Goal: Transaction & Acquisition: Purchase product/service

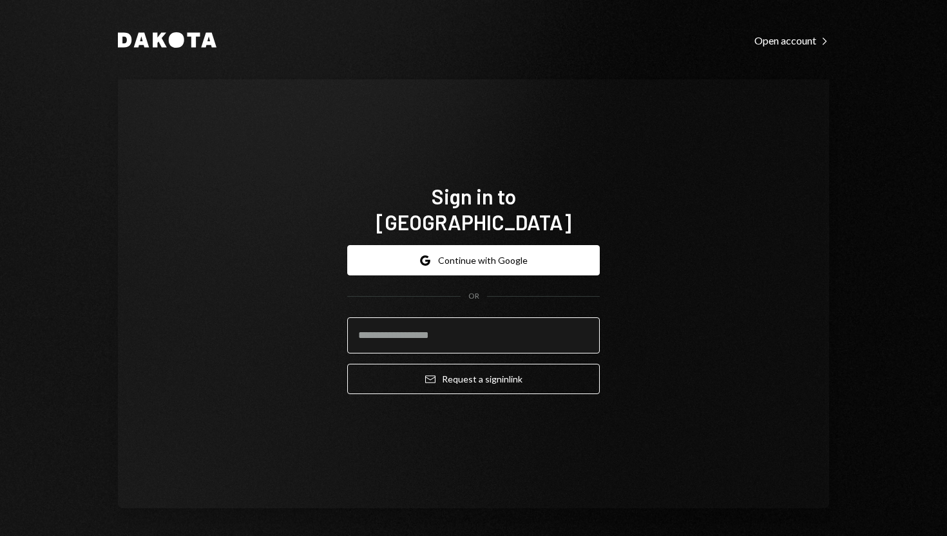
scroll to position [3, 0]
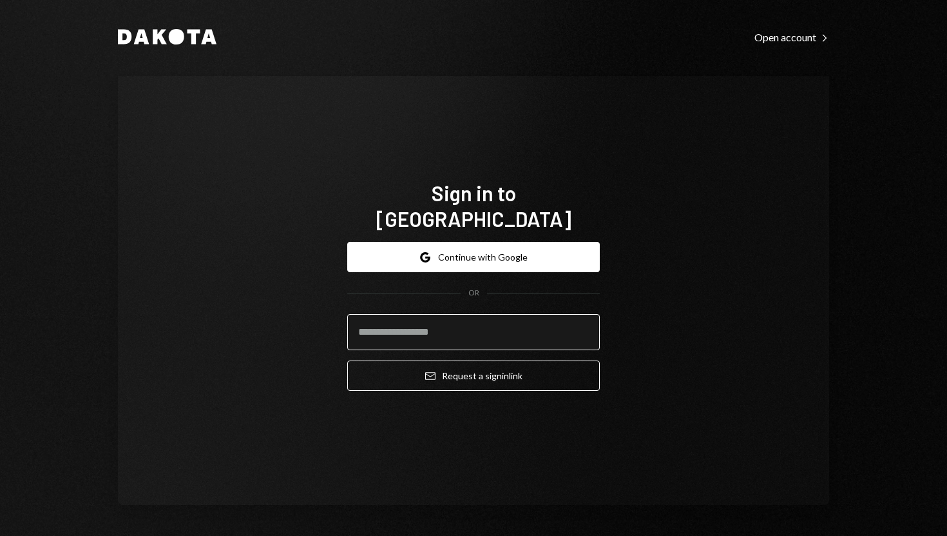
click at [359, 314] on input "email" at bounding box center [473, 332] width 253 height 36
type input "**********"
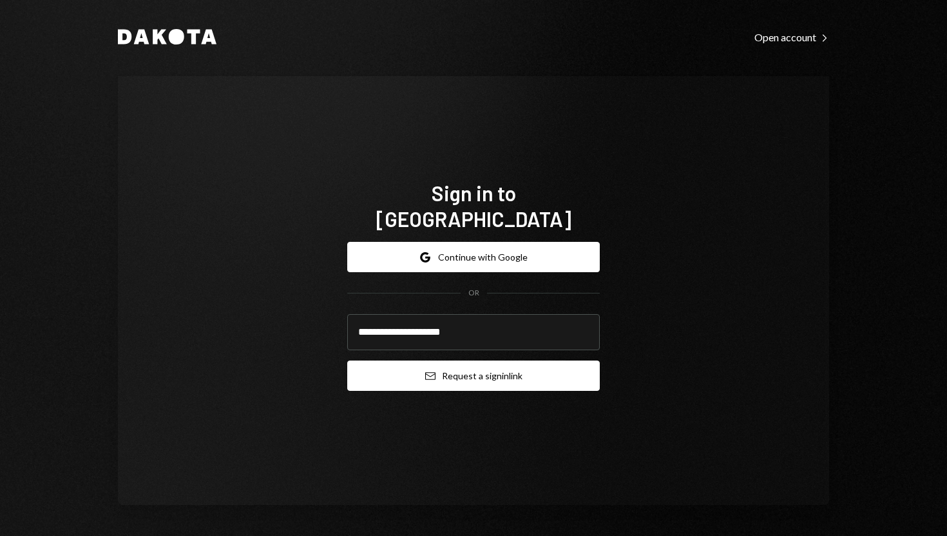
click at [361, 364] on button "Email Request a sign in link" at bounding box center [473, 375] width 253 height 30
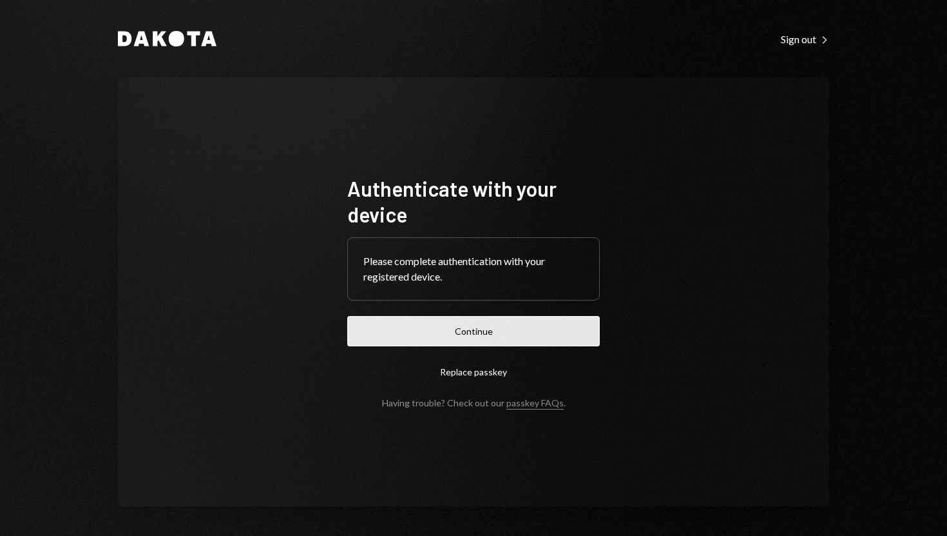
click at [458, 329] on button "Continue" at bounding box center [473, 331] width 253 height 30
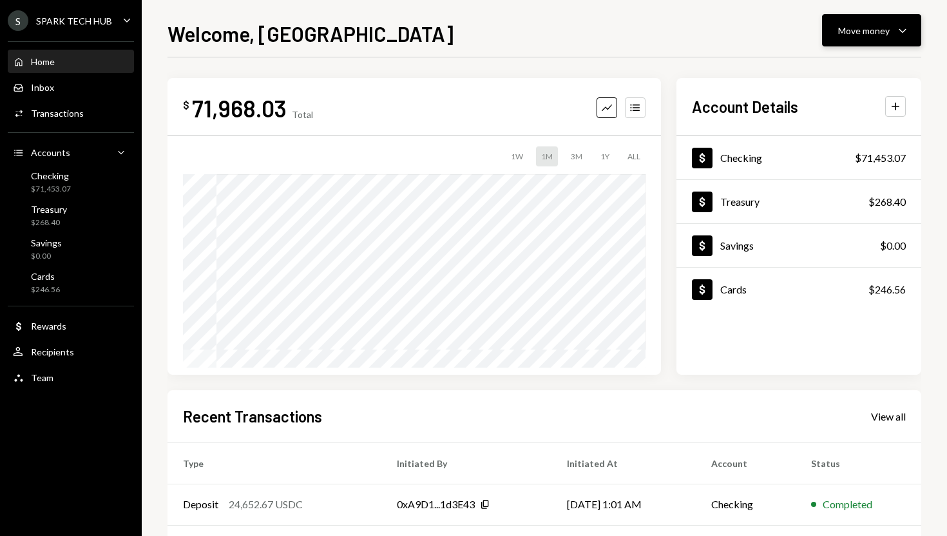
click at [903, 37] on icon "Caret Down" at bounding box center [902, 30] width 15 height 15
click at [853, 64] on div "Send" at bounding box center [862, 70] width 94 height 14
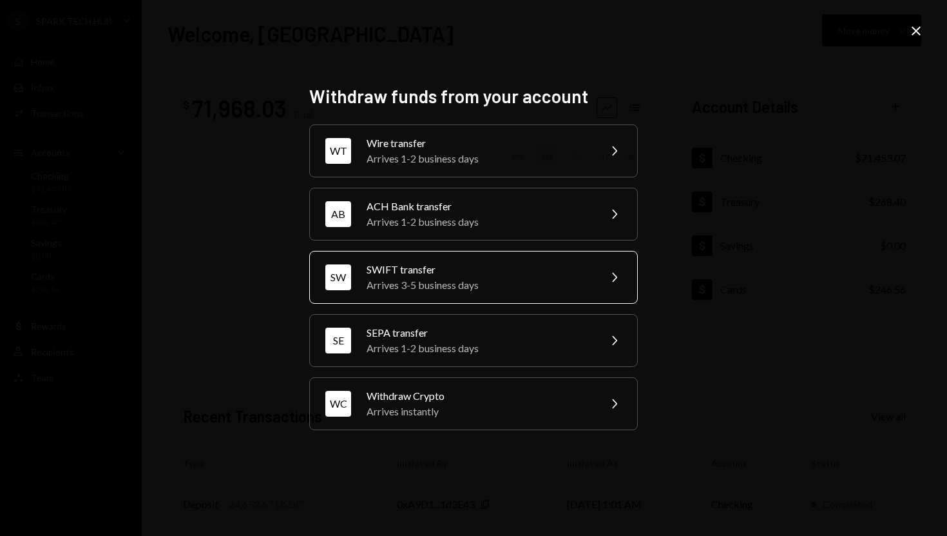
click at [544, 284] on div "Arrives 3-5 business days" at bounding box center [479, 284] width 224 height 15
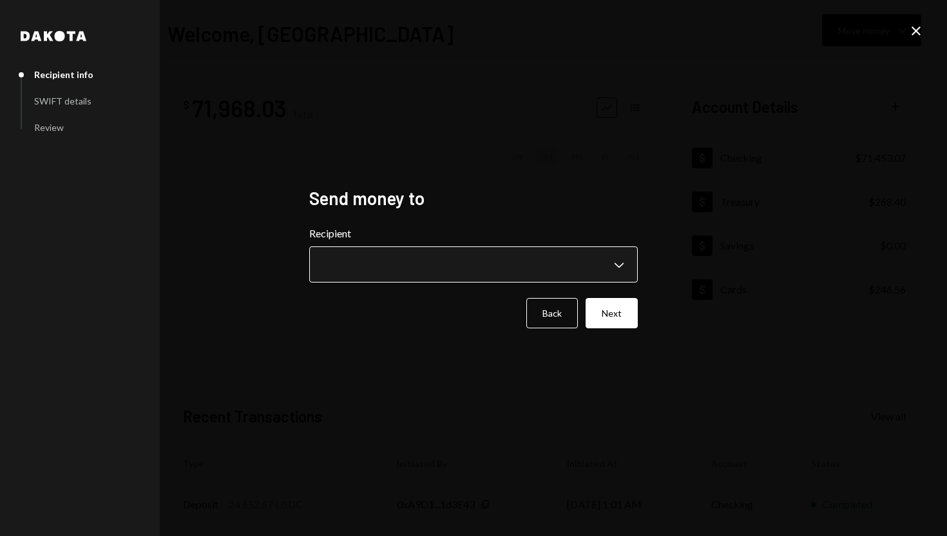
click at [619, 268] on body "**********" at bounding box center [473, 268] width 947 height 536
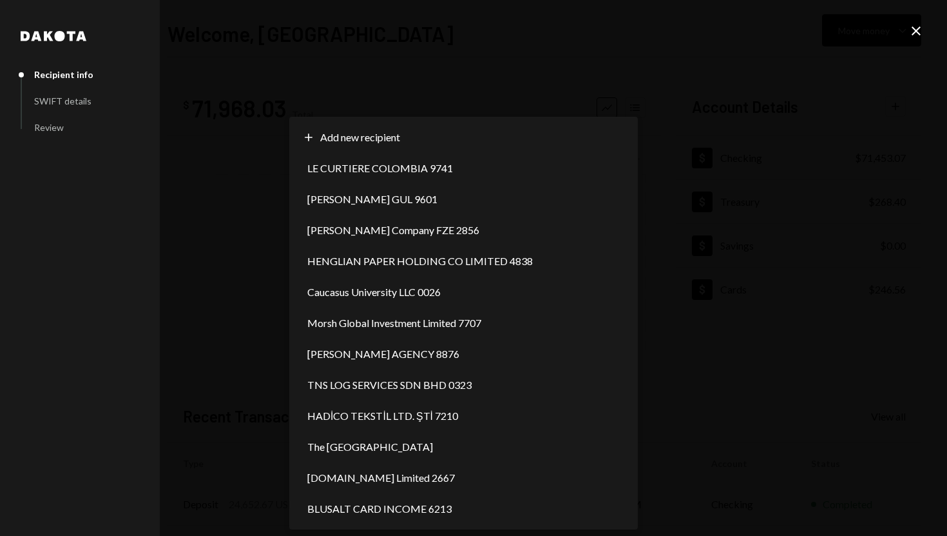
click at [721, 266] on div "**********" at bounding box center [473, 268] width 947 height 536
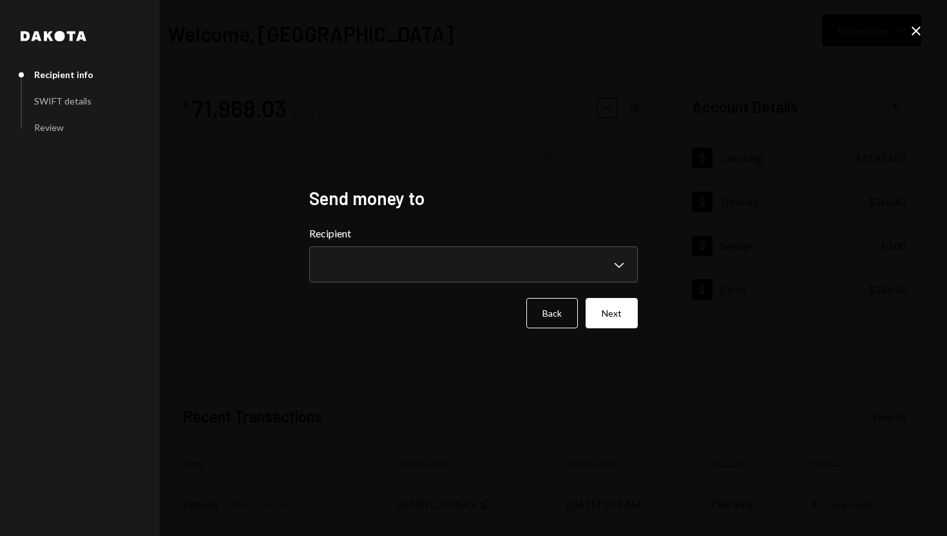
click at [915, 35] on icon "Close" at bounding box center [916, 30] width 15 height 15
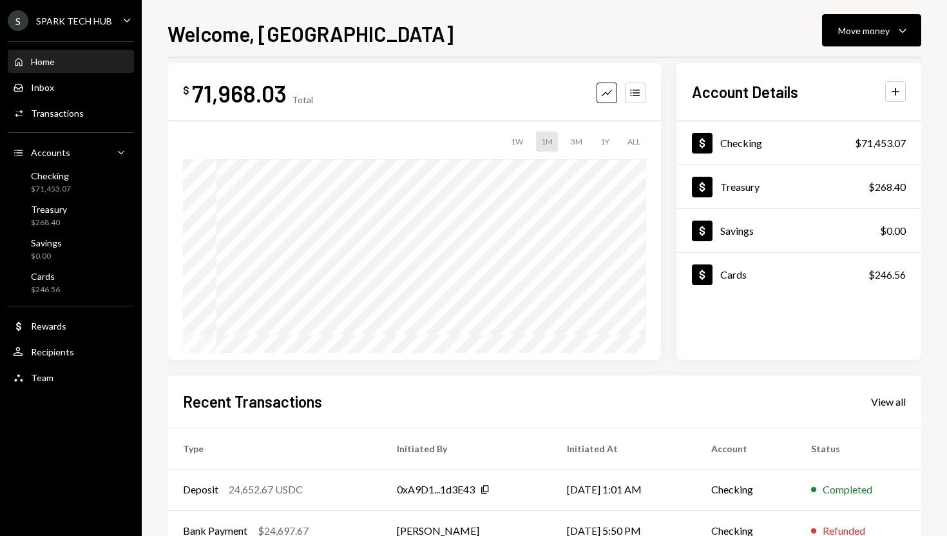
scroll to position [15, 0]
click at [892, 23] on div "Move money Caret Down" at bounding box center [872, 30] width 67 height 15
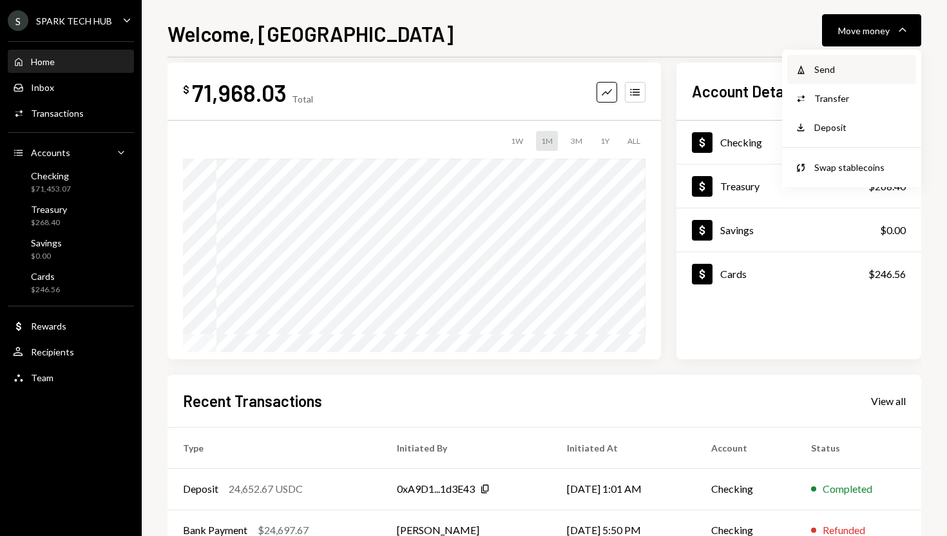
click at [863, 69] on div "Send" at bounding box center [862, 70] width 94 height 14
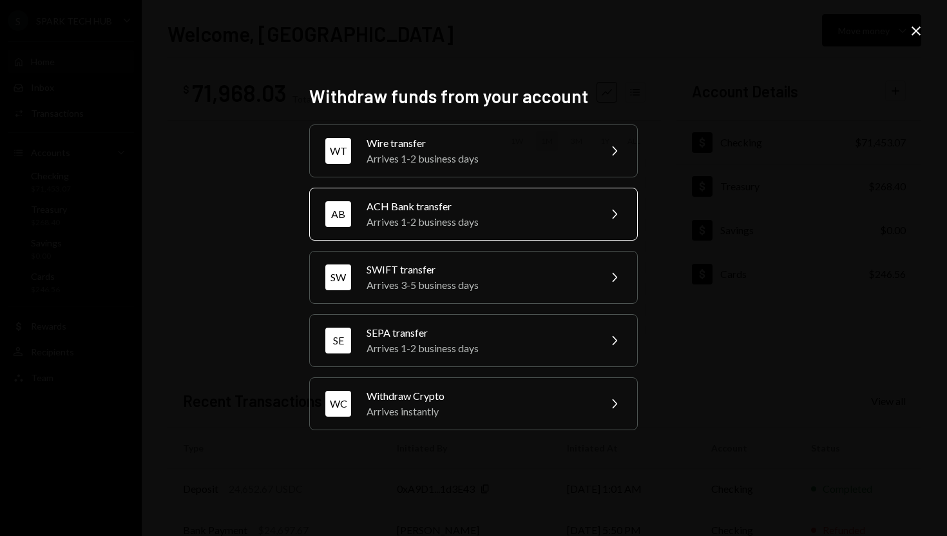
click at [478, 225] on div "Arrives 1-2 business days" at bounding box center [479, 221] width 224 height 15
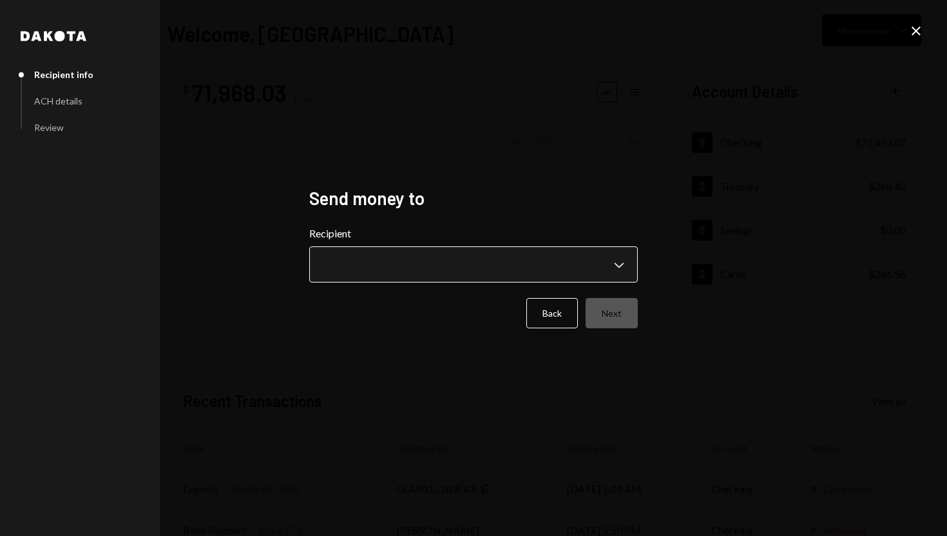
click at [614, 271] on body "**********" at bounding box center [473, 268] width 947 height 536
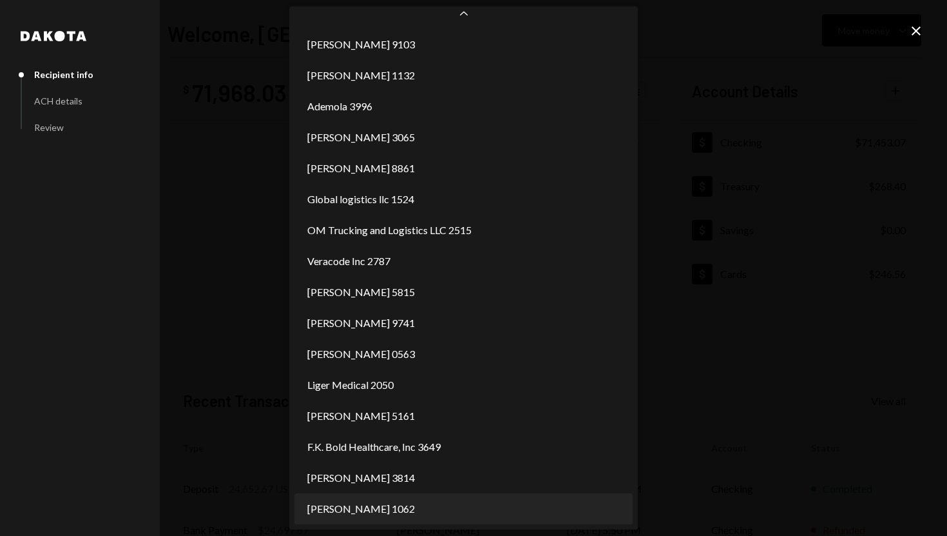
scroll to position [60, 0]
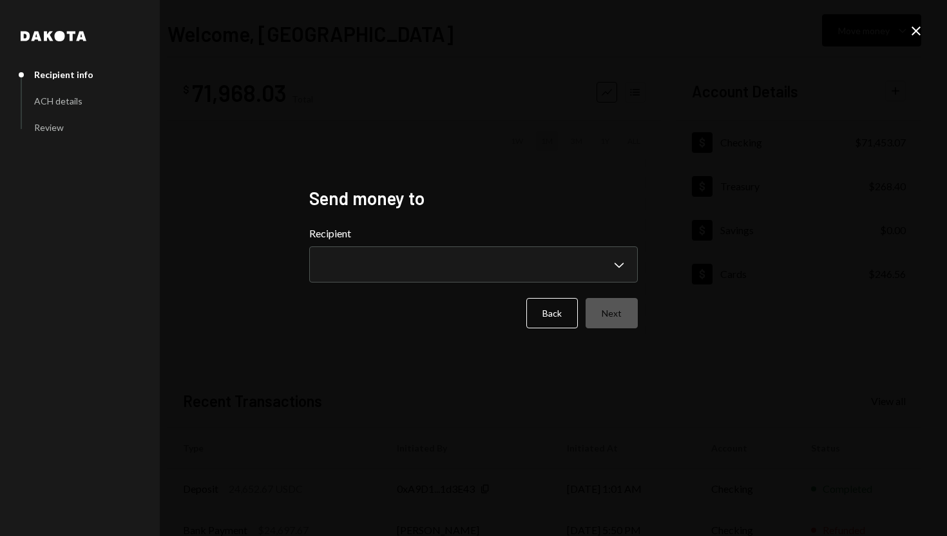
click at [913, 25] on icon "Close" at bounding box center [916, 30] width 15 height 15
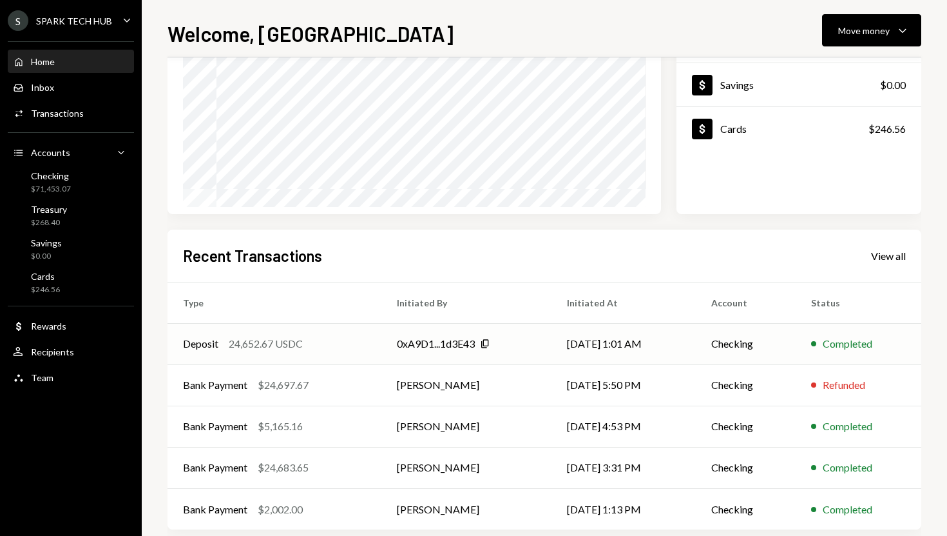
scroll to position [0, 0]
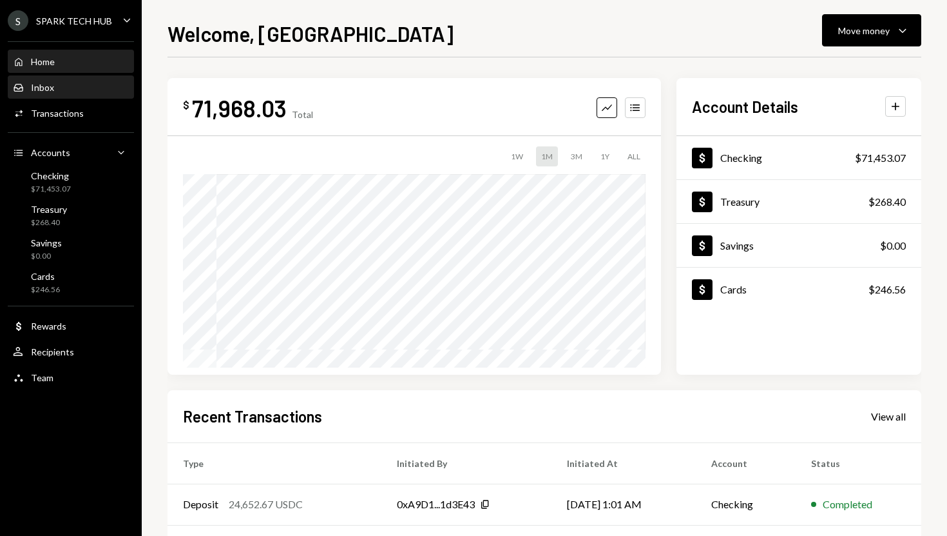
click at [84, 93] on div "Inbox Inbox" at bounding box center [71, 88] width 116 height 22
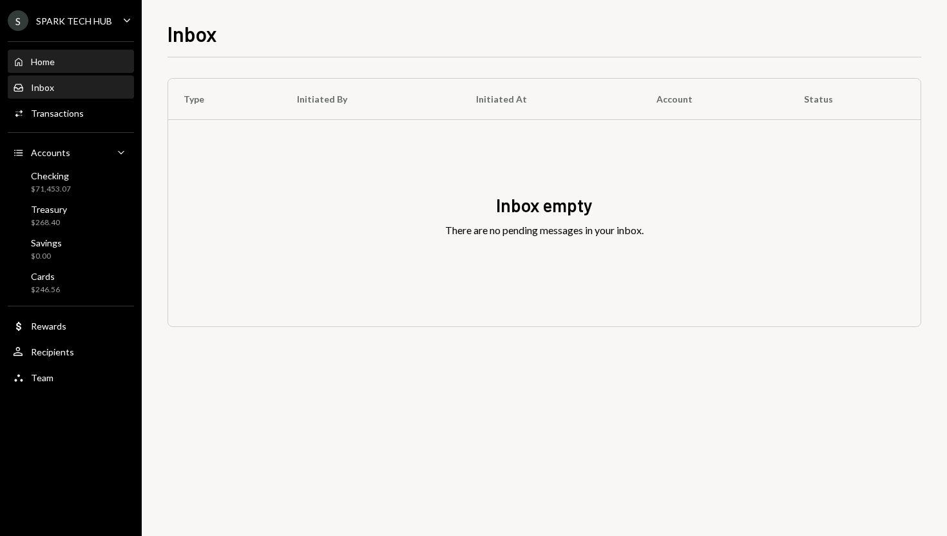
click at [78, 58] on div "Home Home" at bounding box center [71, 62] width 116 height 12
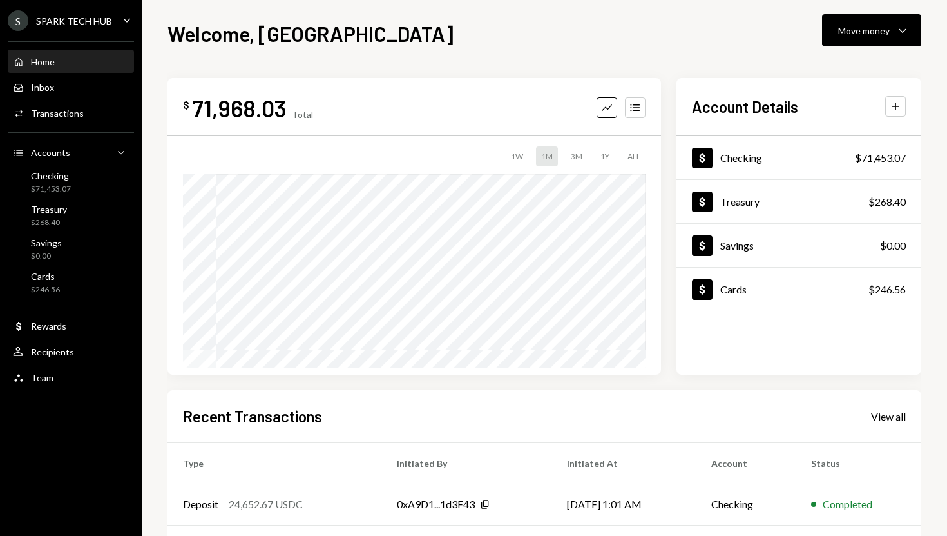
click at [256, 461] on th "Type" at bounding box center [275, 462] width 214 height 41
click at [80, 125] on div "Home Home Inbox Inbox Activities Transactions Accounts Accounts Caret Down Chec…" at bounding box center [71, 213] width 142 height 358
click at [75, 120] on div "Activities Transactions" at bounding box center [71, 113] width 116 height 22
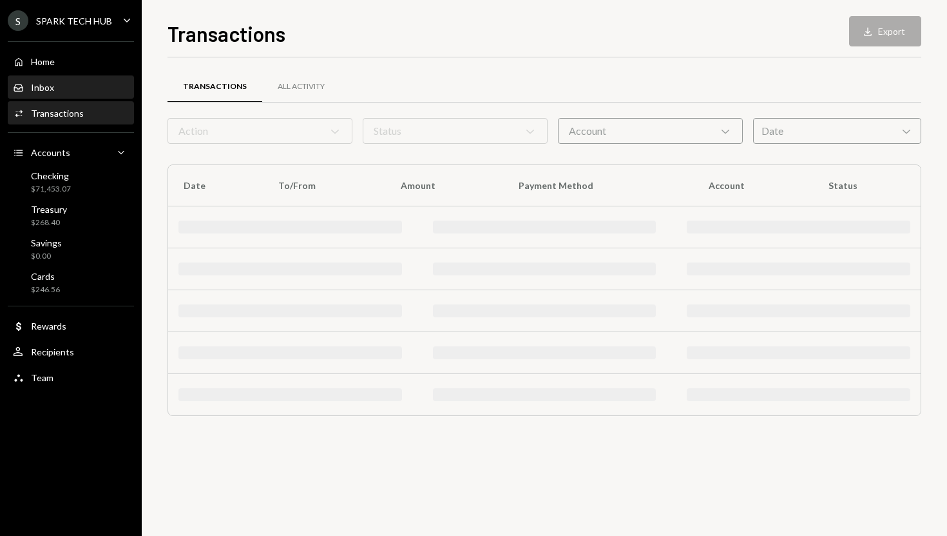
click at [77, 88] on div "Inbox Inbox" at bounding box center [71, 88] width 116 height 12
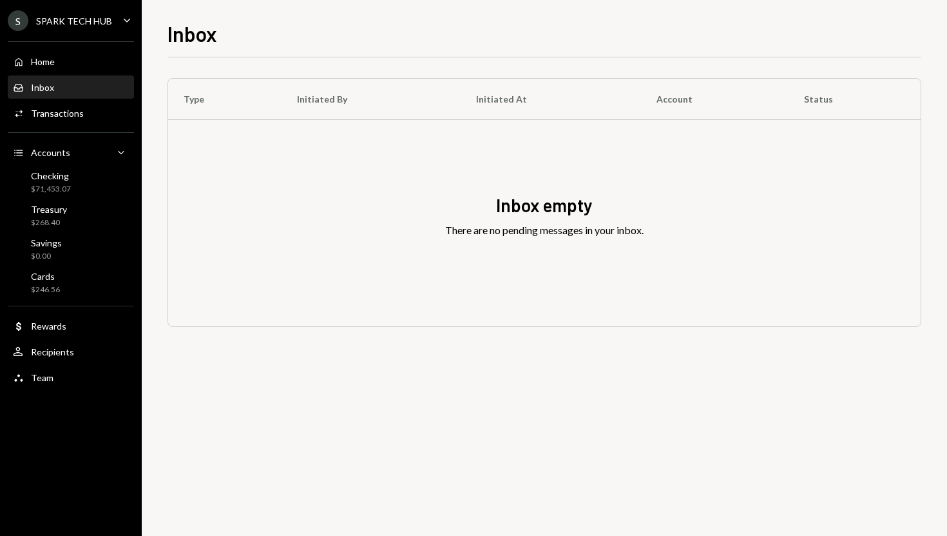
click at [77, 73] on div "Home Home Inbox Inbox Activities Transactions Accounts Accounts Caret Down Chec…" at bounding box center [71, 213] width 142 height 358
click at [77, 63] on div "Home Home" at bounding box center [71, 62] width 116 height 12
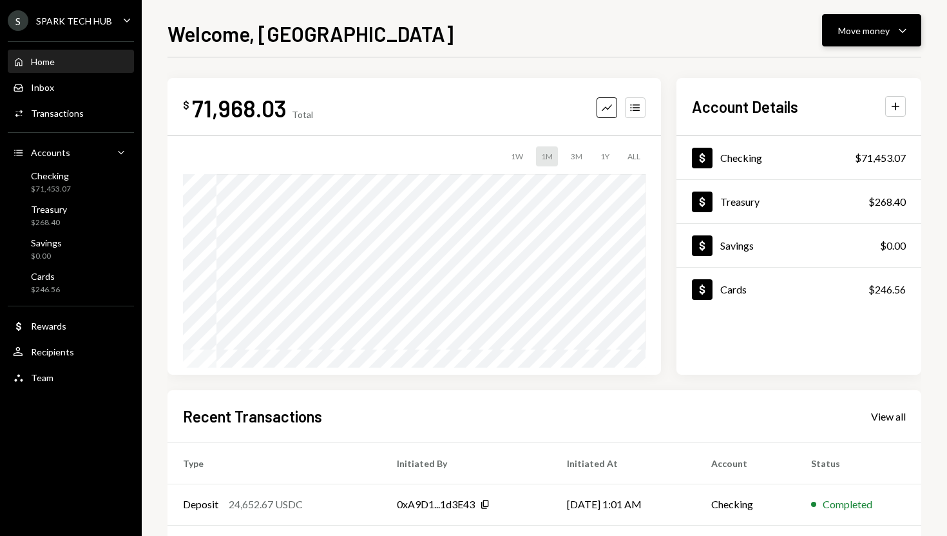
click at [854, 30] on div "Move money" at bounding box center [865, 31] width 52 height 14
click at [828, 64] on div "Send" at bounding box center [862, 70] width 94 height 14
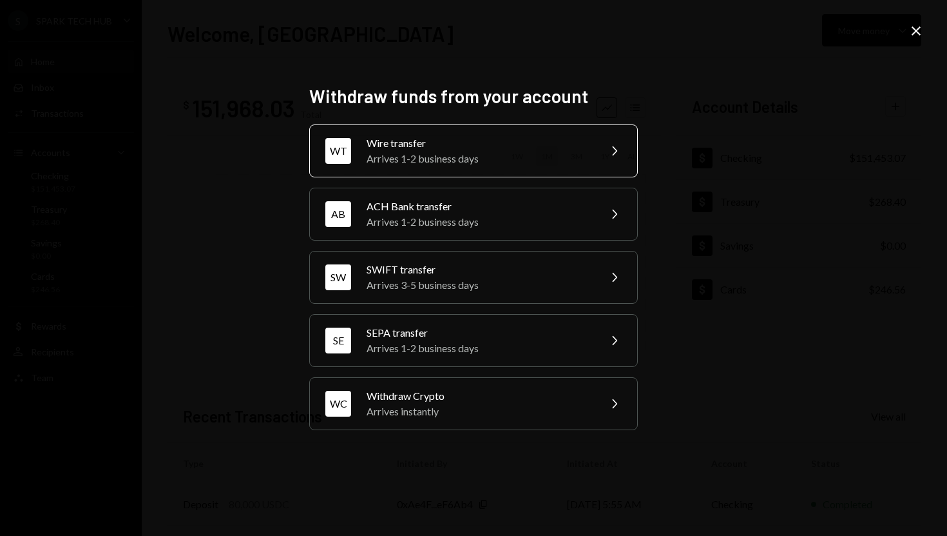
click at [462, 150] on div "Wire transfer" at bounding box center [479, 142] width 224 height 15
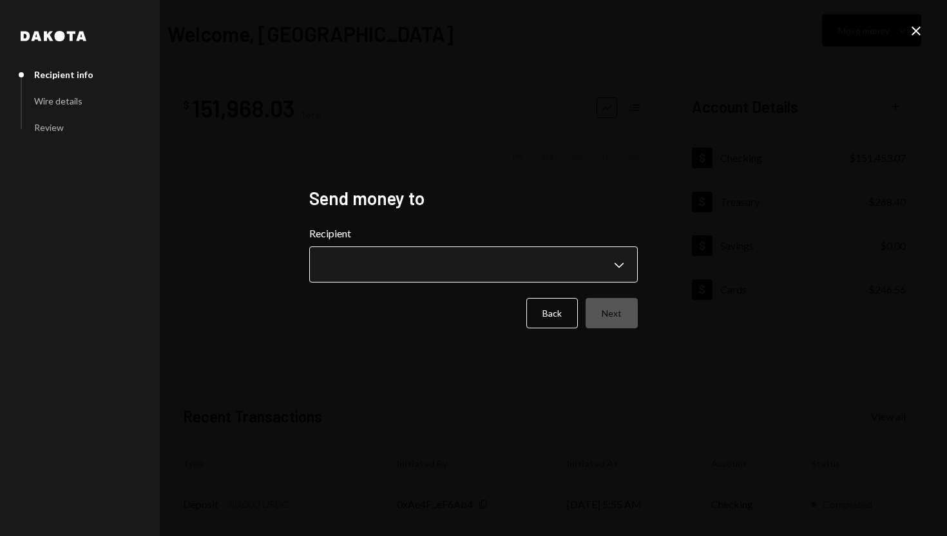
click at [621, 266] on body "**********" at bounding box center [473, 268] width 947 height 536
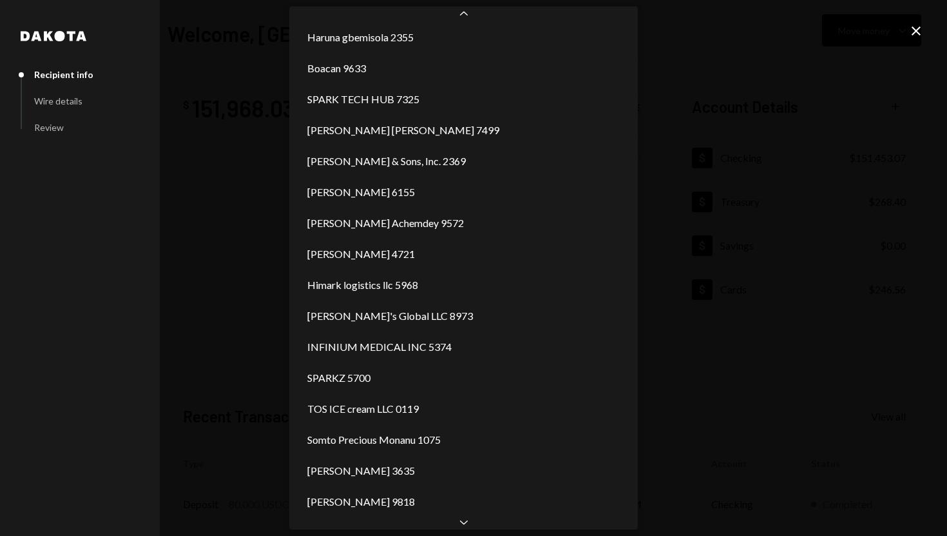
scroll to position [1645, 0]
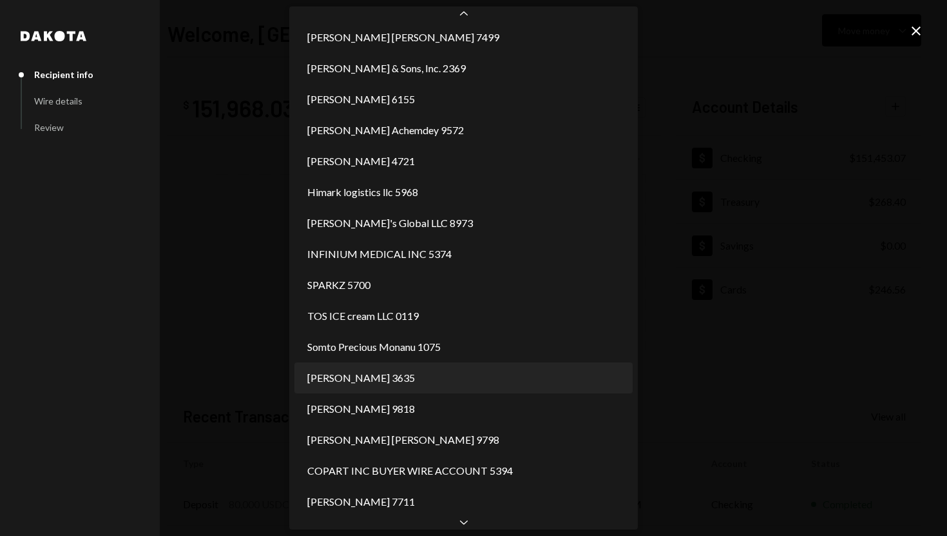
select select "**********"
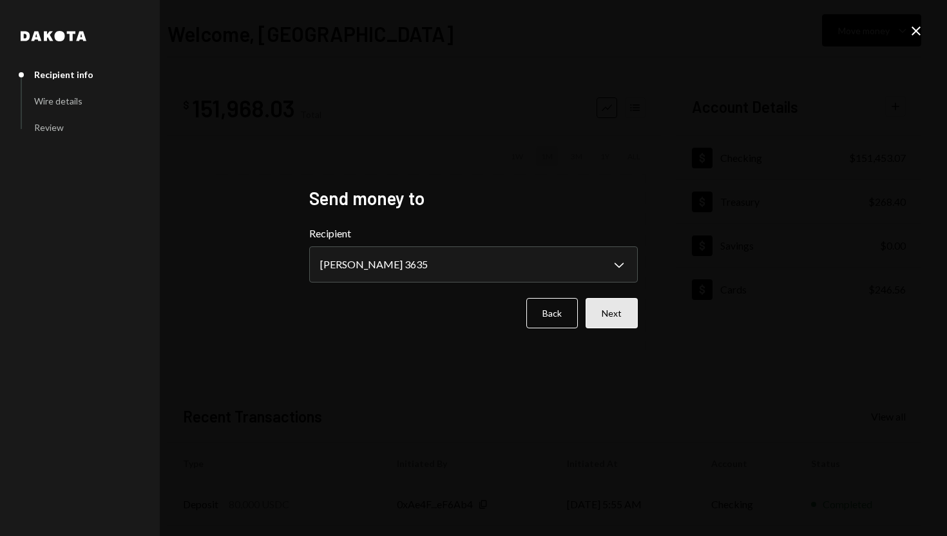
click at [632, 311] on button "Next" at bounding box center [612, 313] width 52 height 30
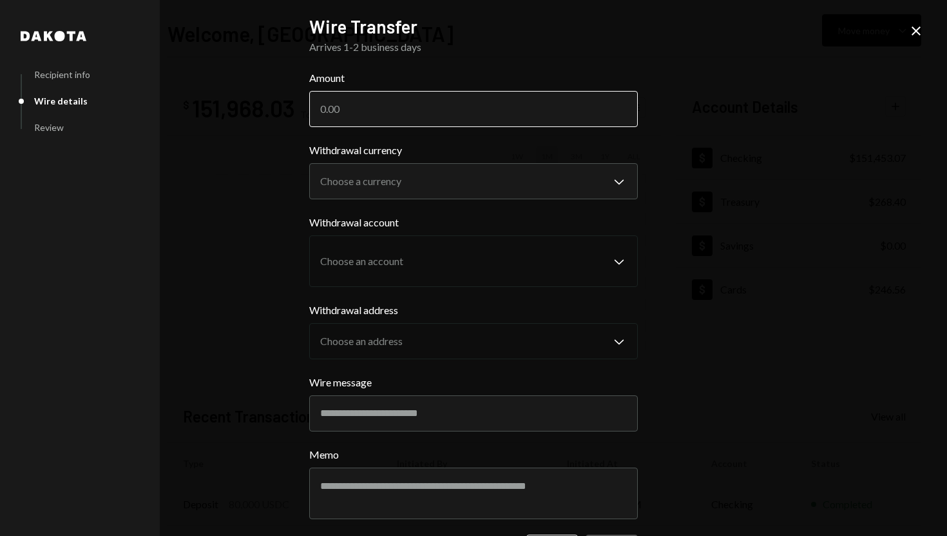
click at [407, 124] on input "Amount" at bounding box center [473, 109] width 329 height 36
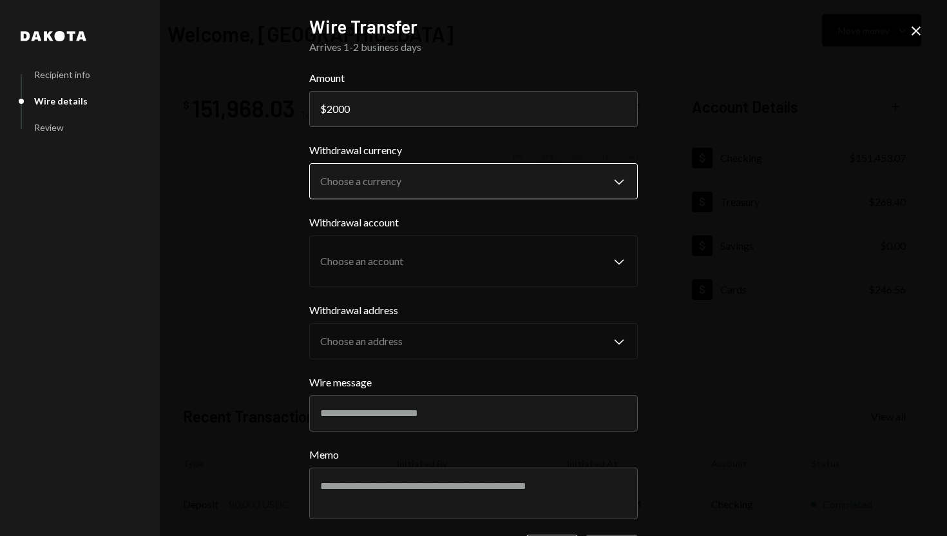
type input "2000"
click at [444, 192] on body "S SPARK TECH HUB Caret Down Home Home Inbox Inbox Activities Transactions Accou…" at bounding box center [473, 268] width 947 height 536
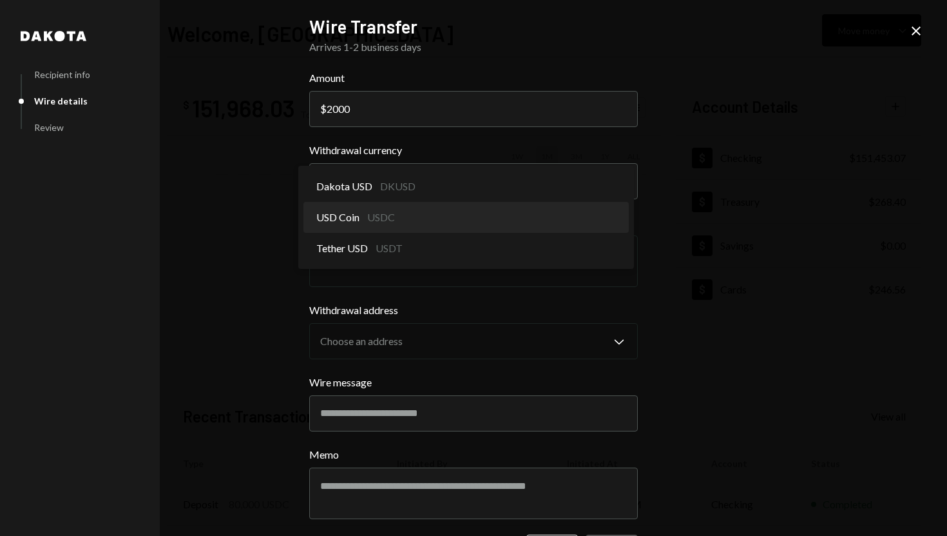
select select "****"
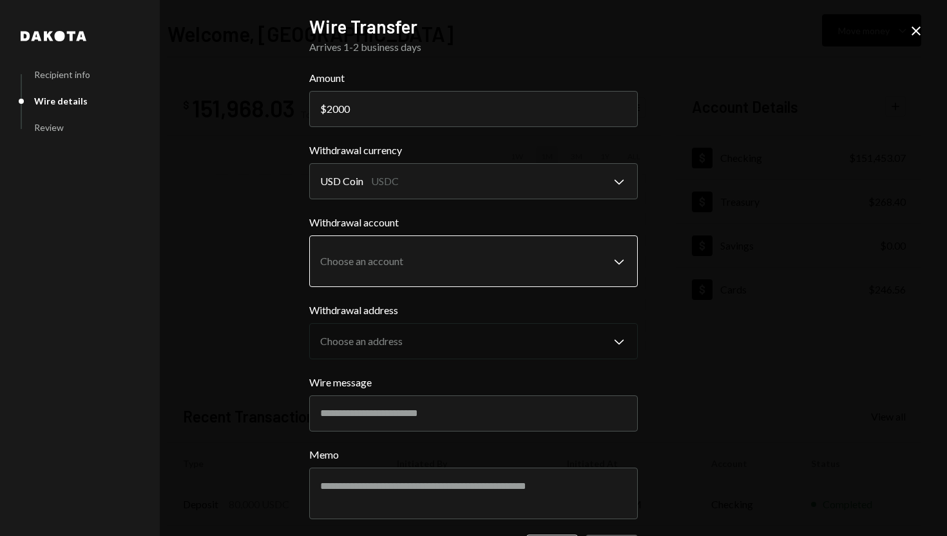
click at [476, 251] on body "S SPARK TECH HUB Caret Down Home Home Inbox Inbox Activities Transactions Accou…" at bounding box center [473, 268] width 947 height 536
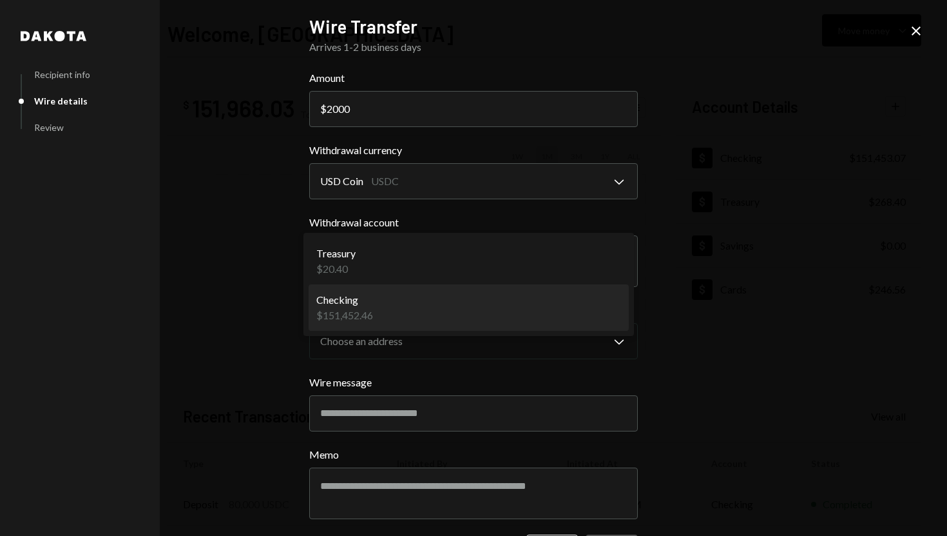
select select "**********"
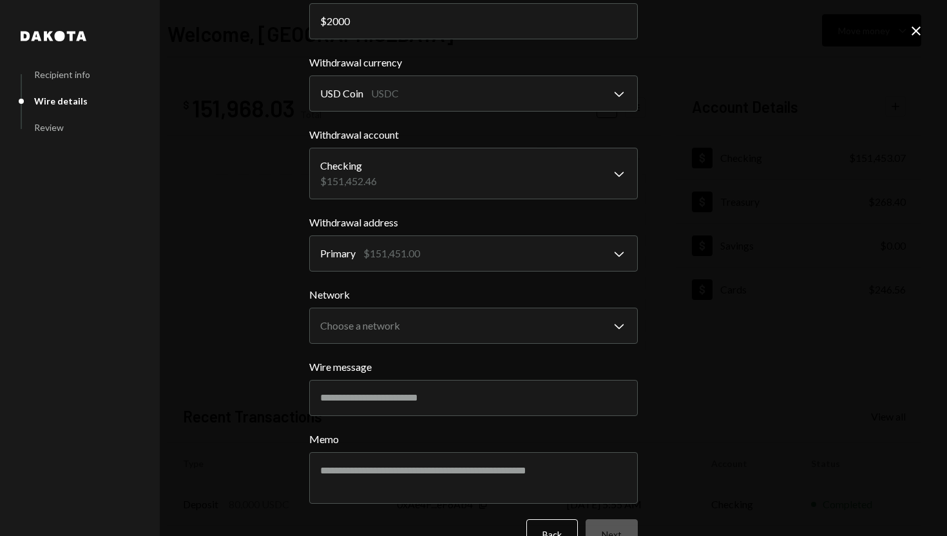
scroll to position [107, 0]
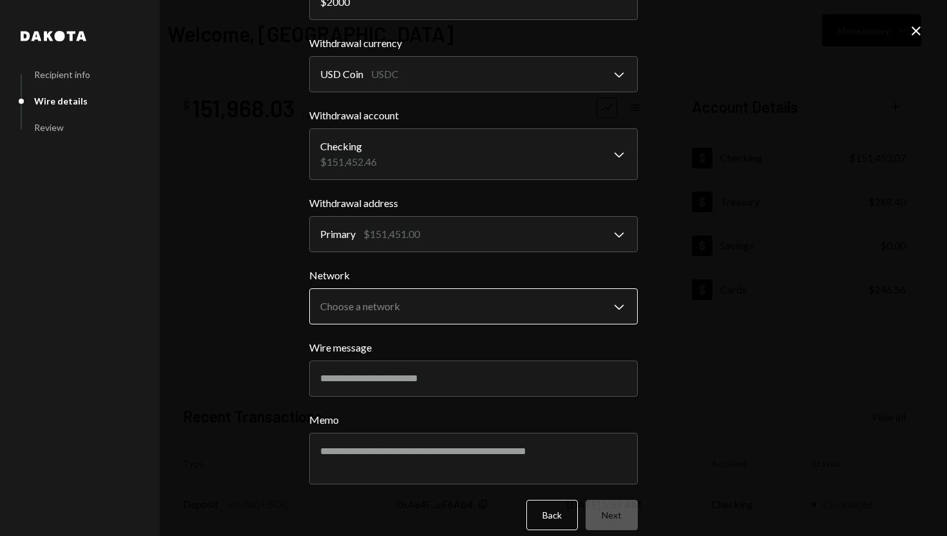
click at [470, 313] on body "S SPARK TECH HUB Caret Down Home Home Inbox Inbox Activities Transactions Accou…" at bounding box center [473, 268] width 947 height 536
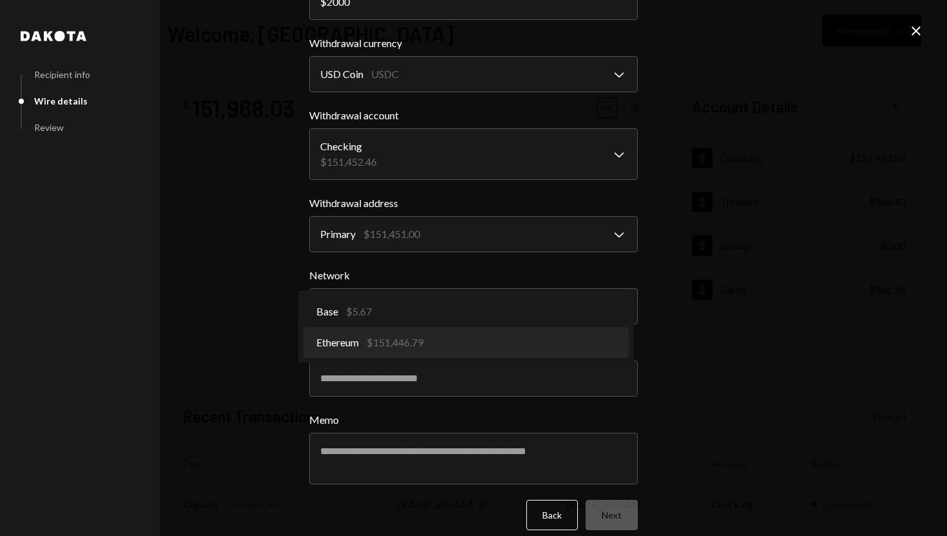
select select "**********"
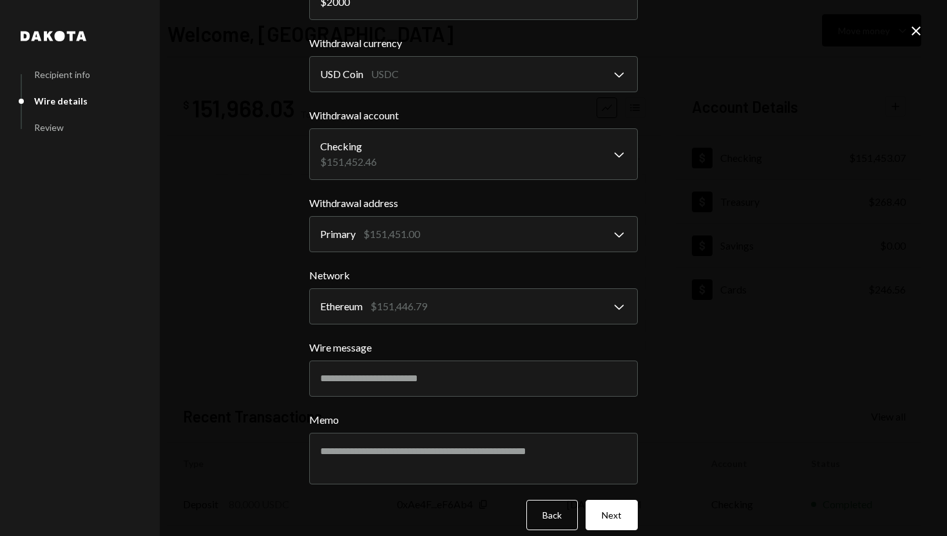
scroll to position [121, 0]
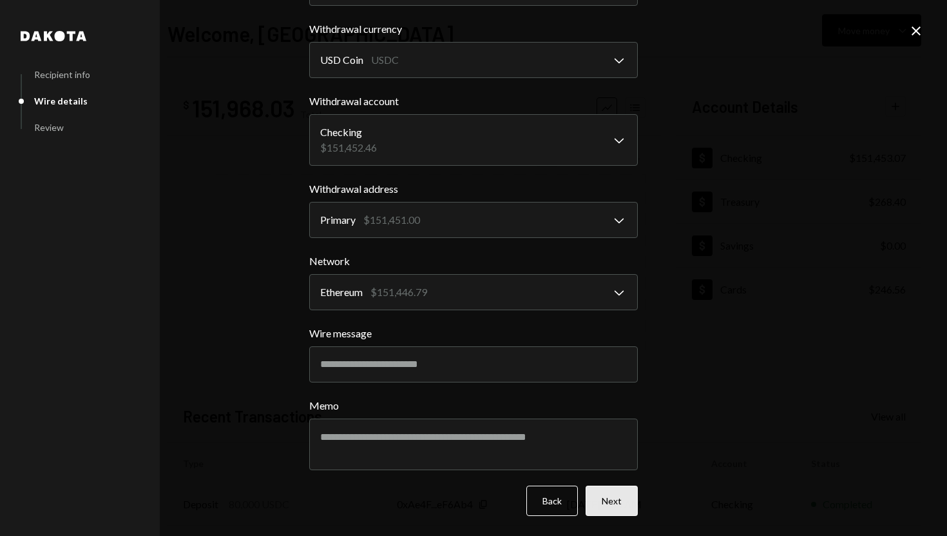
click at [605, 494] on button "Next" at bounding box center [612, 500] width 52 height 30
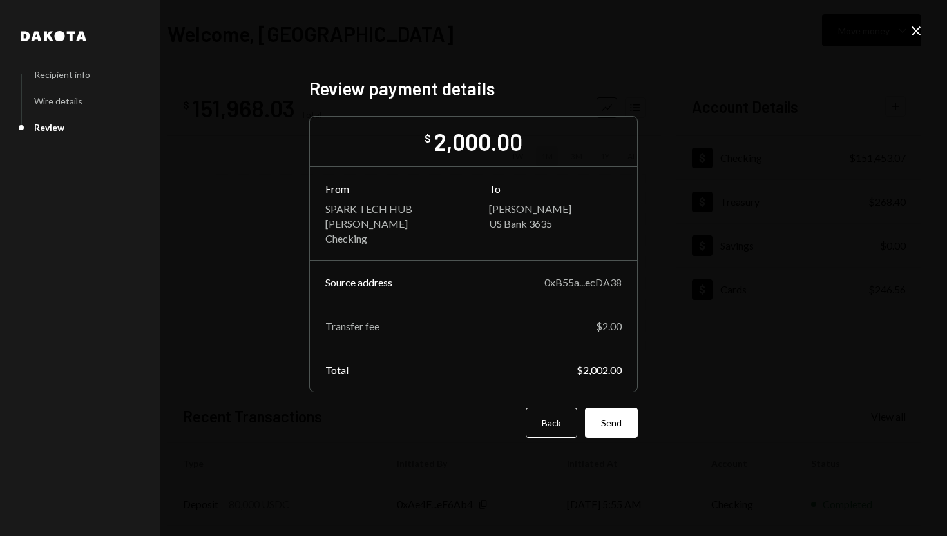
scroll to position [0, 0]
click at [628, 418] on button "Send" at bounding box center [611, 422] width 53 height 30
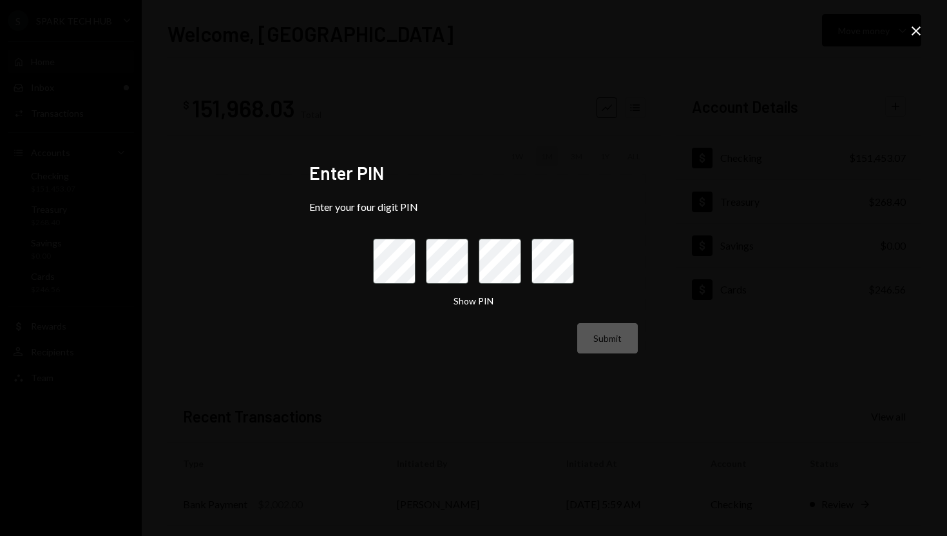
click at [916, 35] on icon "Close" at bounding box center [916, 30] width 15 height 15
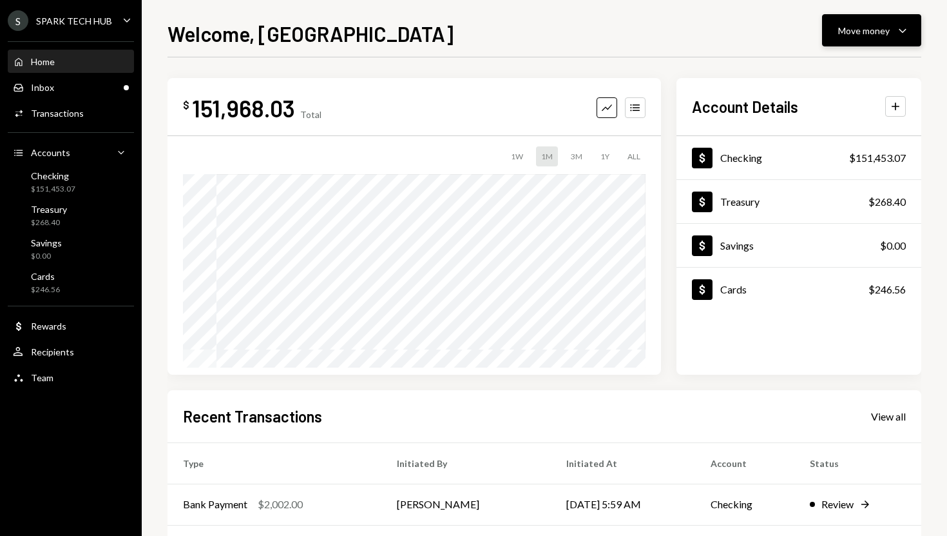
click at [862, 31] on div "Move money" at bounding box center [865, 31] width 52 height 14
click at [830, 59] on div "Withdraw Send" at bounding box center [852, 69] width 129 height 29
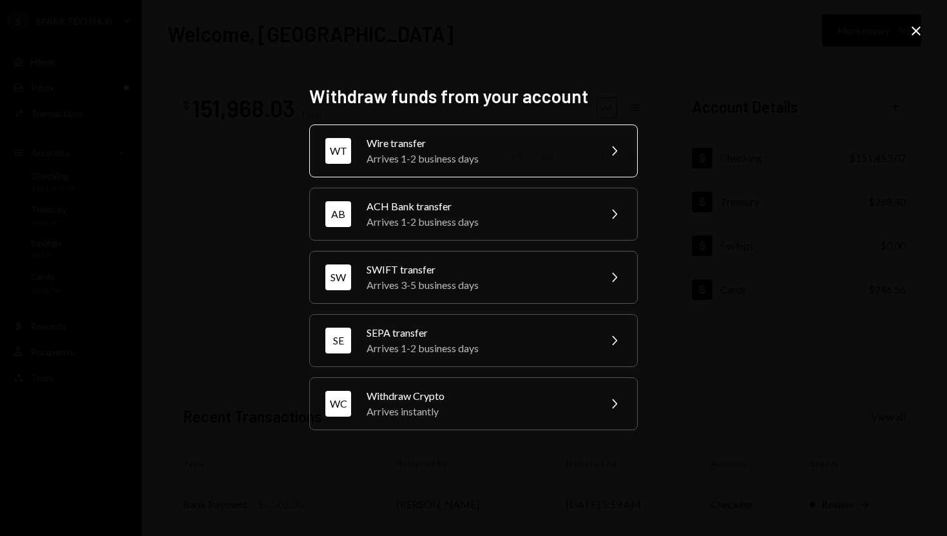
click at [551, 159] on div "Arrives 1-2 business days" at bounding box center [479, 158] width 224 height 15
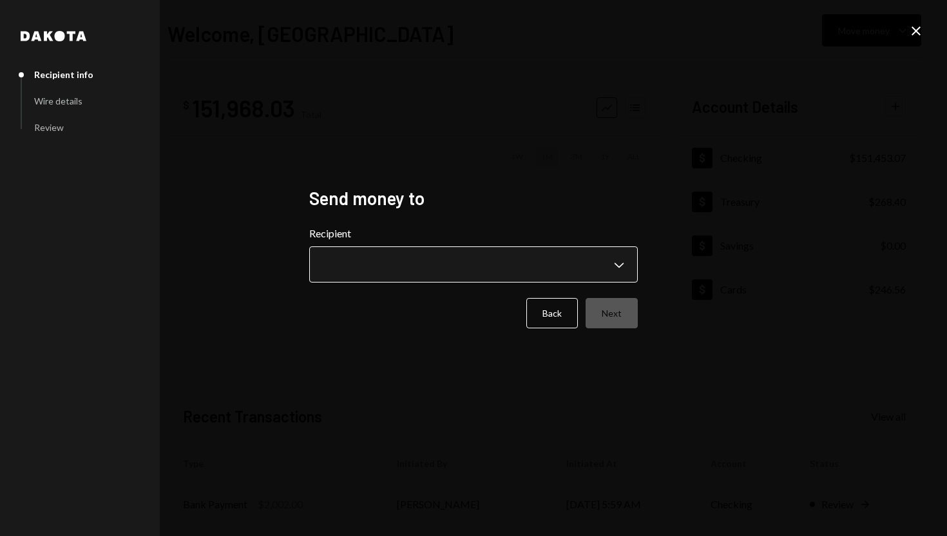
click at [623, 268] on body "**********" at bounding box center [473, 268] width 947 height 536
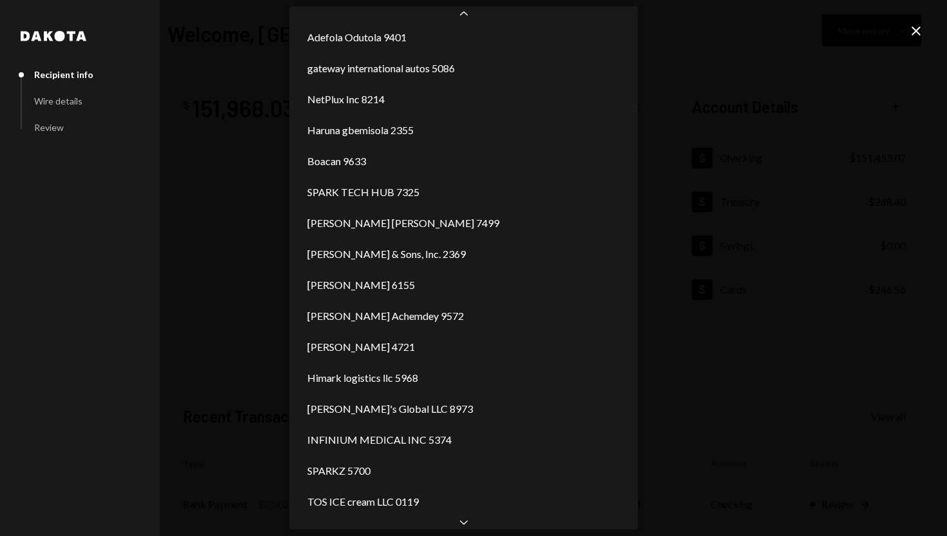
scroll to position [1583, 0]
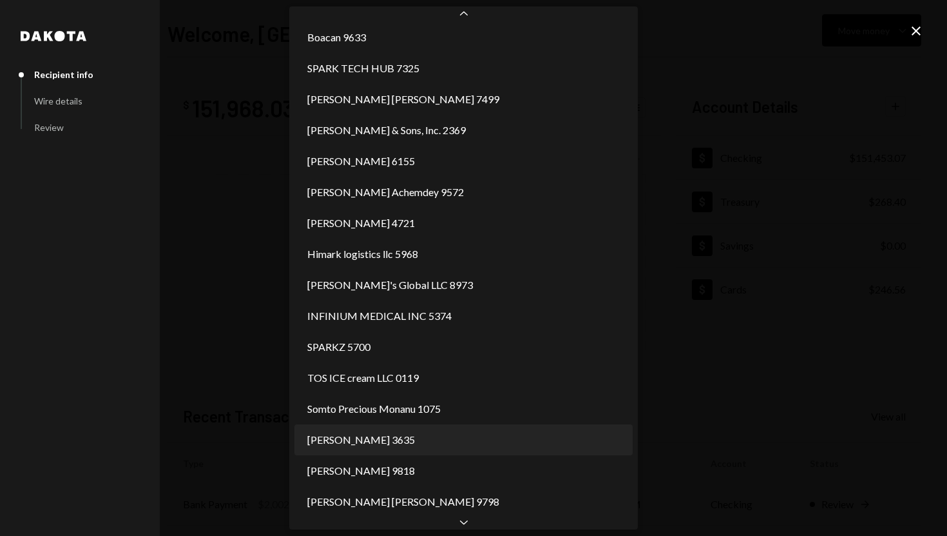
select select "**********"
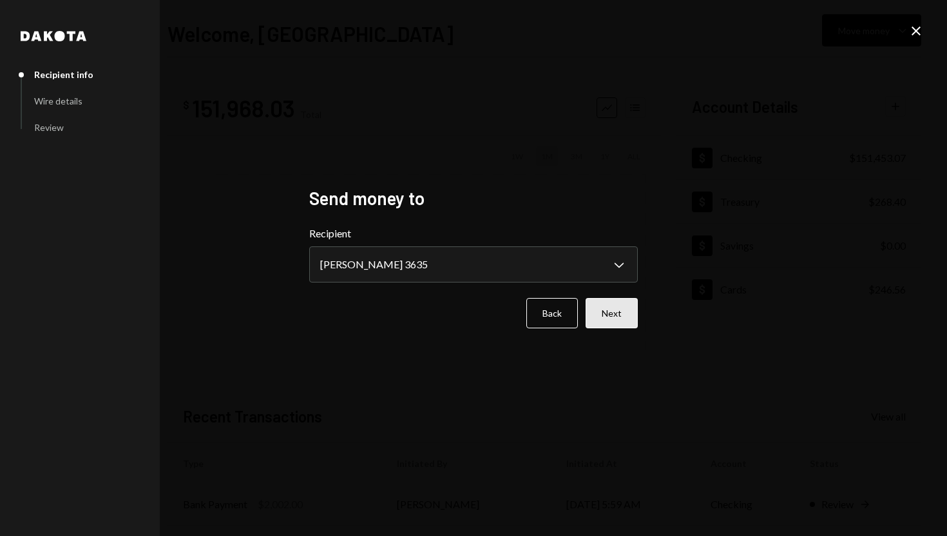
click at [619, 306] on button "Next" at bounding box center [612, 313] width 52 height 30
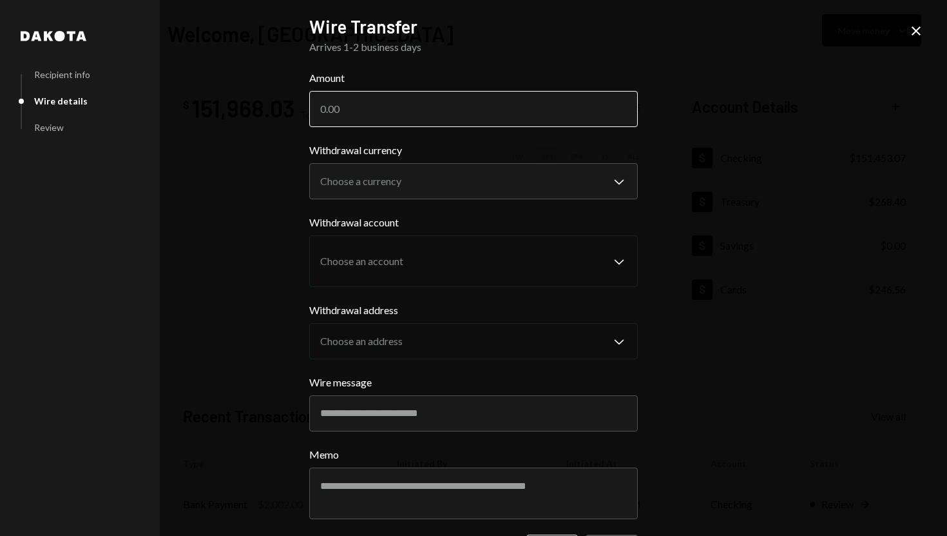
click at [505, 117] on input "Amount" at bounding box center [473, 109] width 329 height 36
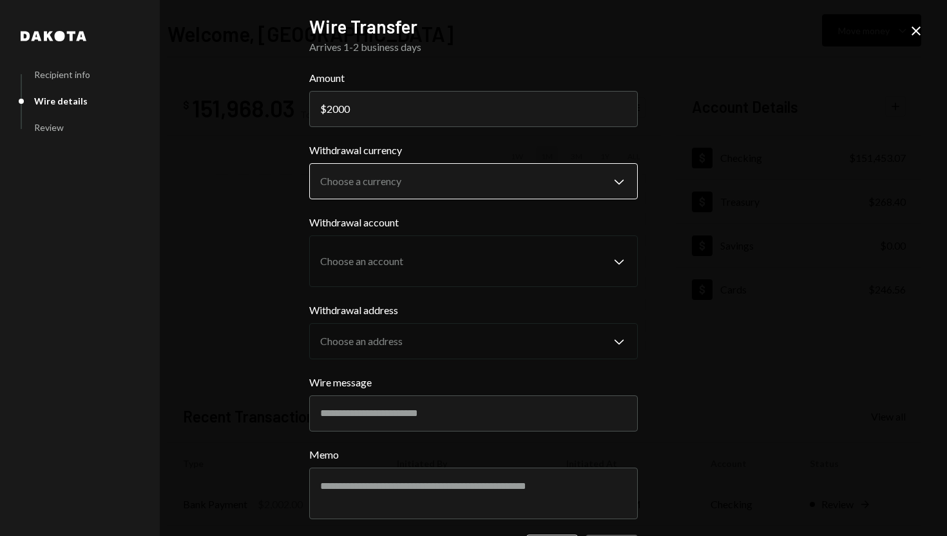
type input "2000"
click at [523, 164] on button "Choose a currency Chevron Down" at bounding box center [473, 181] width 329 height 36
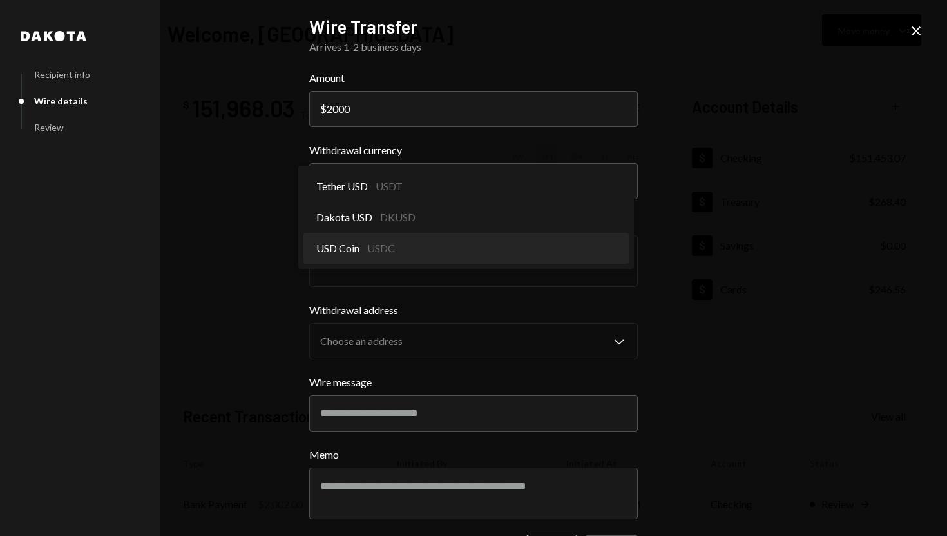
select select "****"
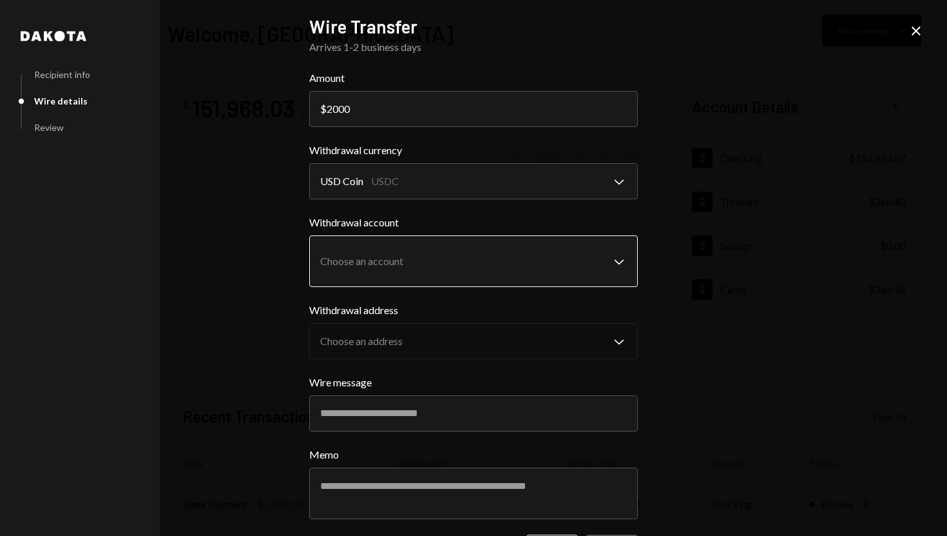
click at [438, 266] on body "S SPARK TECH HUB Caret Down Home Home Inbox Inbox Activities Transactions Accou…" at bounding box center [473, 268] width 947 height 536
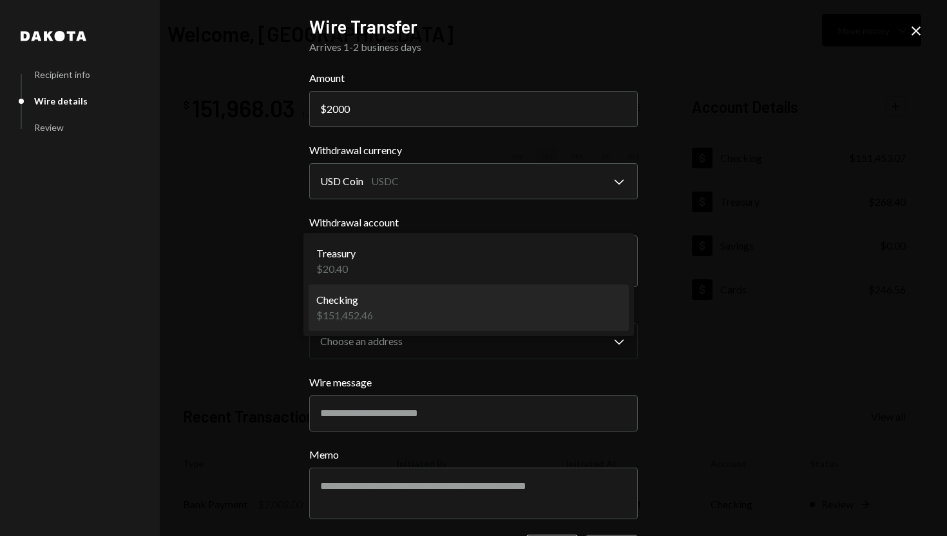
select select "**********"
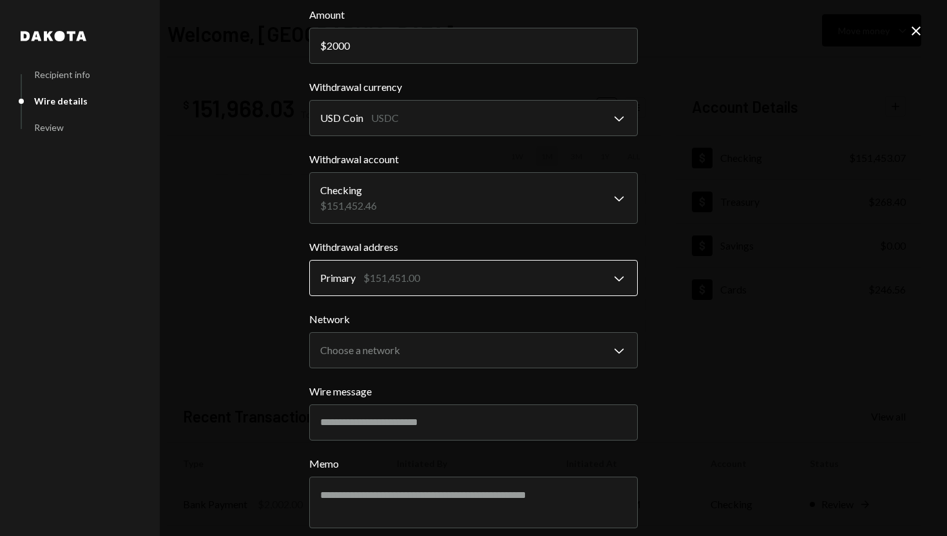
scroll to position [85, 0]
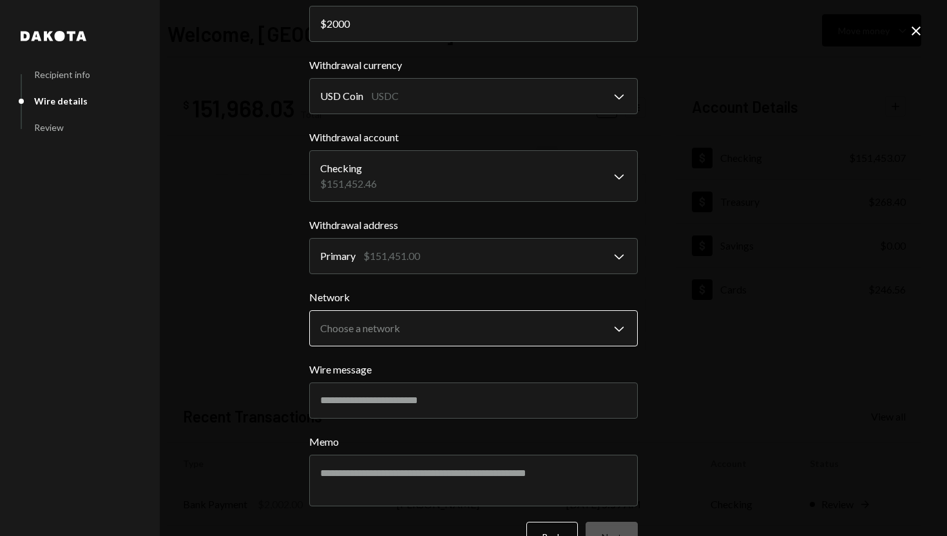
click at [469, 325] on body "S SPARK TECH HUB Caret Down Home Home Inbox Inbox Activities Transactions Accou…" at bounding box center [473, 268] width 947 height 536
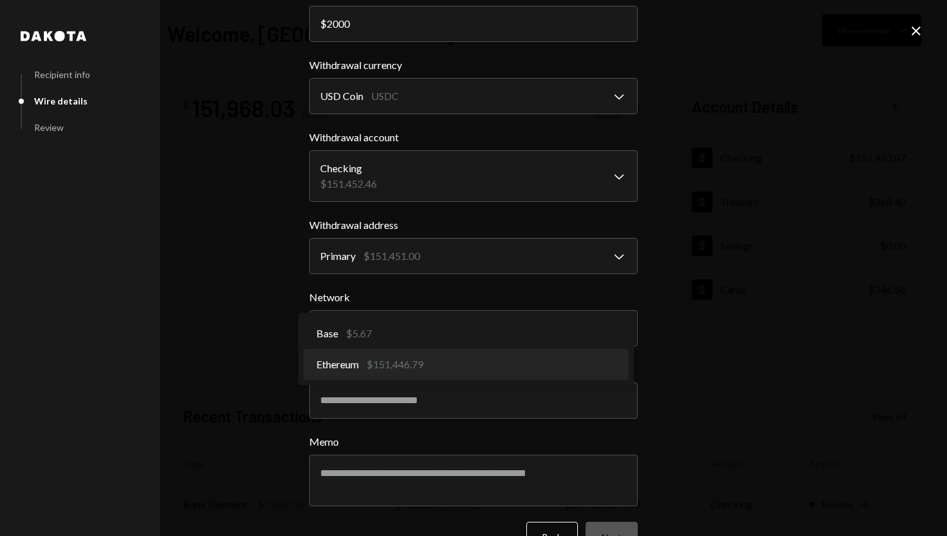
select select "**********"
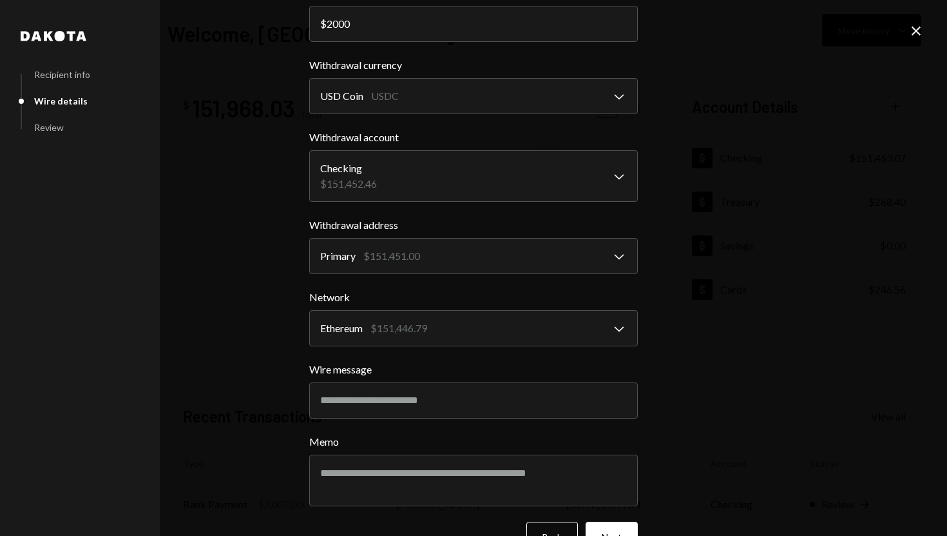
scroll to position [121, 0]
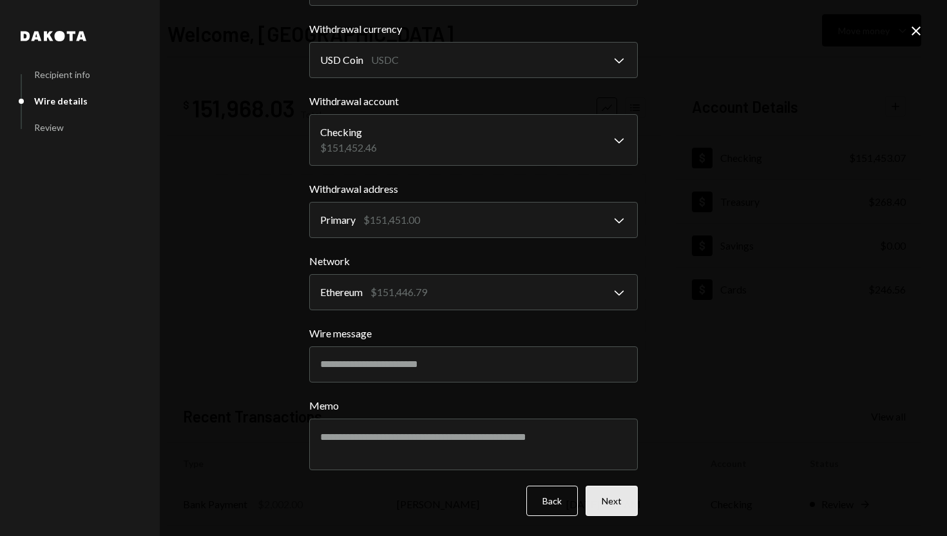
click at [630, 503] on button "Next" at bounding box center [612, 500] width 52 height 30
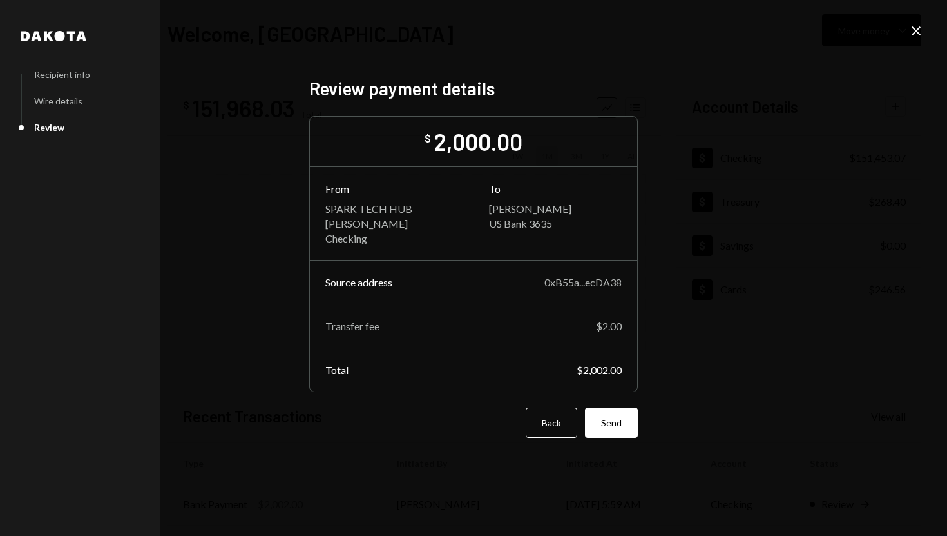
scroll to position [0, 0]
click at [601, 409] on button "Send" at bounding box center [611, 422] width 53 height 30
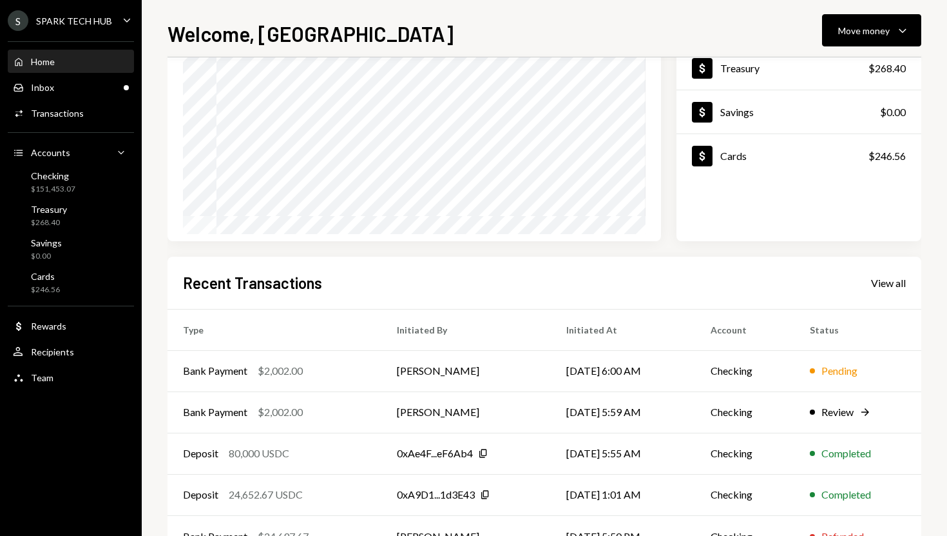
scroll to position [135, 0]
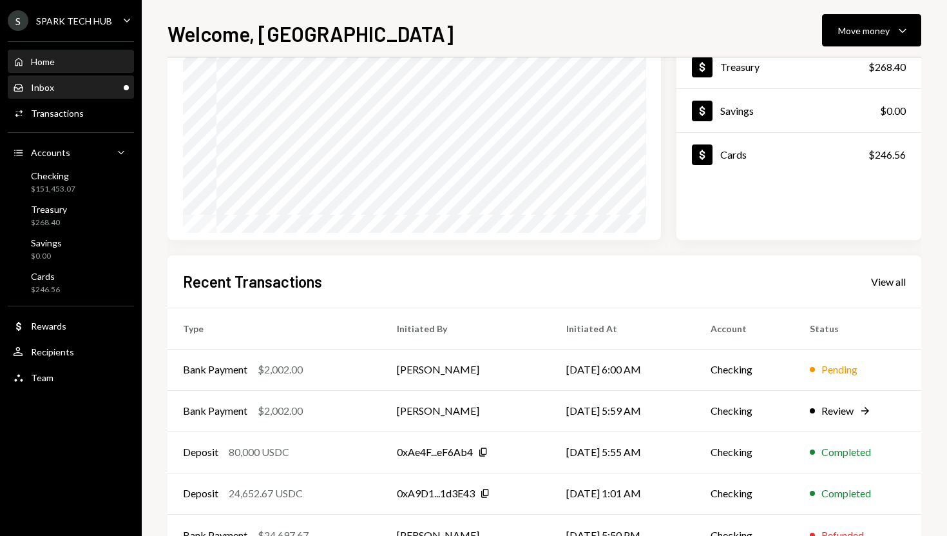
click at [96, 90] on div "Inbox Inbox" at bounding box center [71, 88] width 116 height 12
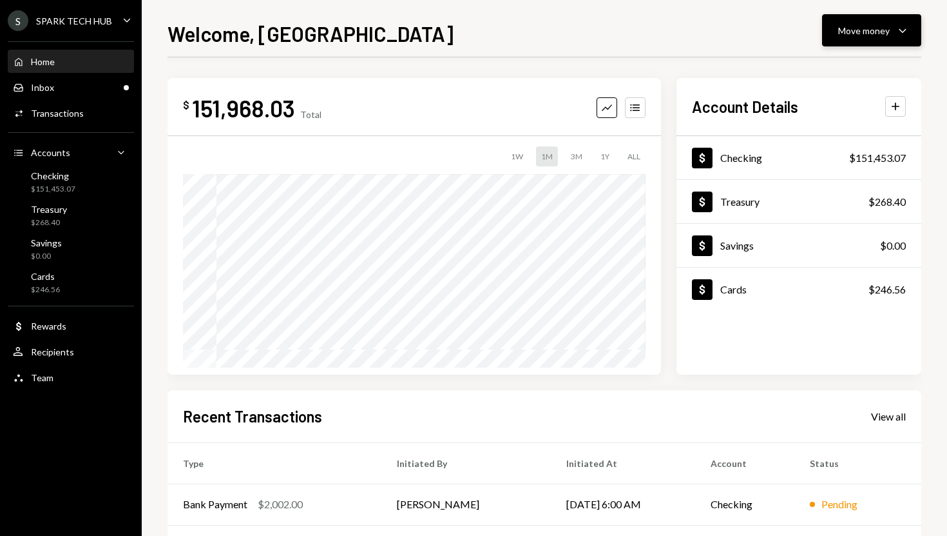
scroll to position [93, 0]
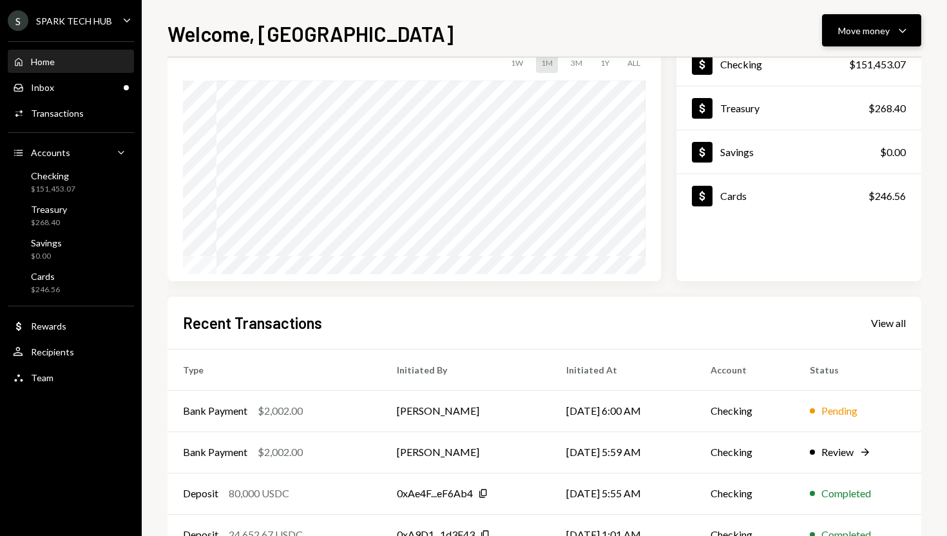
click at [868, 34] on div "Move money" at bounding box center [865, 31] width 52 height 14
click at [850, 60] on div "Withdraw Send" at bounding box center [852, 69] width 129 height 29
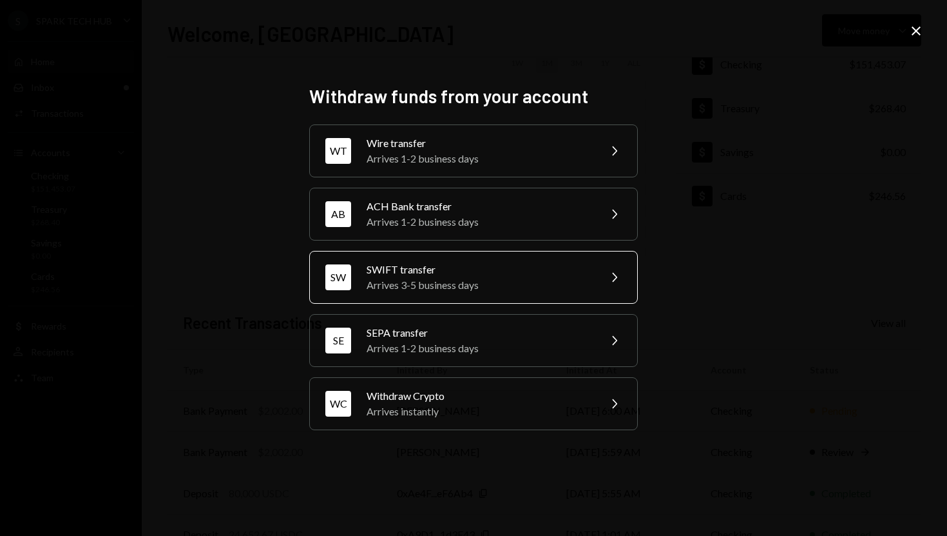
click at [445, 286] on div "Arrives 3-5 business days" at bounding box center [479, 284] width 224 height 15
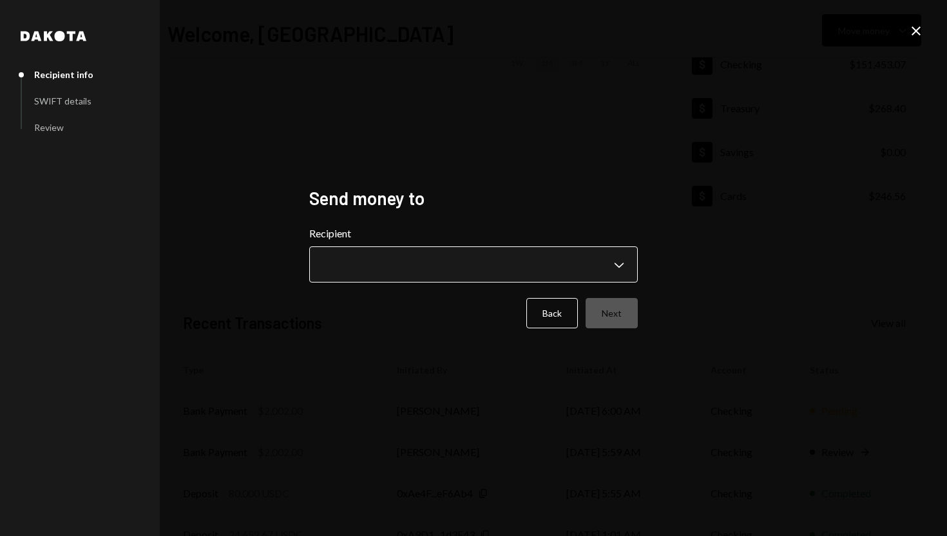
click at [621, 264] on body "**********" at bounding box center [473, 268] width 947 height 536
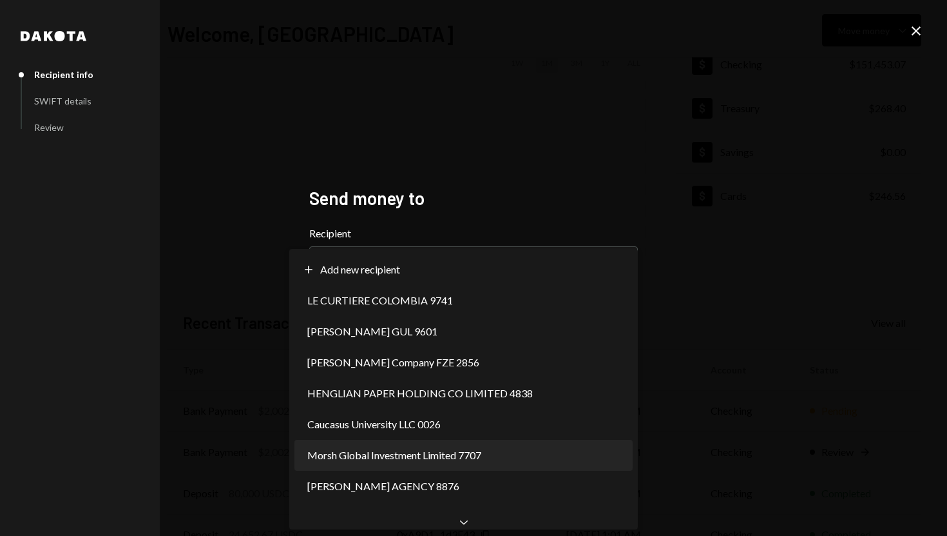
select select "**********"
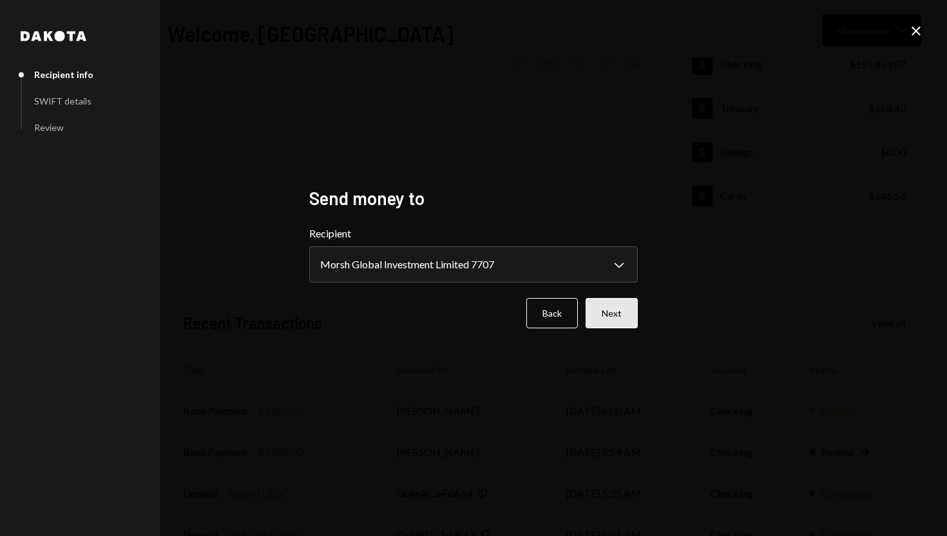
click at [615, 304] on button "Next" at bounding box center [612, 313] width 52 height 30
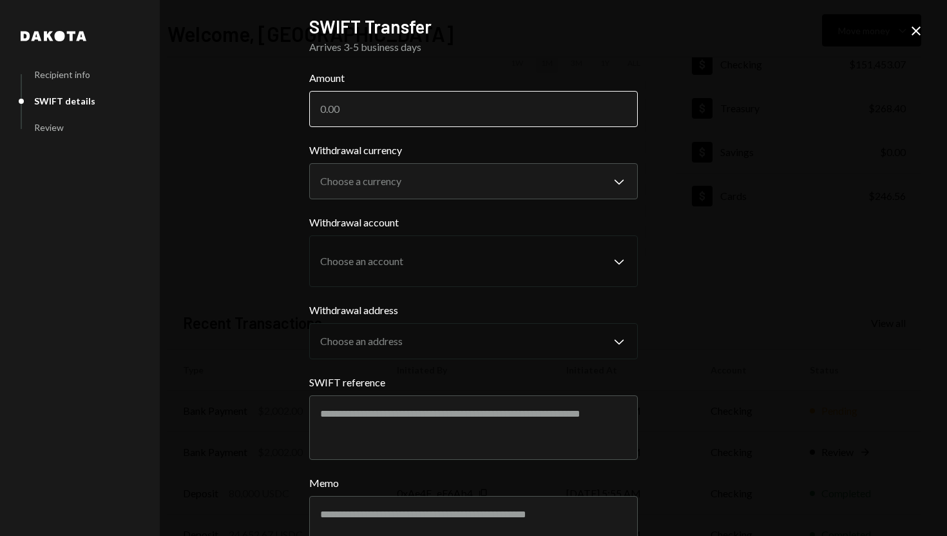
click at [462, 110] on input "Amount" at bounding box center [473, 109] width 329 height 36
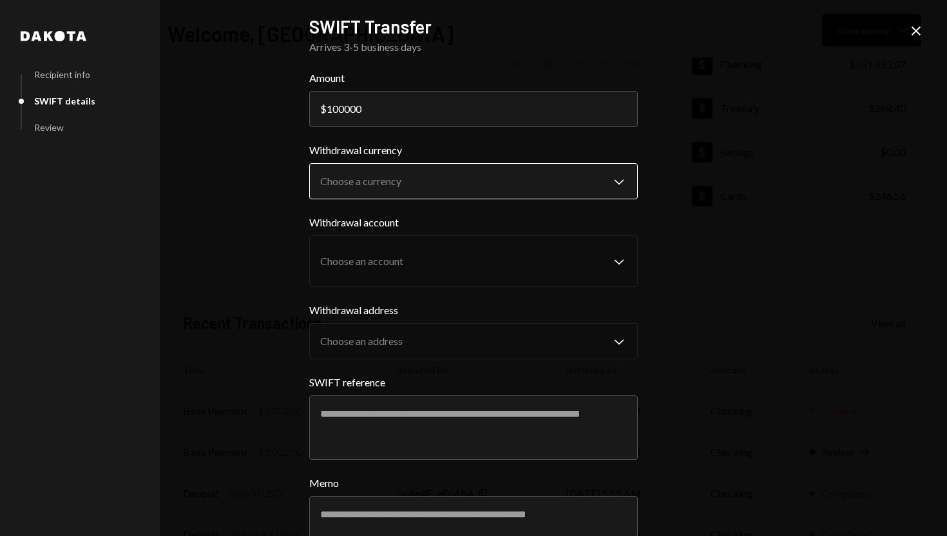
type input "100000"
click at [490, 169] on body "S SPARK TECH HUB Caret Down Home Home Inbox Inbox Activities Transactions Accou…" at bounding box center [473, 268] width 947 height 536
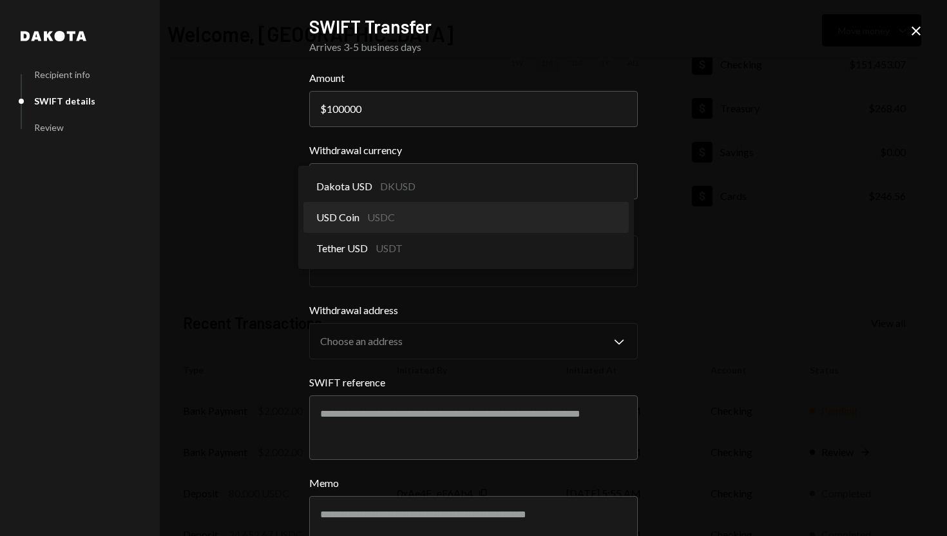
select select "****"
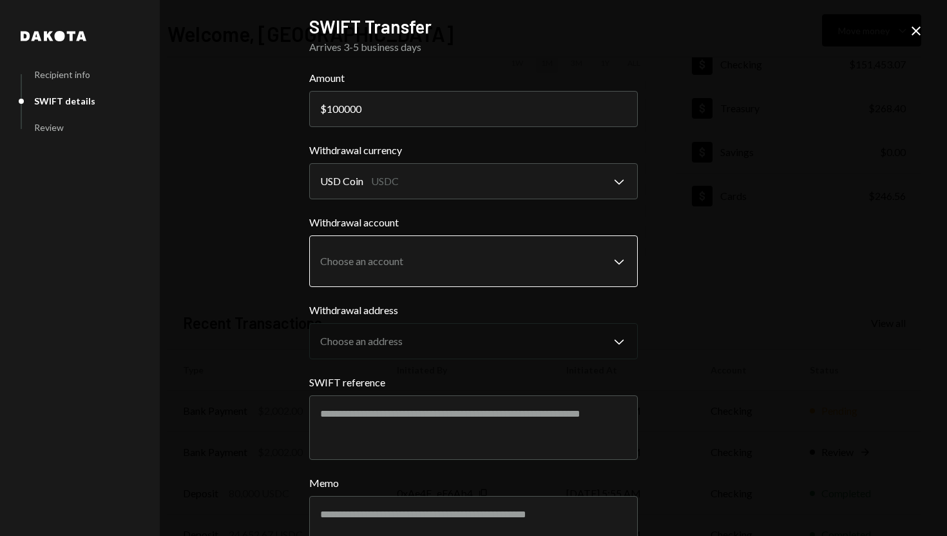
click at [452, 258] on body "S SPARK TECH HUB Caret Down Home Home Inbox Inbox Activities Transactions Accou…" at bounding box center [473, 268] width 947 height 536
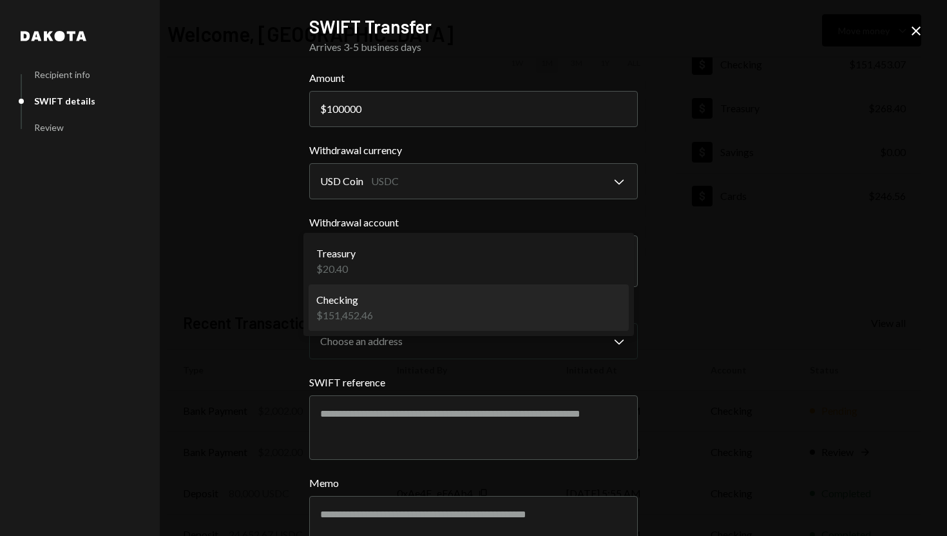
select select "**********"
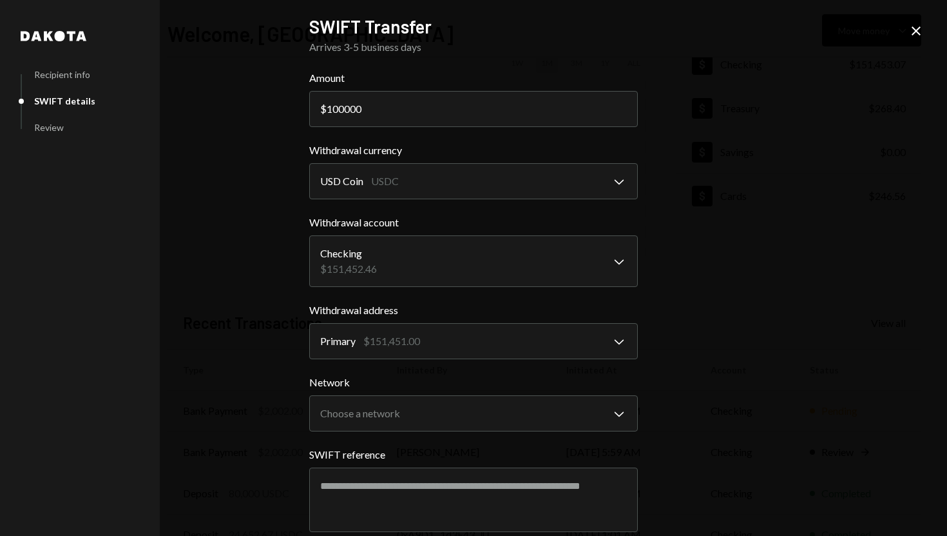
scroll to position [62, 0]
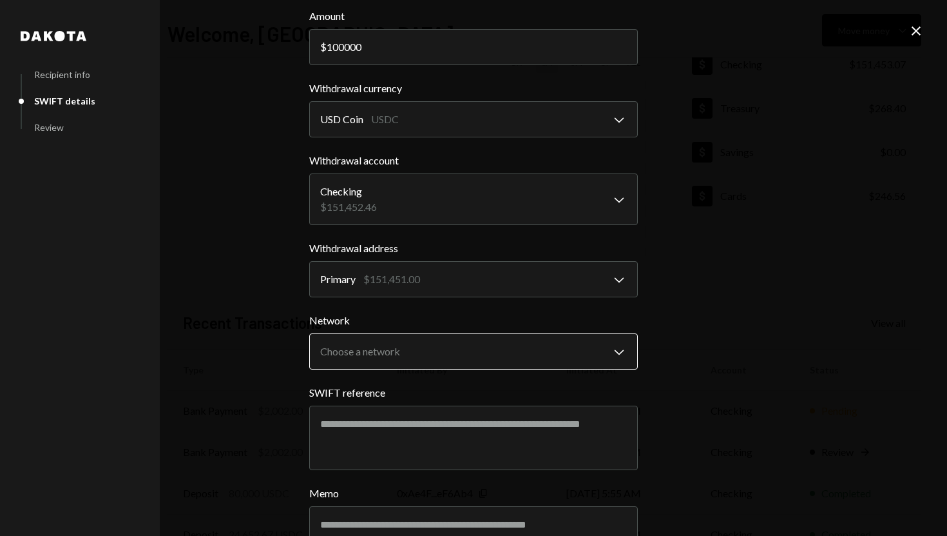
click at [434, 341] on body "S SPARK TECH HUB Caret Down Home Home Inbox Inbox Activities Transactions Accou…" at bounding box center [473, 268] width 947 height 536
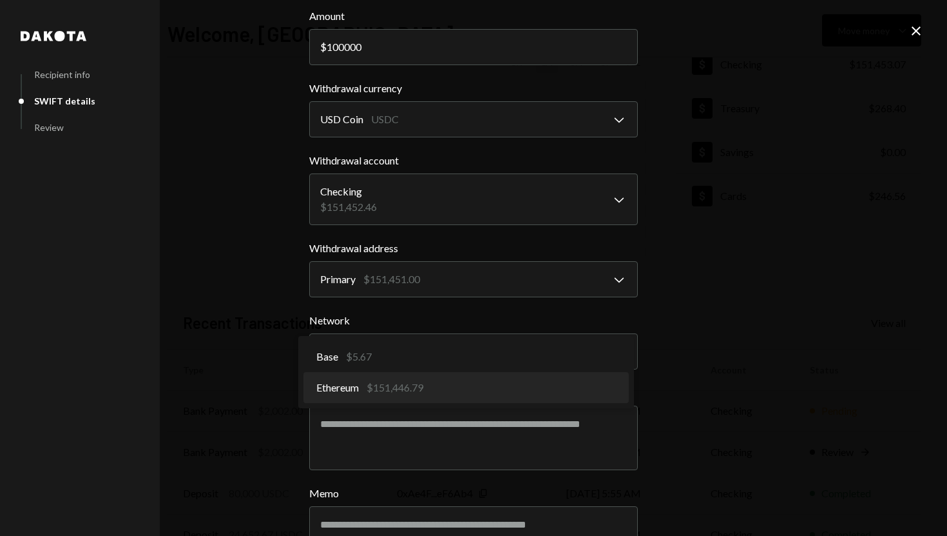
select select "**********"
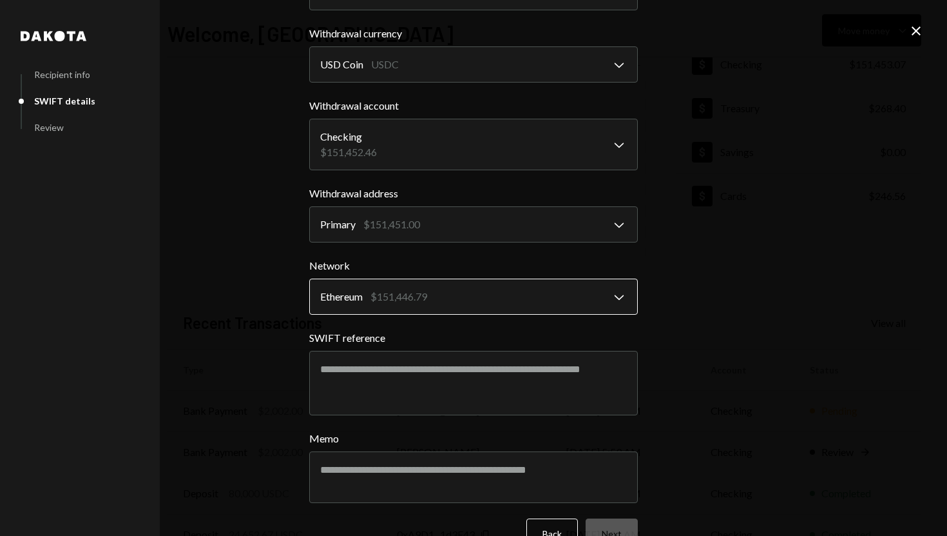
scroll to position [117, 0]
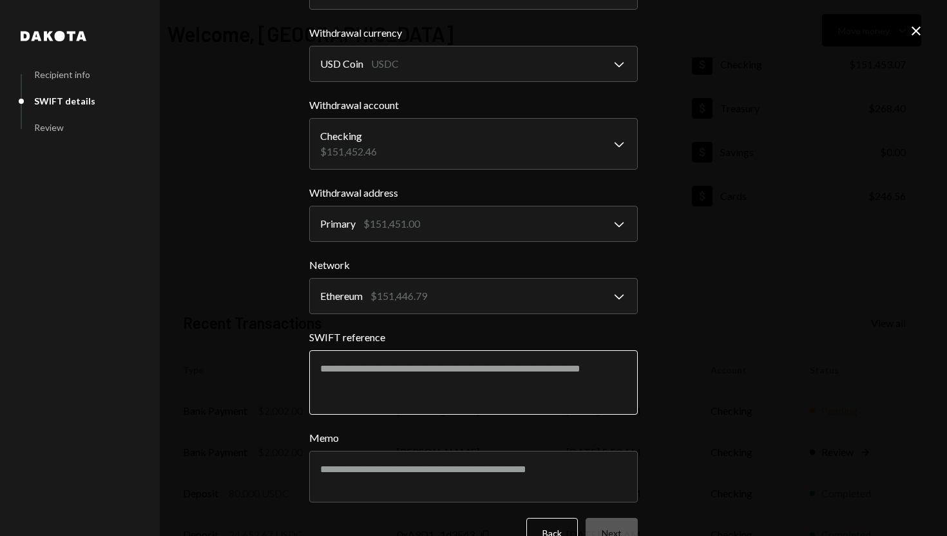
click at [443, 367] on textarea "SWIFT reference" at bounding box center [473, 382] width 329 height 64
type textarea "**********"
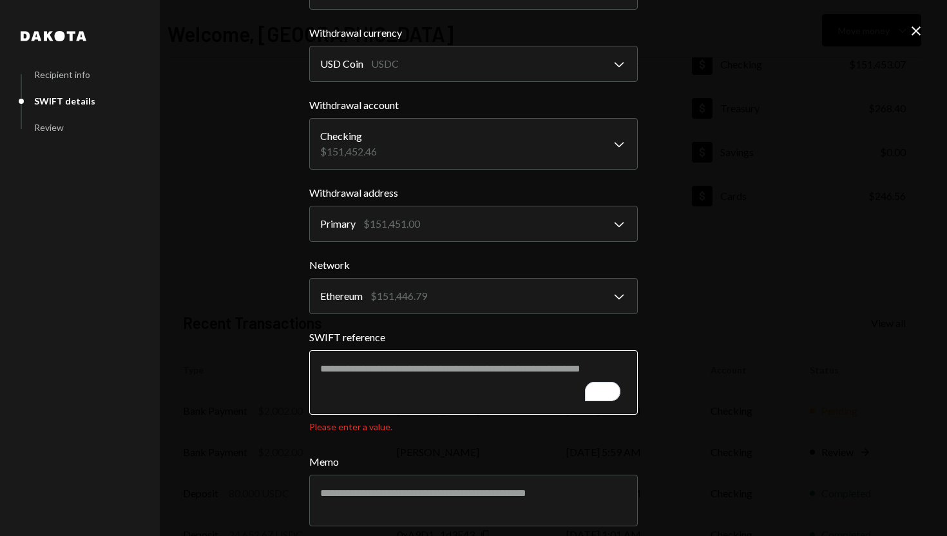
scroll to position [0, 0]
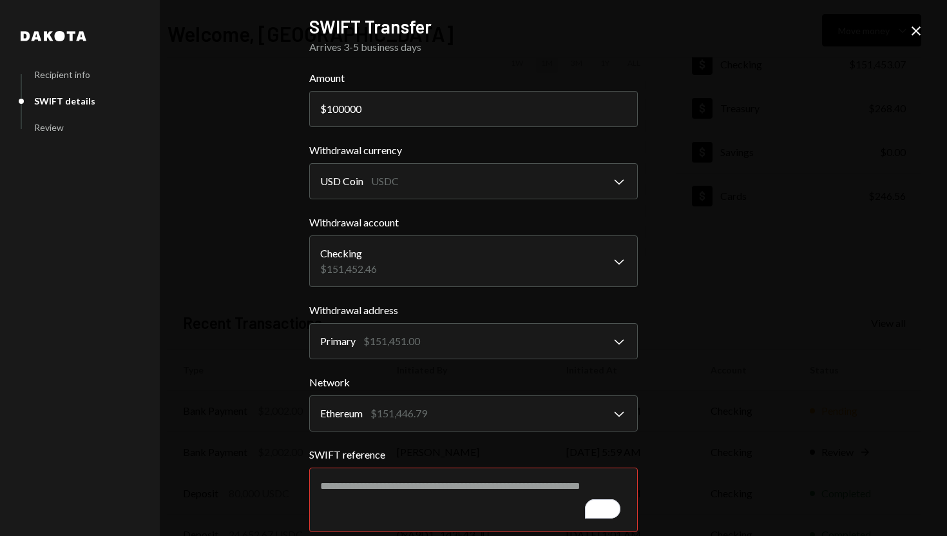
click at [917, 28] on icon "Close" at bounding box center [916, 30] width 15 height 15
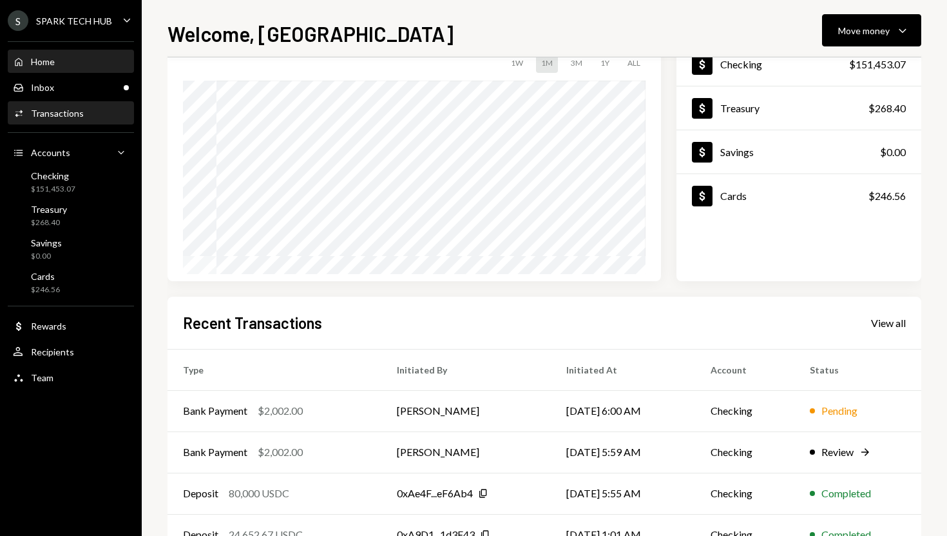
click at [89, 121] on div "Activities Transactions" at bounding box center [71, 113] width 116 height 22
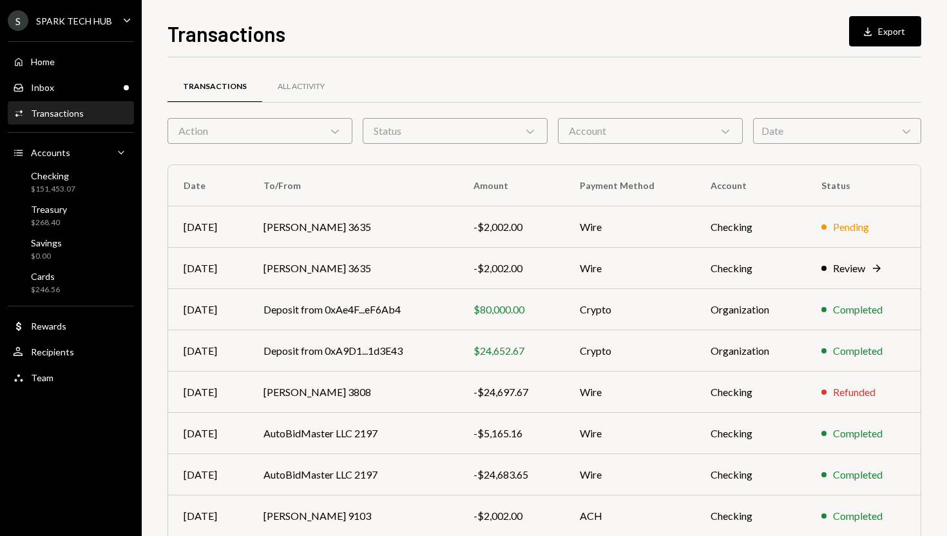
click at [690, 115] on div "Transactions All Activity" at bounding box center [545, 94] width 754 height 48
click at [682, 123] on div "Account Chevron Down" at bounding box center [650, 131] width 185 height 26
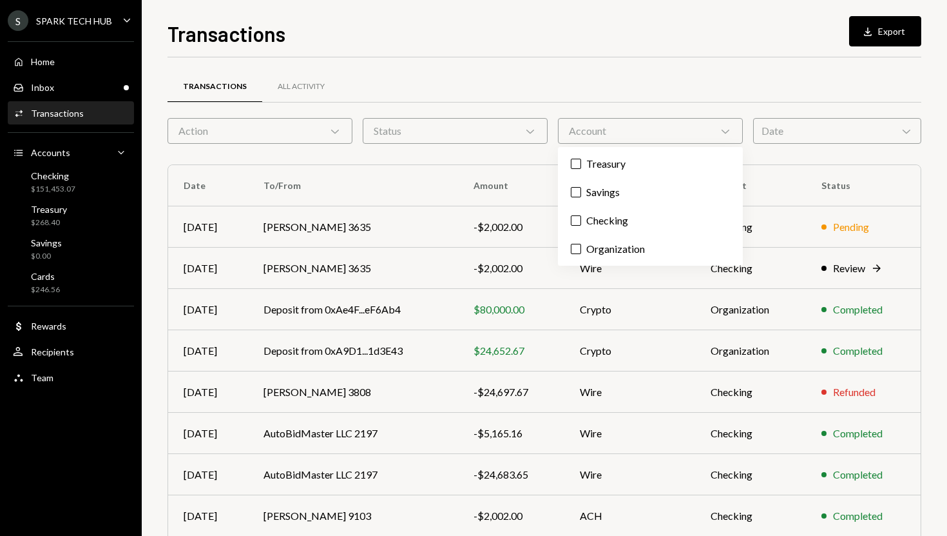
click at [656, 91] on div "Transactions All Activity" at bounding box center [545, 86] width 754 height 33
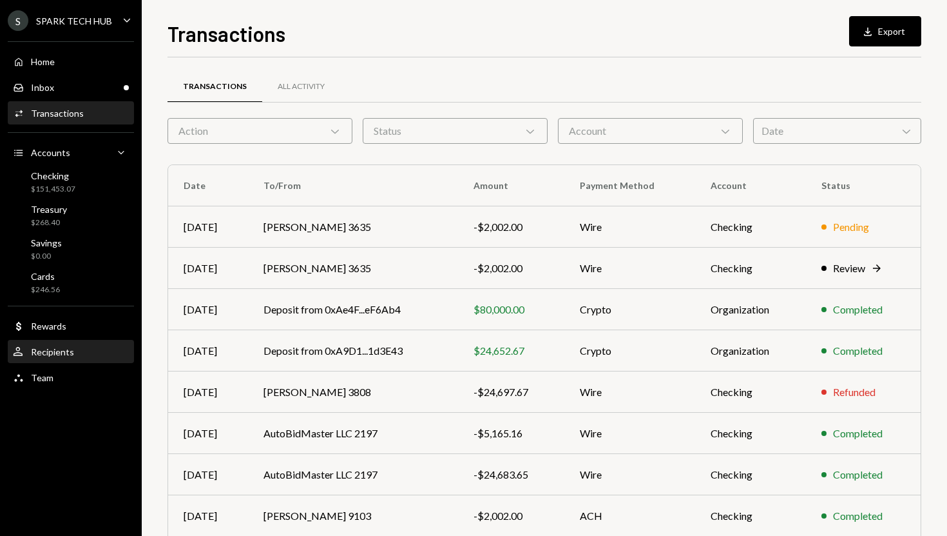
click at [68, 341] on div "User Recipients" at bounding box center [71, 352] width 116 height 22
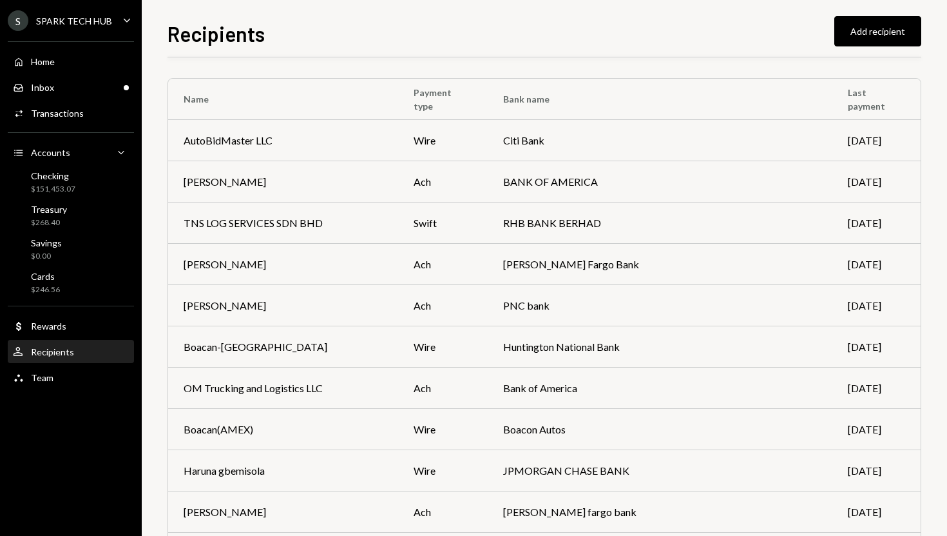
scroll to position [545, 0]
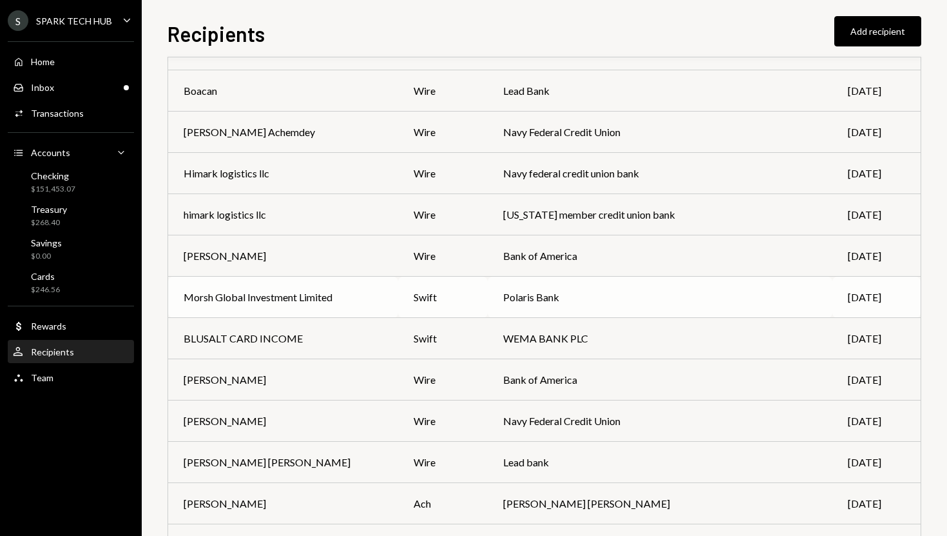
click at [344, 297] on div "Morsh Global Investment Limited" at bounding box center [283, 296] width 199 height 15
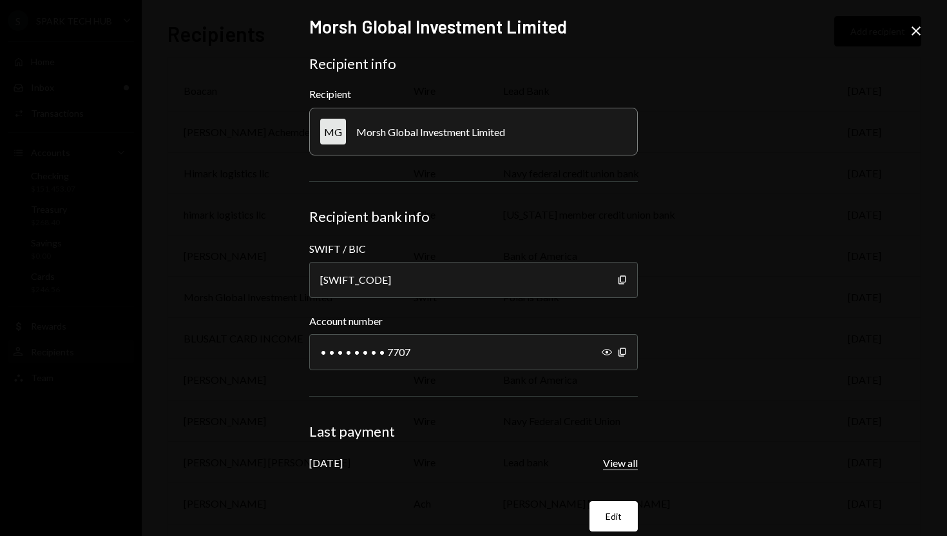
click at [612, 461] on button "View all" at bounding box center [620, 463] width 35 height 14
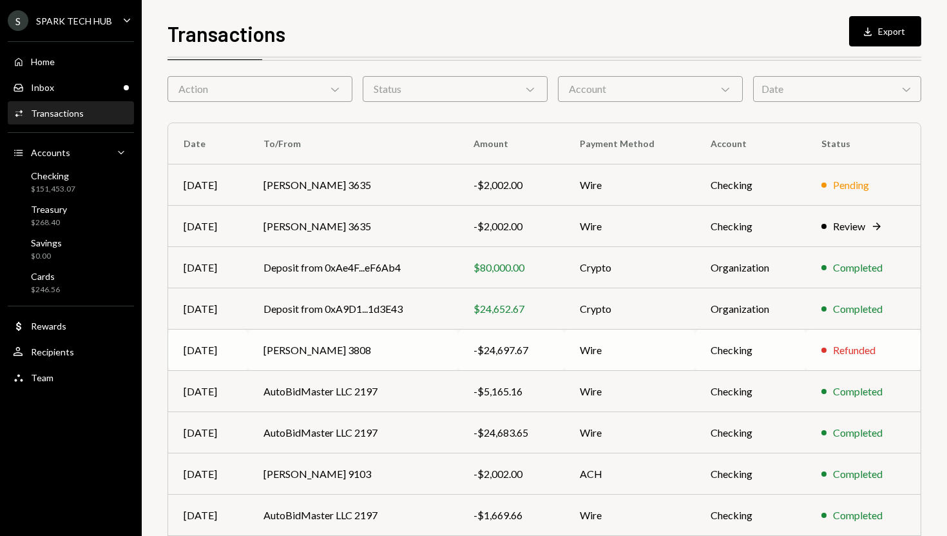
scroll to position [137, 0]
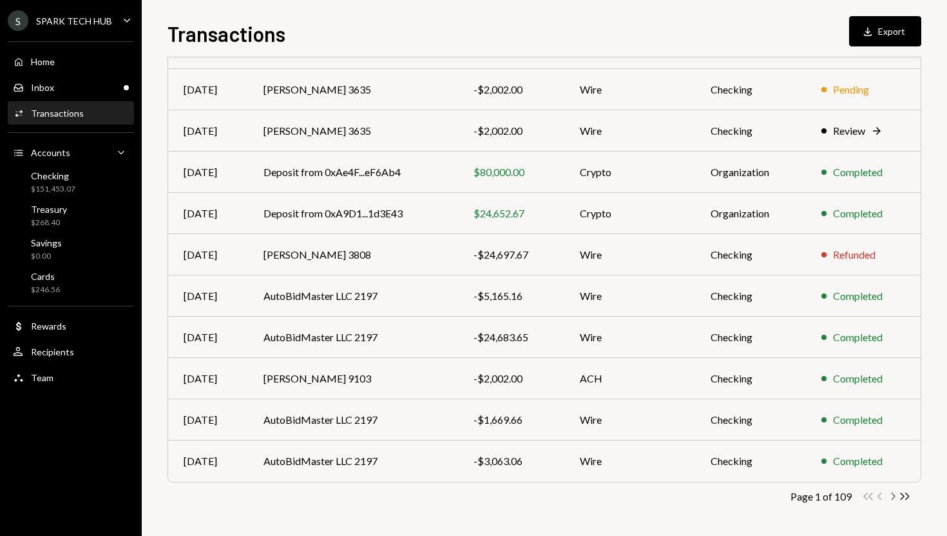
click at [891, 497] on icon "Chevron Right" at bounding box center [893, 496] width 12 height 12
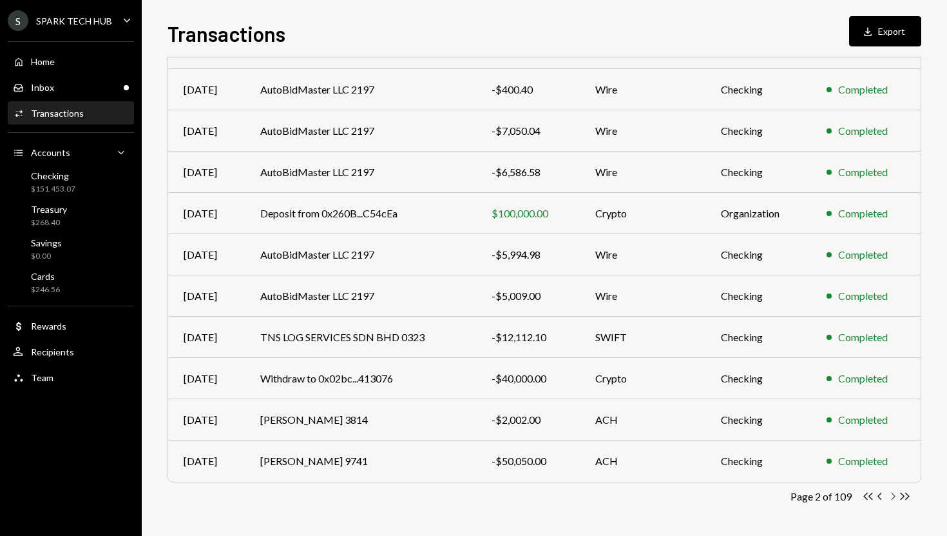
click at [888, 496] on icon "Chevron Right" at bounding box center [893, 496] width 12 height 12
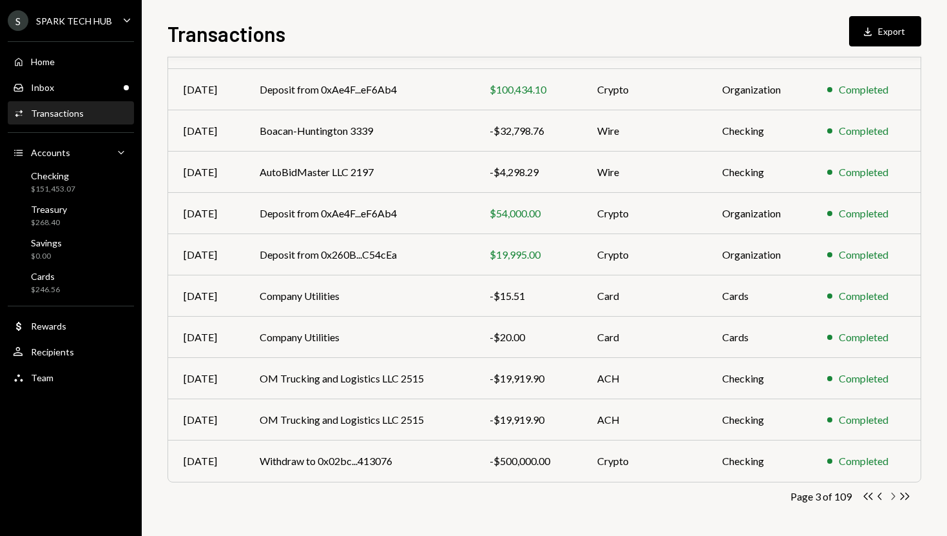
click at [895, 495] on icon "button" at bounding box center [894, 495] width 4 height 7
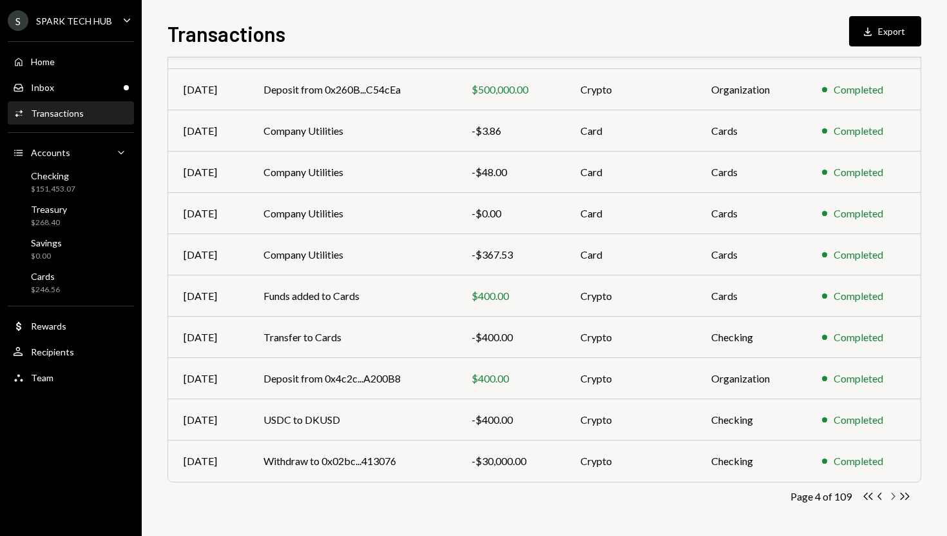
click at [893, 496] on icon "Chevron Right" at bounding box center [893, 496] width 12 height 12
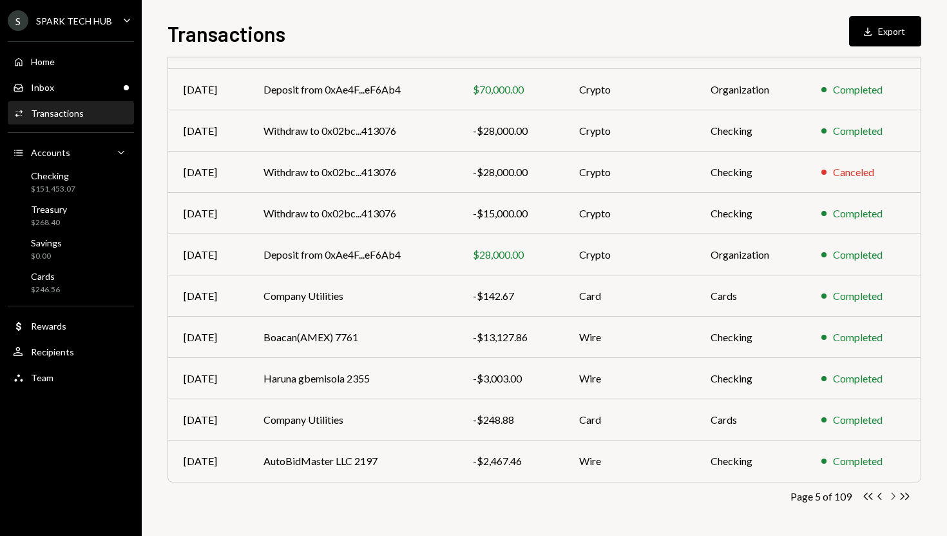
click at [894, 496] on icon "button" at bounding box center [894, 495] width 4 height 7
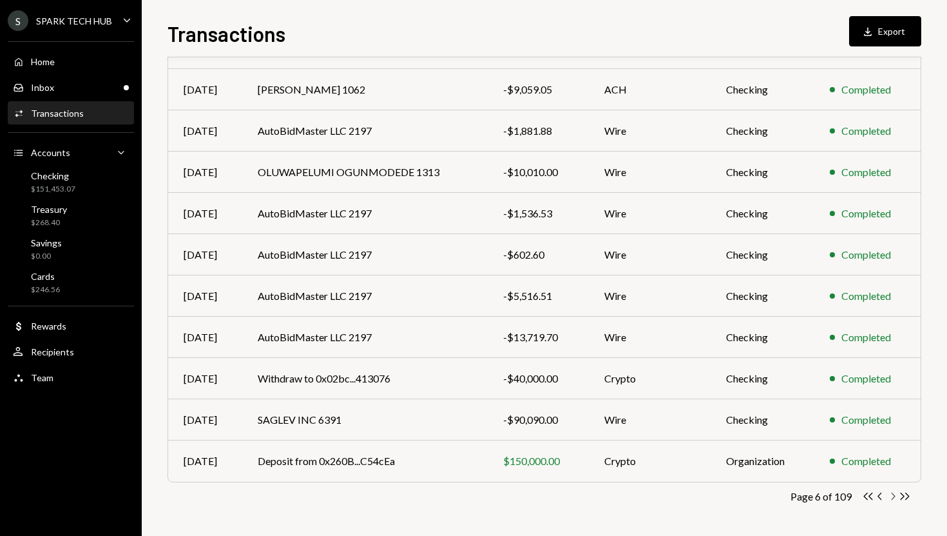
click at [894, 499] on icon "Chevron Right" at bounding box center [893, 496] width 12 height 12
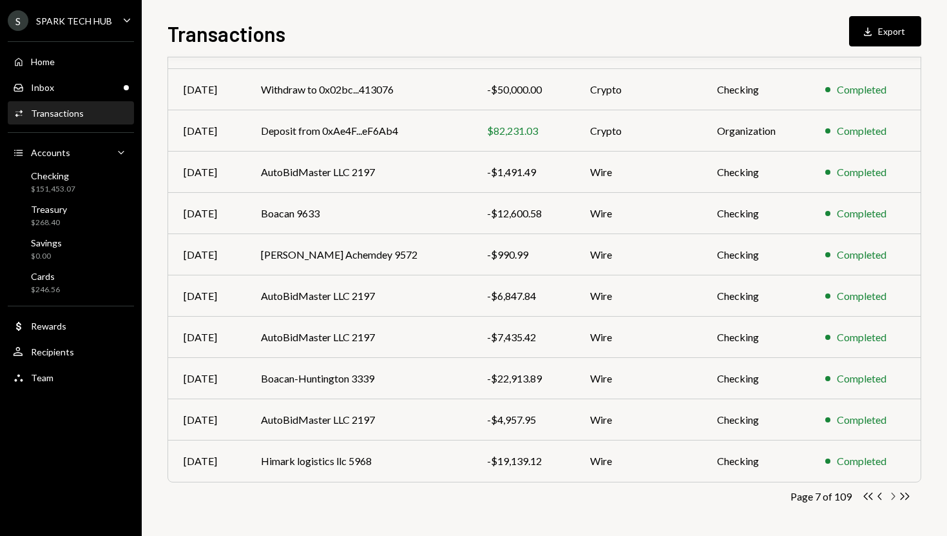
click at [897, 499] on icon "Chevron Right" at bounding box center [893, 496] width 12 height 12
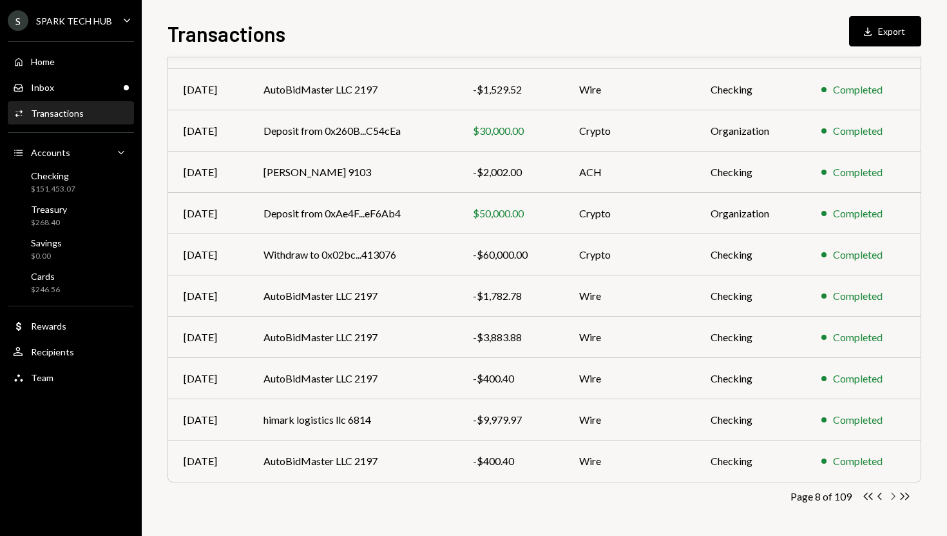
click at [892, 497] on icon "Chevron Right" at bounding box center [893, 496] width 12 height 12
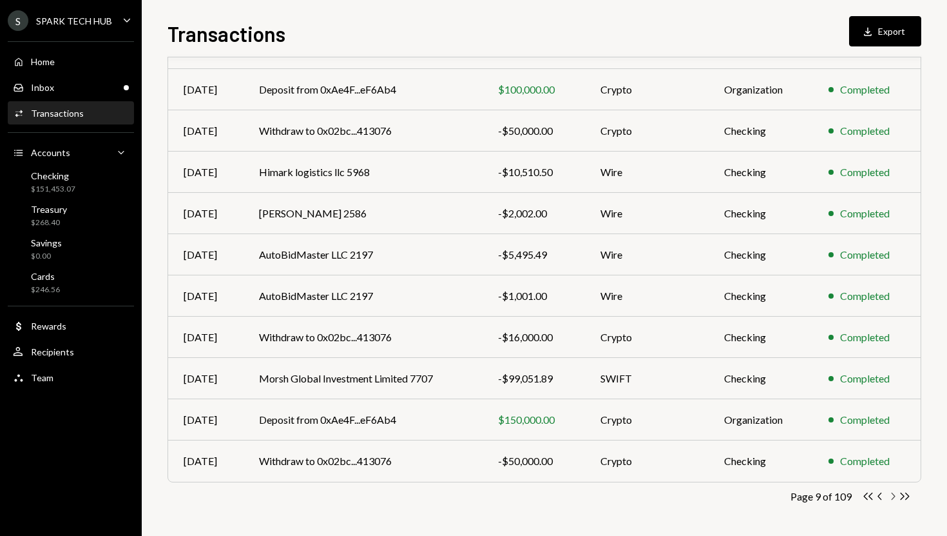
click at [895, 501] on icon "Chevron Right" at bounding box center [893, 496] width 12 height 12
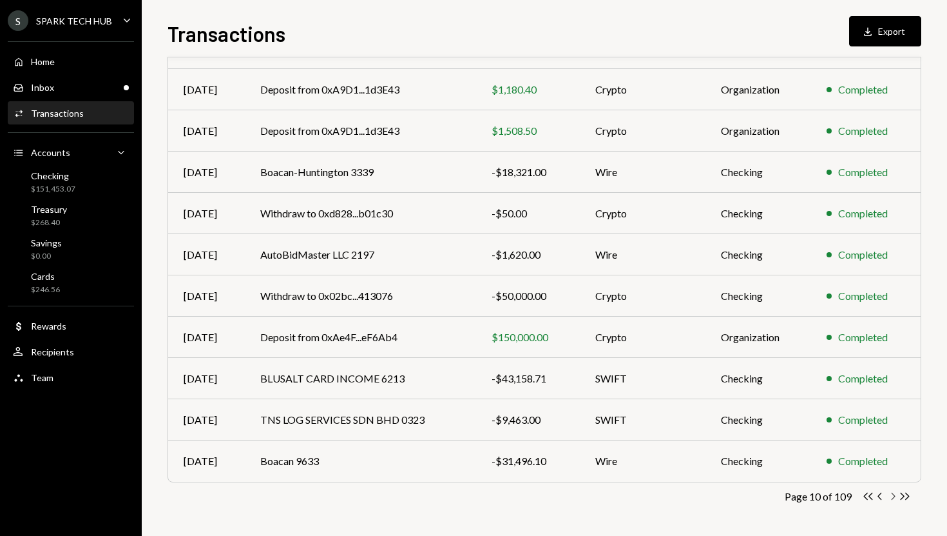
click at [896, 498] on icon "Chevron Right" at bounding box center [893, 496] width 12 height 12
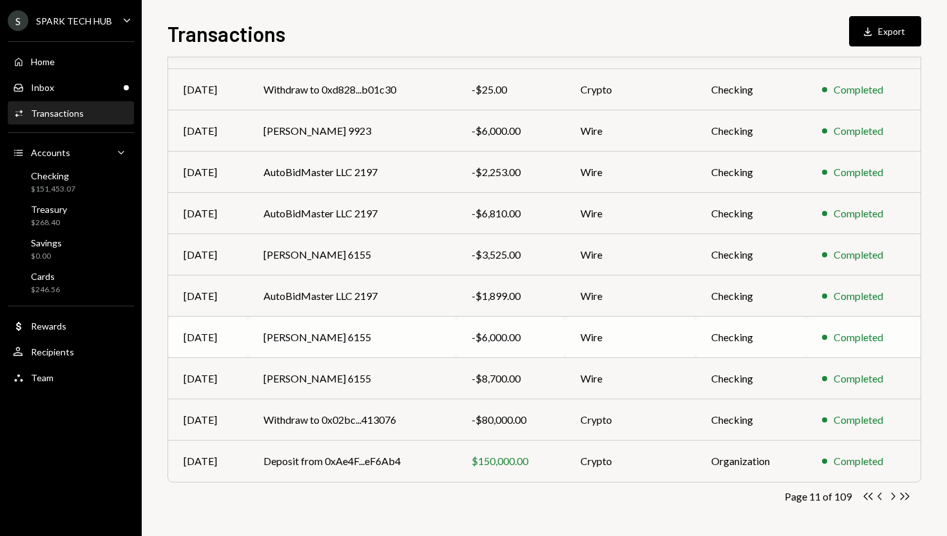
scroll to position [0, 0]
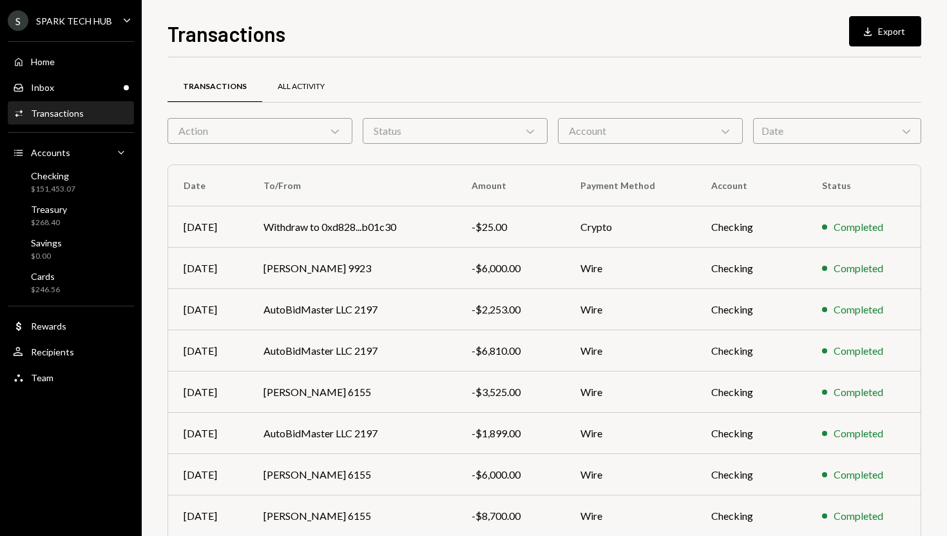
click at [299, 84] on div "All Activity" at bounding box center [301, 86] width 47 height 11
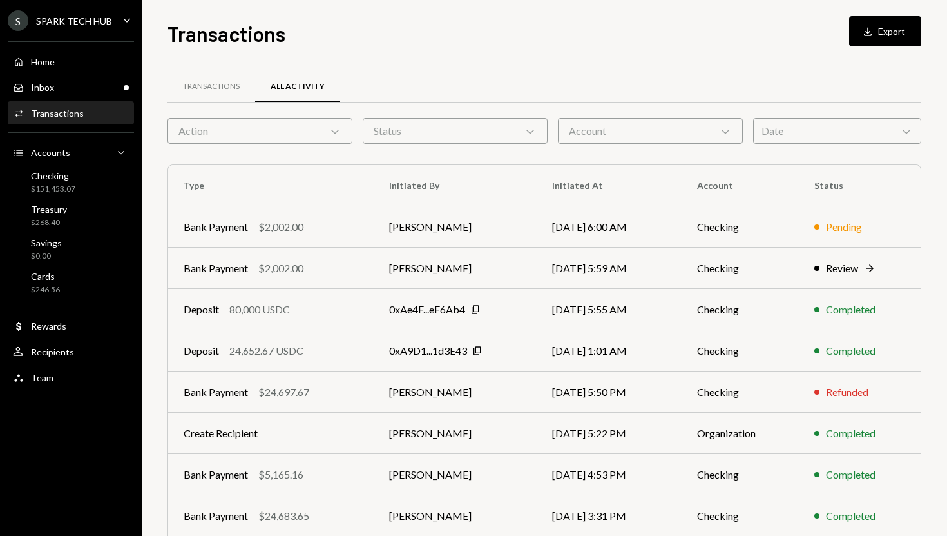
click at [342, 136] on div "Action Chevron Down" at bounding box center [260, 131] width 185 height 26
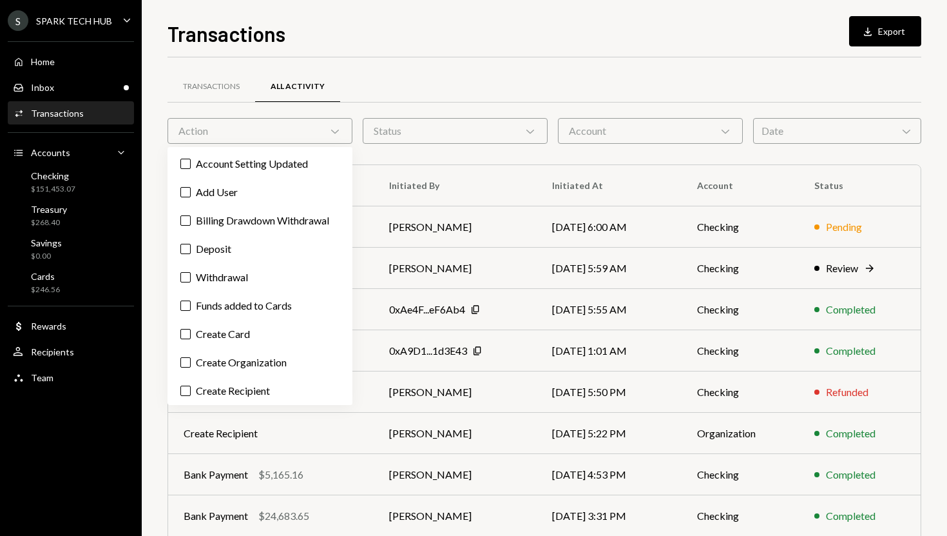
click at [427, 146] on div "Transactions All Activity Action Chevron Down Status Chevron Down Account Chevr…" at bounding box center [545, 375] width 754 height 595
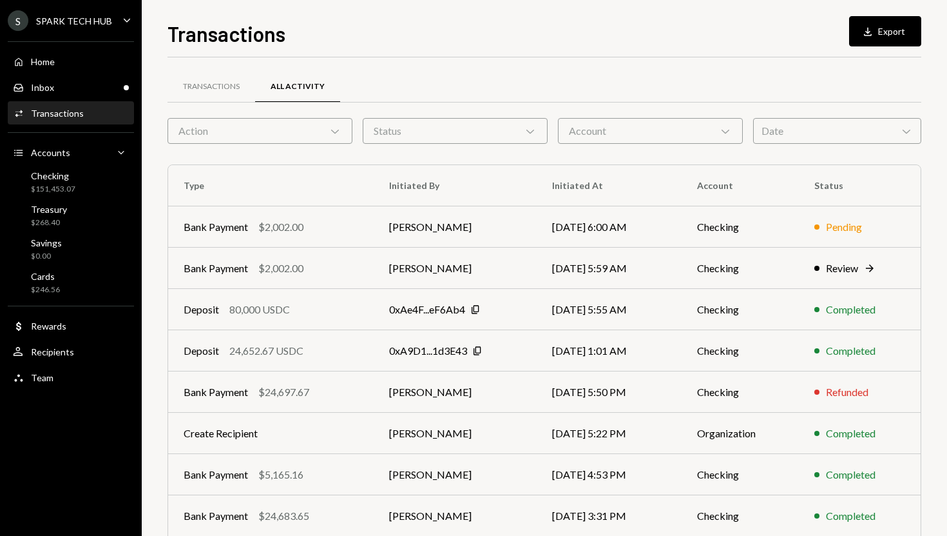
click at [436, 140] on div "Status Chevron Down" at bounding box center [455, 131] width 185 height 26
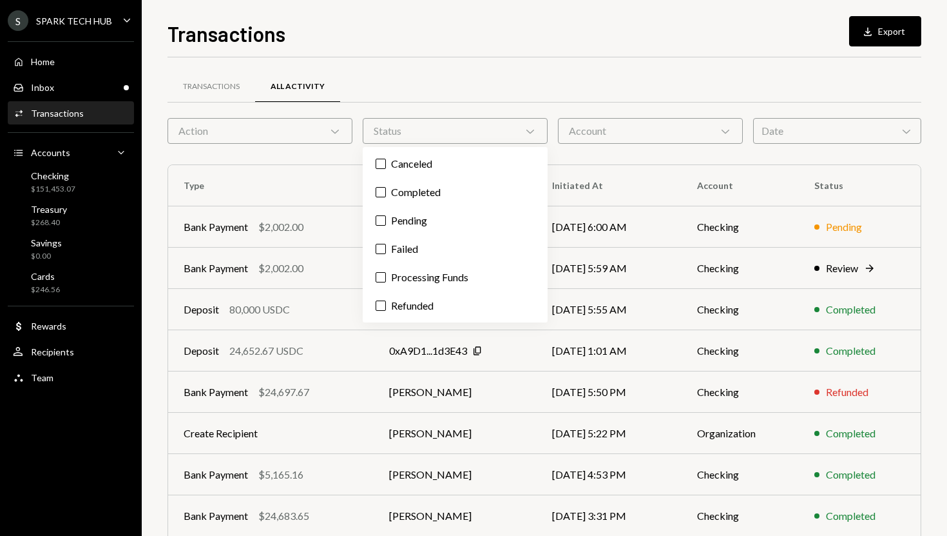
click at [552, 131] on form "Action Chevron Down Status Chevron Down Account Chevron Down Date Chevron Down" at bounding box center [545, 131] width 754 height 26
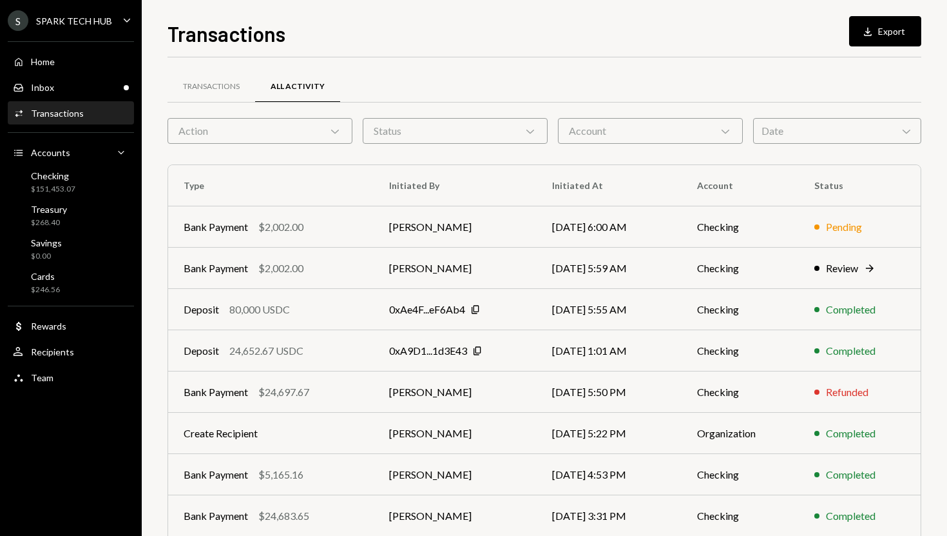
click at [527, 130] on icon at bounding box center [531, 132] width 8 height 4
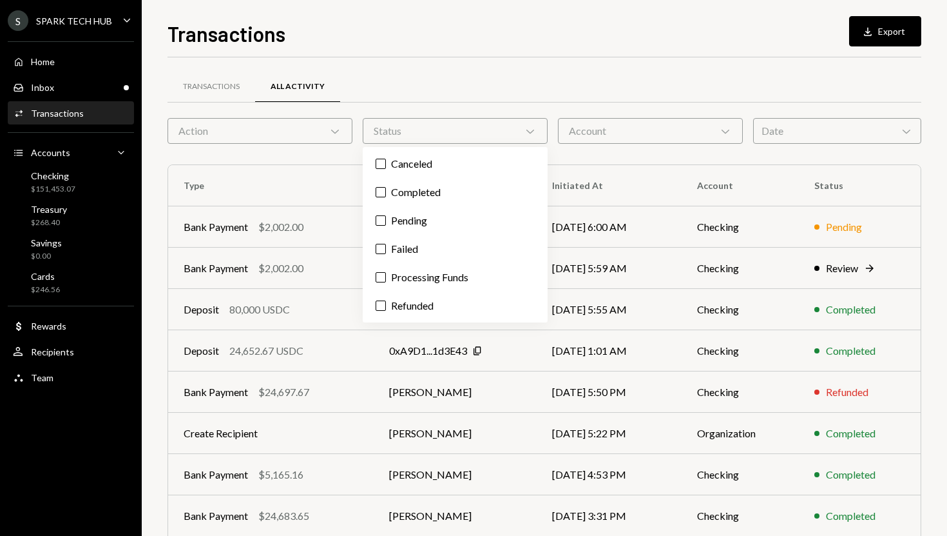
click at [578, 130] on div "Account Chevron Down" at bounding box center [650, 131] width 185 height 26
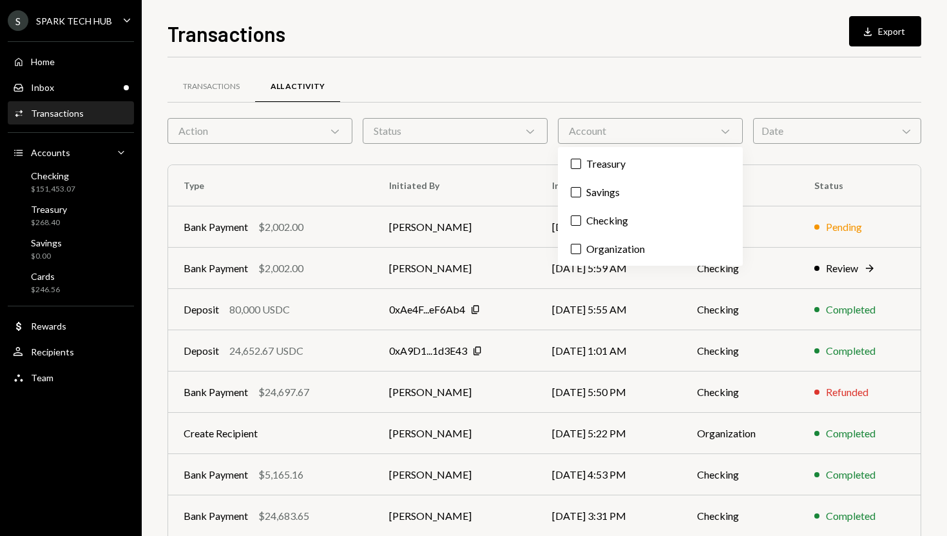
click at [768, 124] on div "Date Chevron Down" at bounding box center [837, 131] width 168 height 26
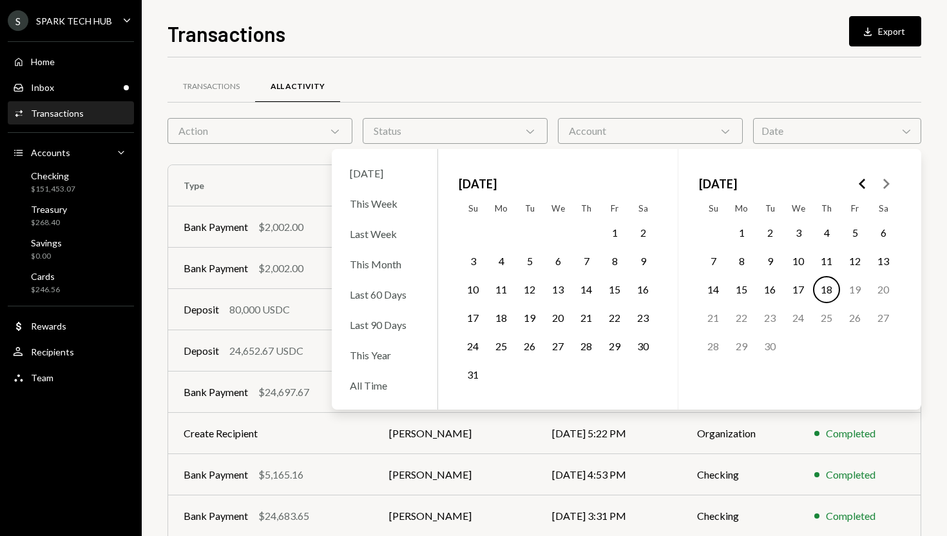
click at [296, 118] on form "Action Chevron Down Status Chevron Down Account Chevron Down Date Chevron Down …" at bounding box center [545, 131] width 754 height 26
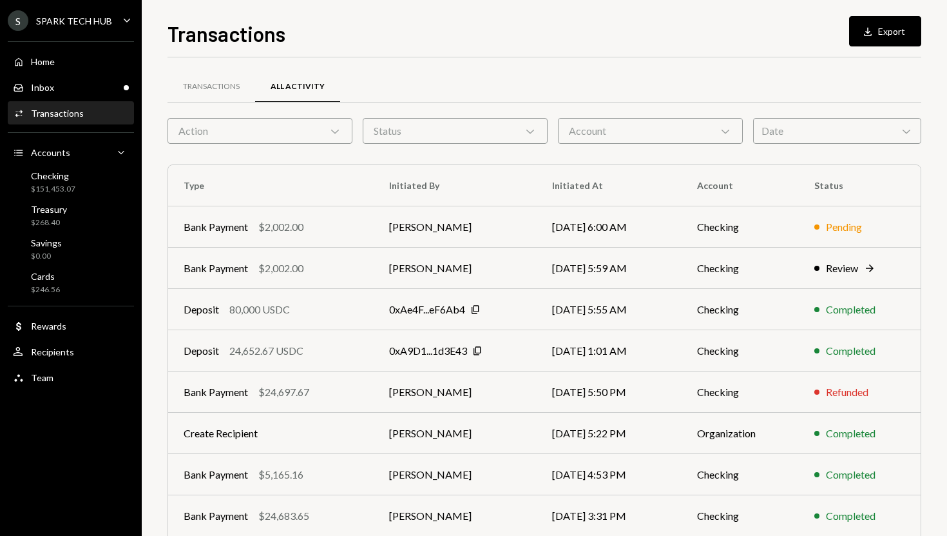
click at [286, 126] on div "Action Chevron Down" at bounding box center [260, 131] width 185 height 26
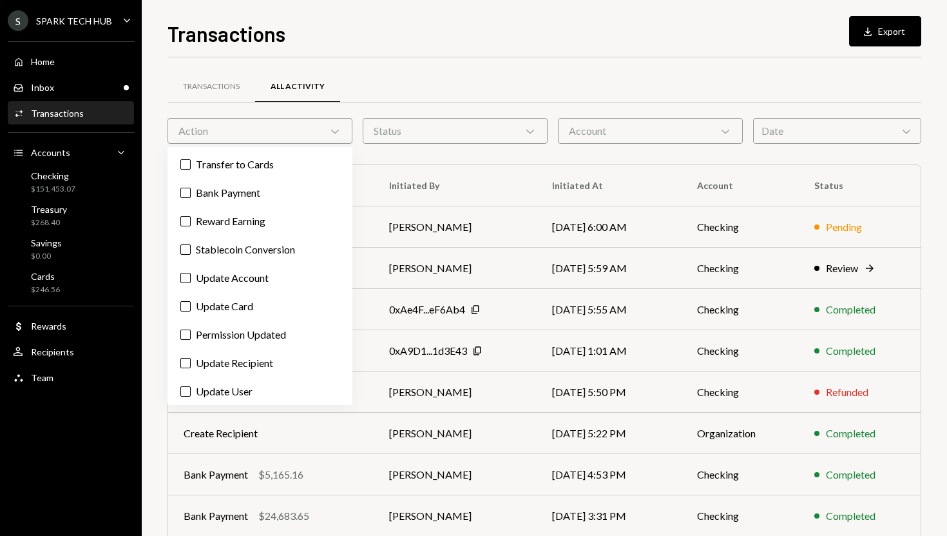
scroll to position [485, 0]
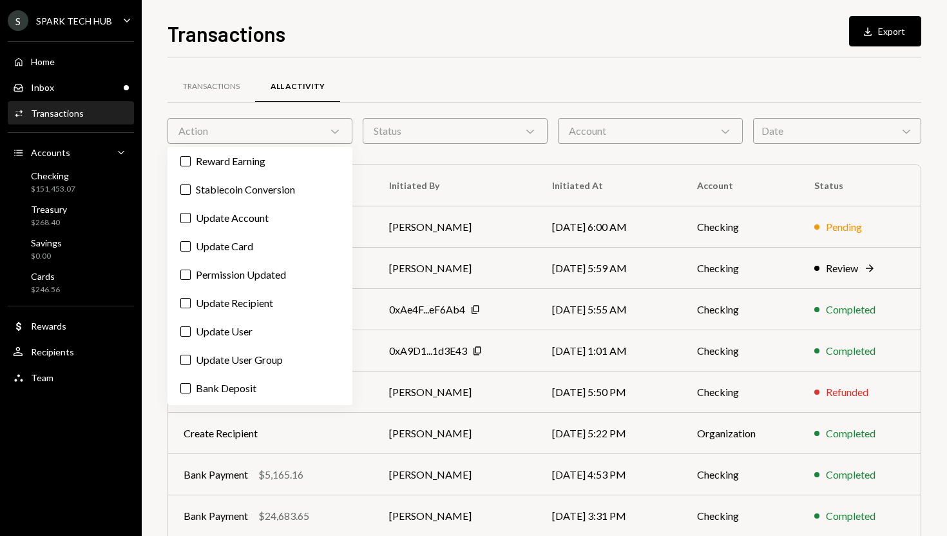
click at [371, 62] on div "Transactions All Activity Action Chevron Down Status Chevron Down Account Chevr…" at bounding box center [545, 365] width 754 height 616
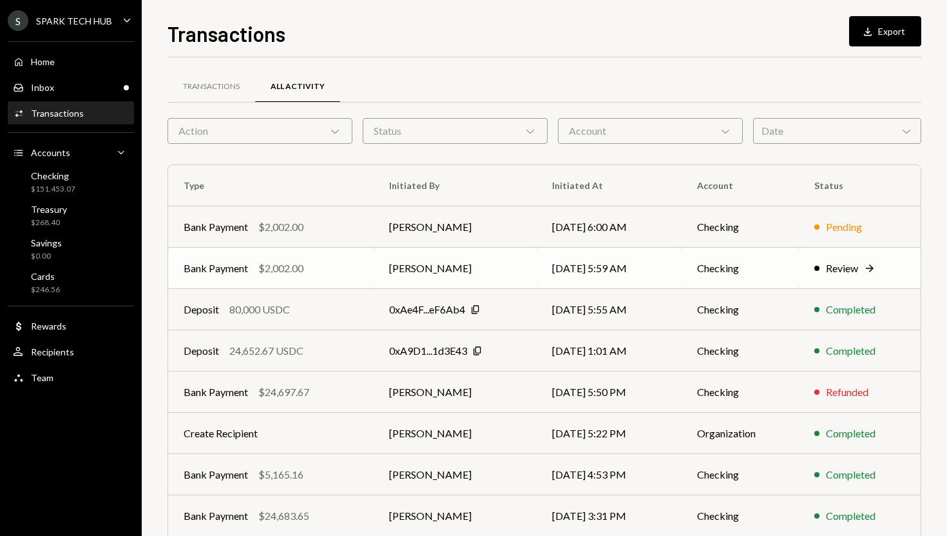
click at [573, 266] on td "[DATE] 5:59 AM" at bounding box center [609, 268] width 145 height 41
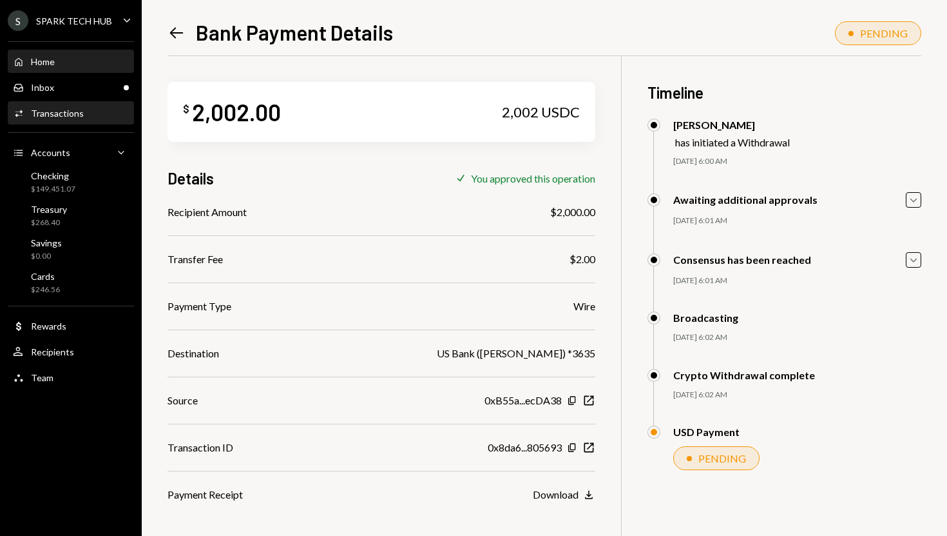
click at [102, 56] on div "Home Home" at bounding box center [71, 62] width 116 height 12
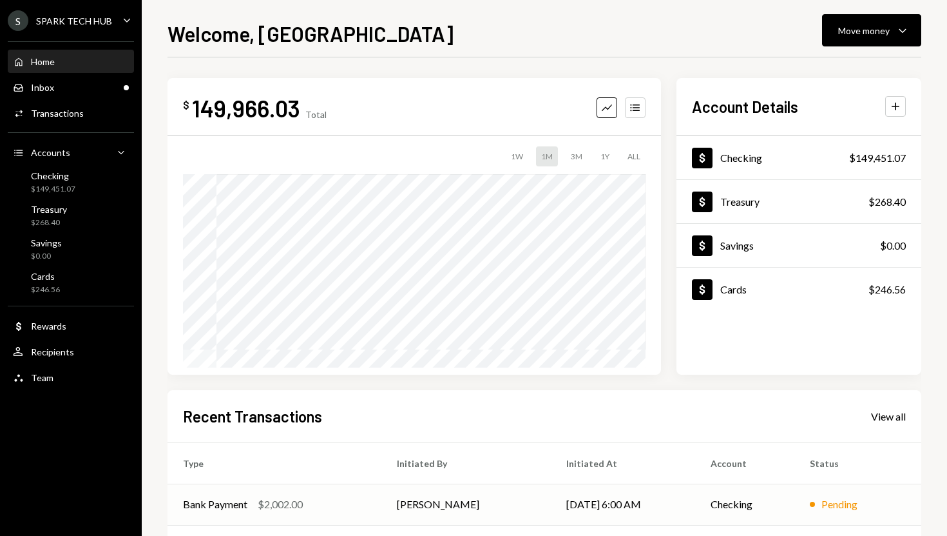
click at [613, 503] on td "[DATE] 6:00 AM" at bounding box center [623, 503] width 144 height 41
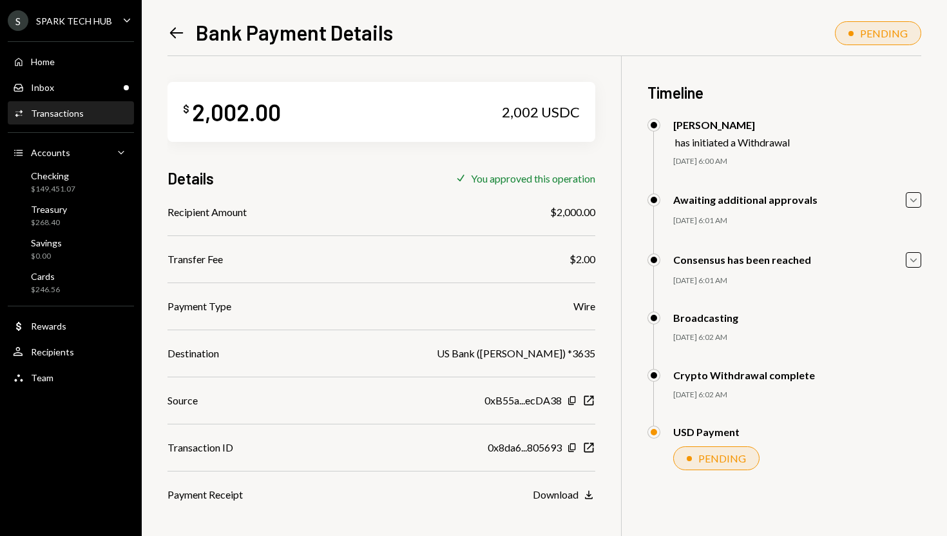
scroll to position [56, 0]
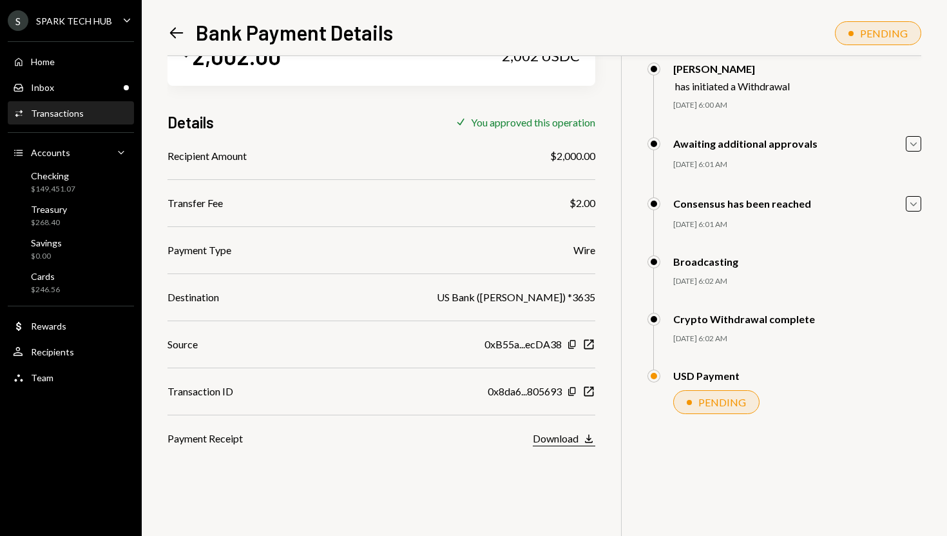
click at [558, 442] on div "Download" at bounding box center [556, 438] width 46 height 12
click at [88, 124] on div "Home Home Inbox Inbox Activities Transactions Accounts Accounts Caret Down Chec…" at bounding box center [71, 213] width 142 height 358
click at [86, 113] on div "Activities Transactions" at bounding box center [71, 114] width 116 height 12
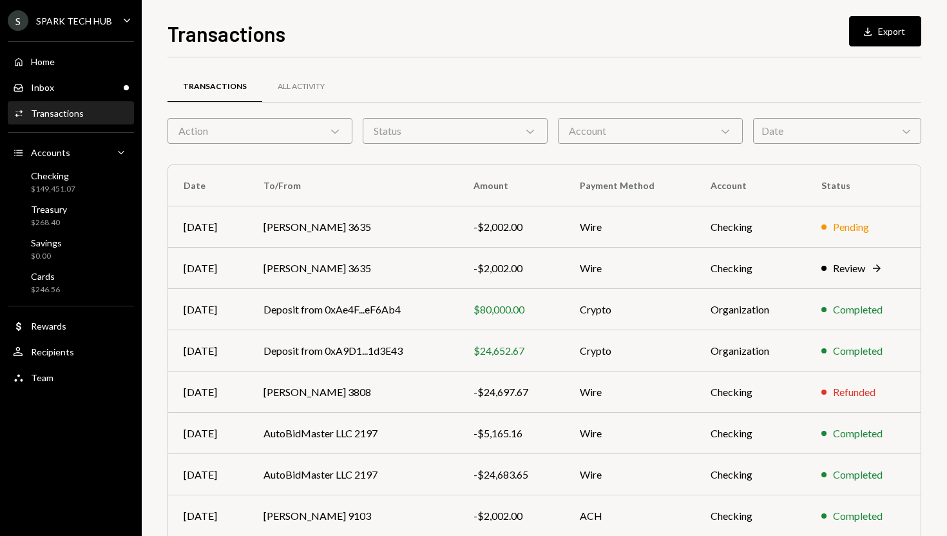
click at [852, 133] on div "Date Chevron Down" at bounding box center [837, 131] width 168 height 26
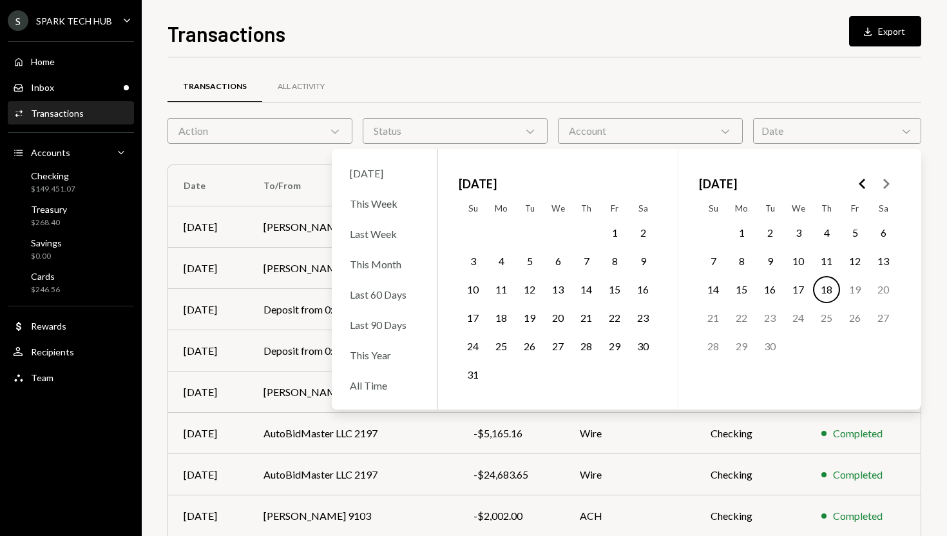
click at [801, 260] on button "10" at bounding box center [798, 261] width 27 height 27
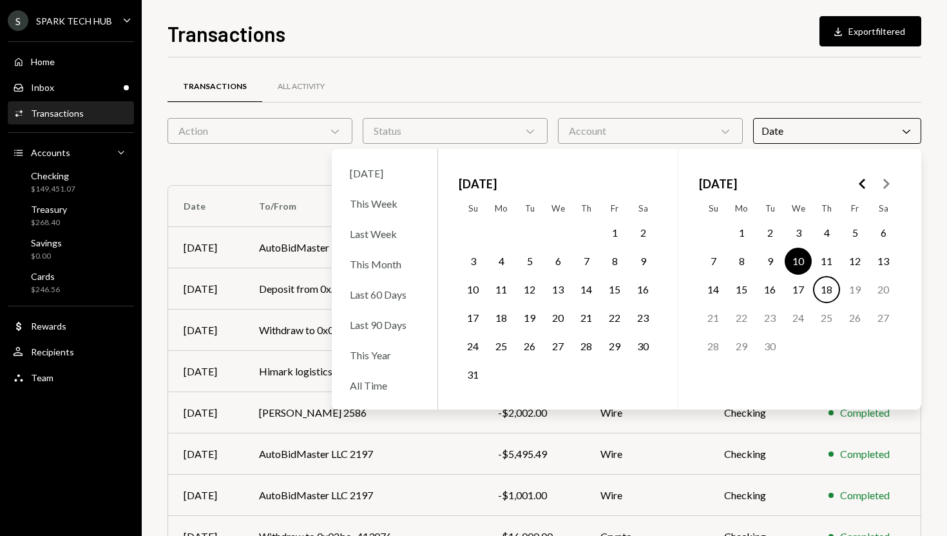
click at [929, 195] on div "Transactions Download Export filtered Transactions All Activity Action Chevron …" at bounding box center [545, 268] width 806 height 536
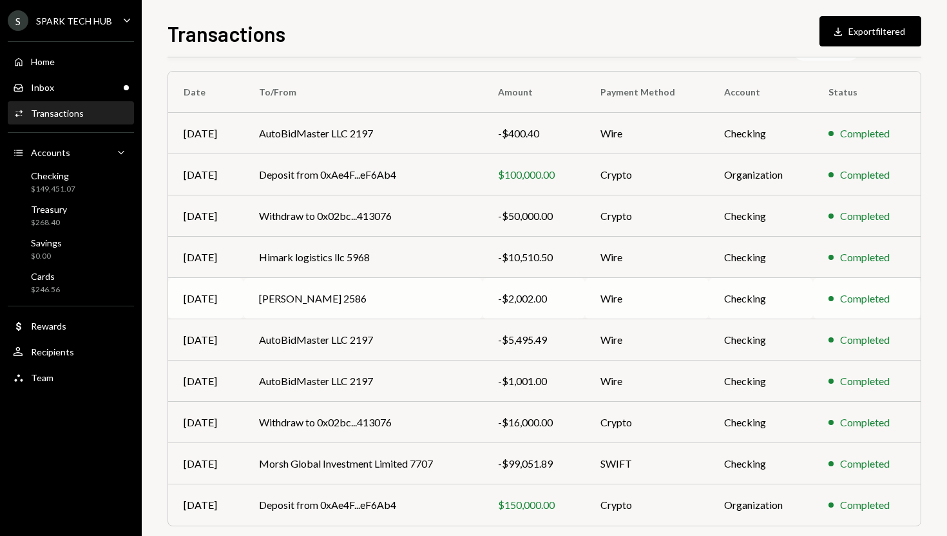
scroll to position [158, 0]
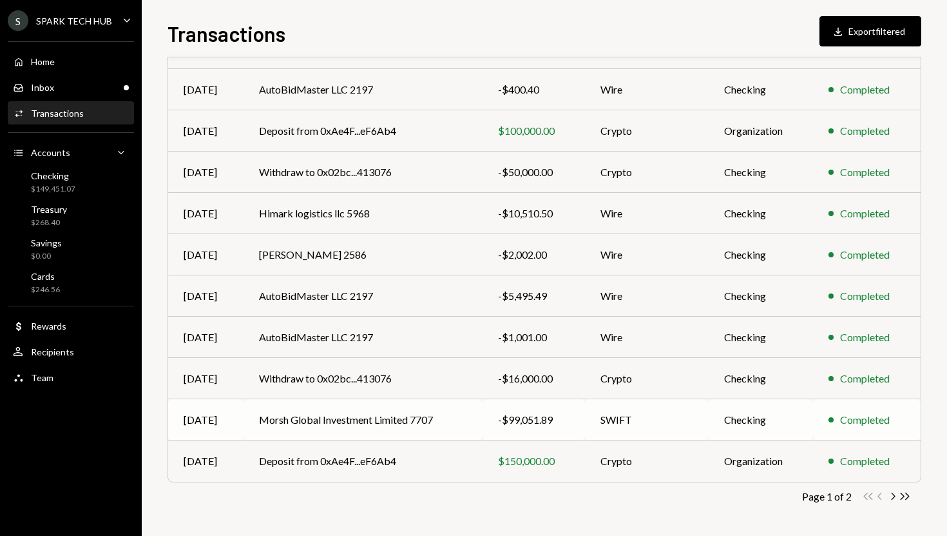
click at [630, 411] on td "SWIFT" at bounding box center [647, 419] width 124 height 41
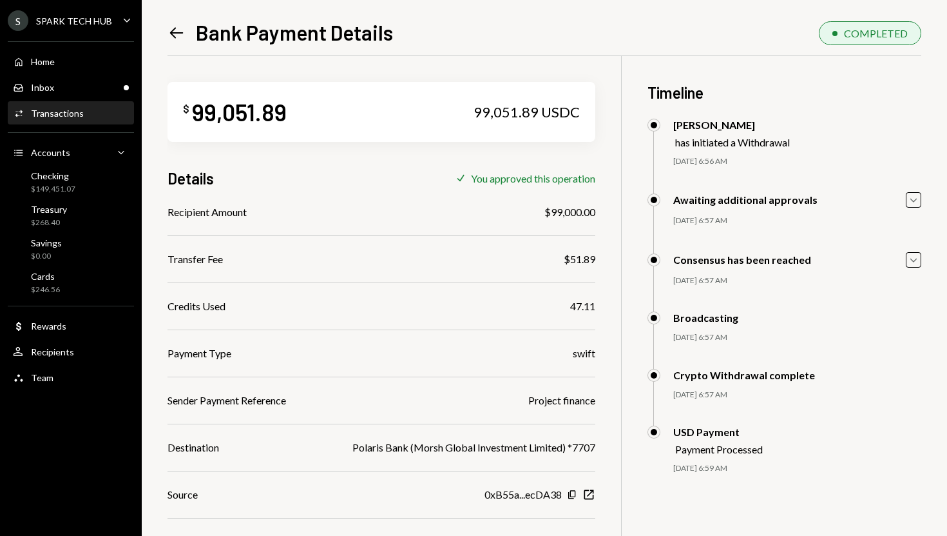
click at [545, 407] on div "Project finance" at bounding box center [562, 400] width 67 height 15
click at [547, 403] on div "Project finance" at bounding box center [562, 400] width 67 height 15
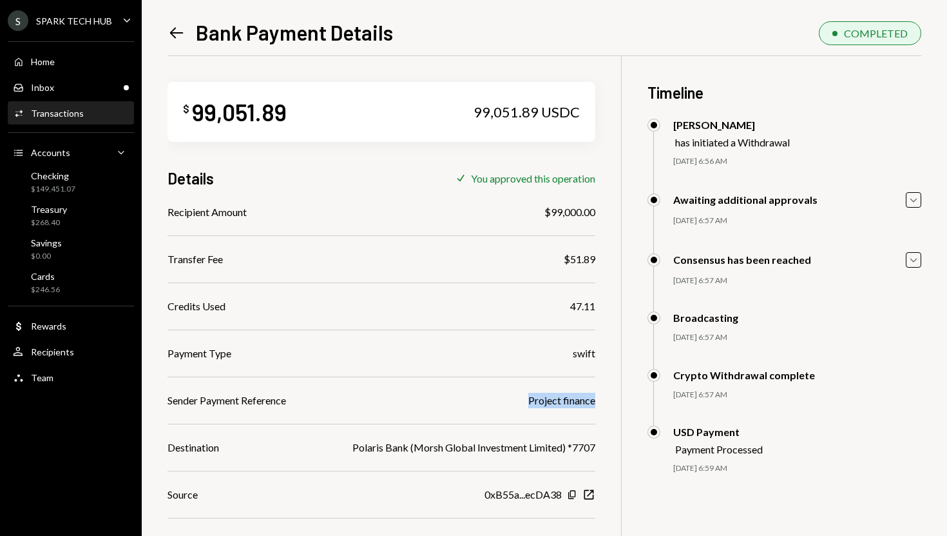
copy div "Project finance"
click at [167, 35] on div "Left Arrow Bank Payment Details COMPLETED $ 99,051.89 99,051.89 USDC Details Ch…" at bounding box center [545, 268] width 806 height 536
click at [106, 110] on div "Activities Transactions" at bounding box center [71, 114] width 116 height 12
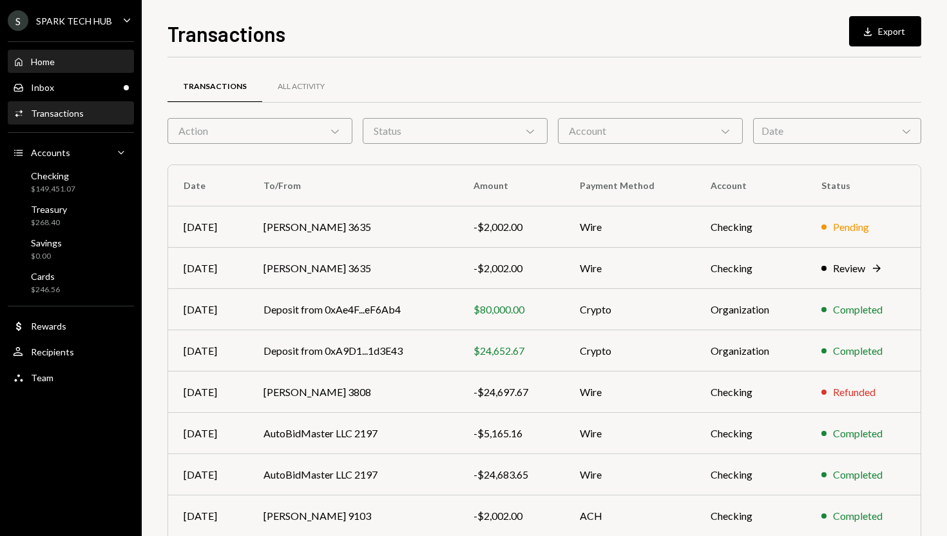
click at [82, 70] on div "Home Home" at bounding box center [71, 62] width 116 height 22
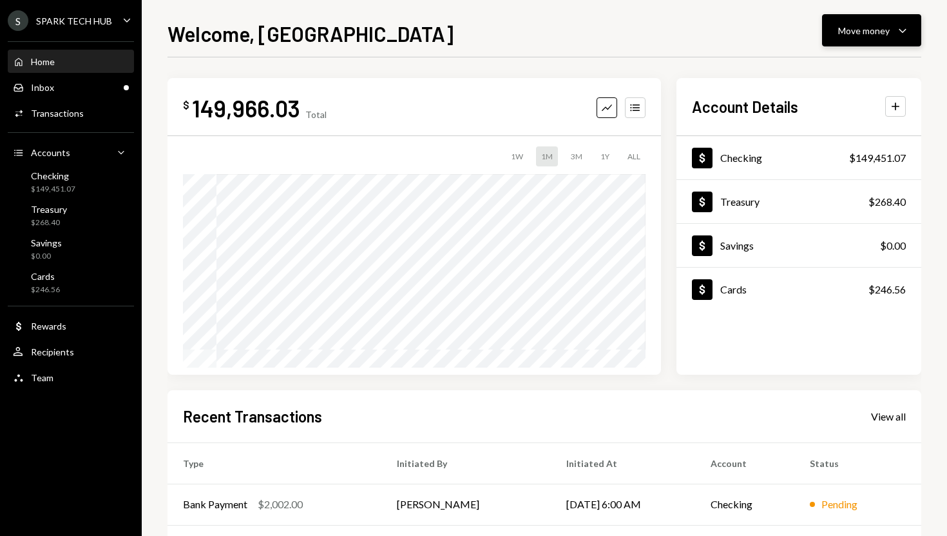
click at [904, 34] on icon "Caret Down" at bounding box center [902, 30] width 15 height 15
click at [851, 70] on div "Send" at bounding box center [862, 70] width 94 height 14
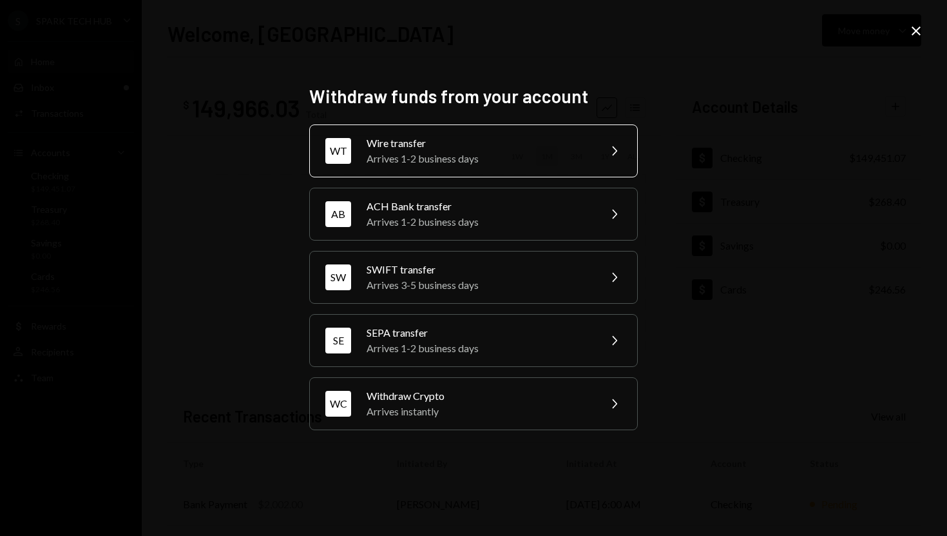
click at [574, 159] on div "Arrives 1-2 business days" at bounding box center [479, 158] width 224 height 15
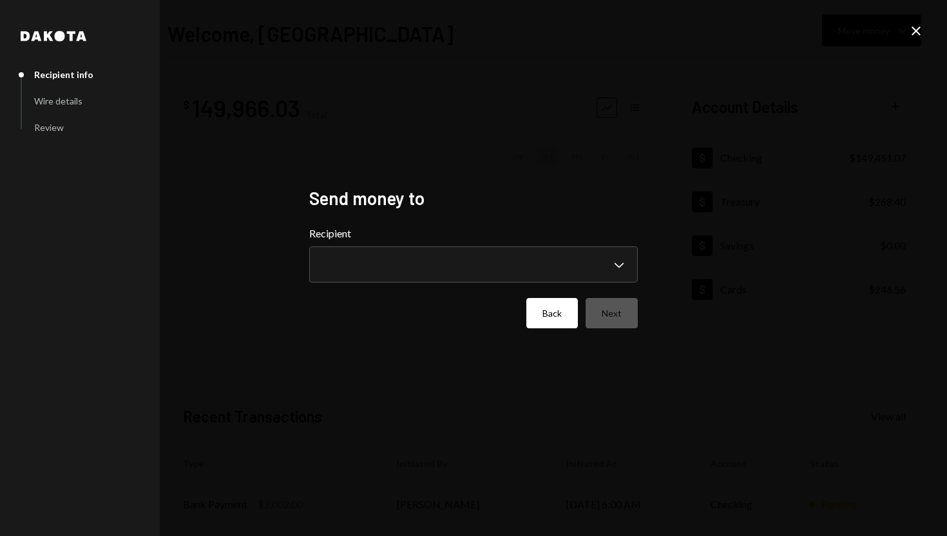
click at [557, 308] on button "Back" at bounding box center [553, 313] width 52 height 30
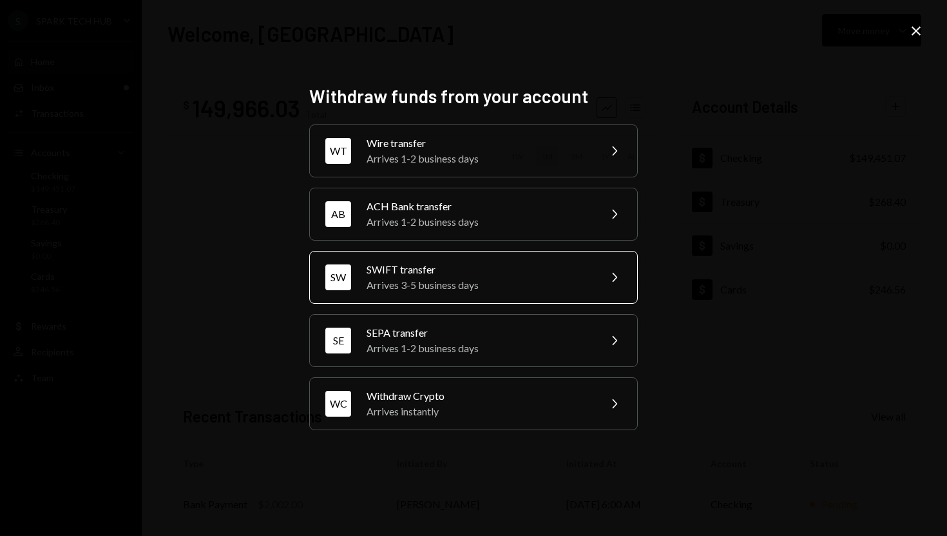
click at [542, 258] on div "SW SWIFT transfer Arrives 3-5 business days Chevron Right" at bounding box center [473, 277] width 329 height 53
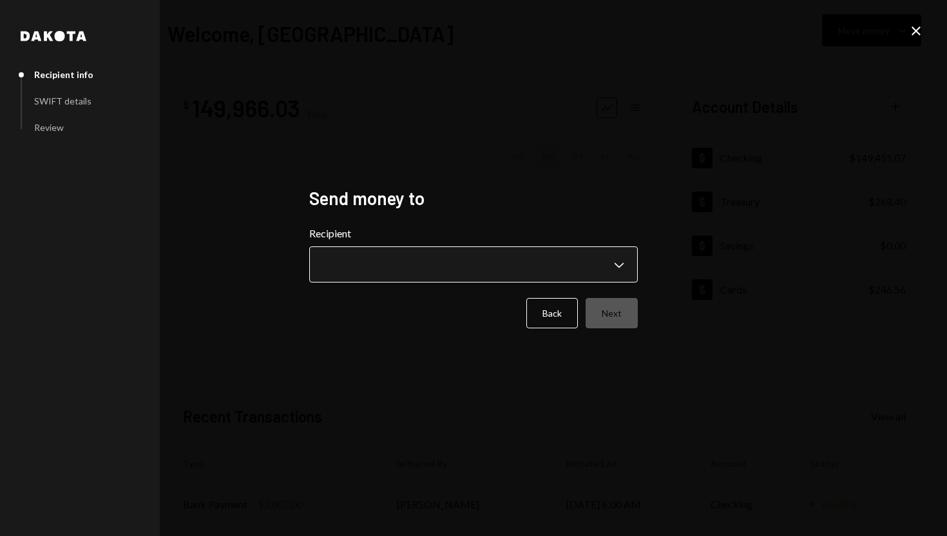
click at [630, 262] on body "**********" at bounding box center [473, 268] width 947 height 536
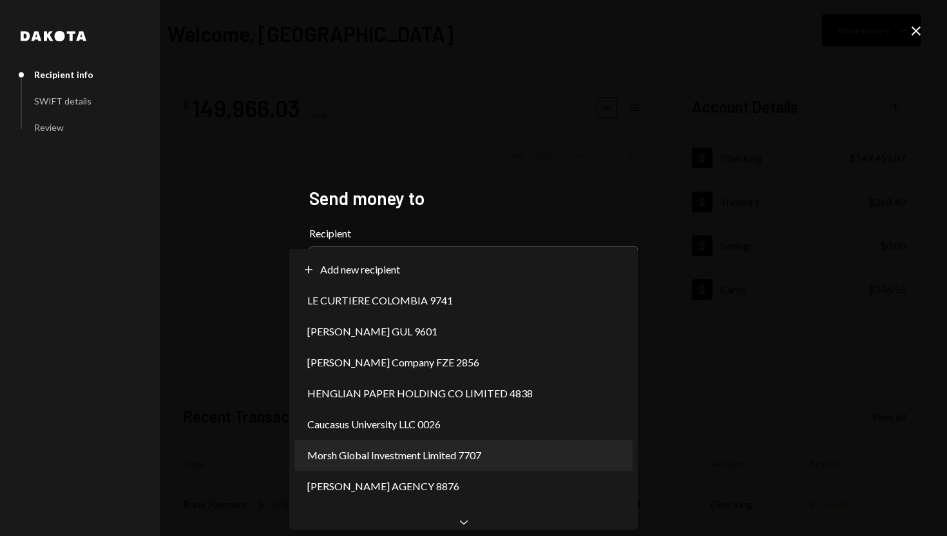
select select "**********"
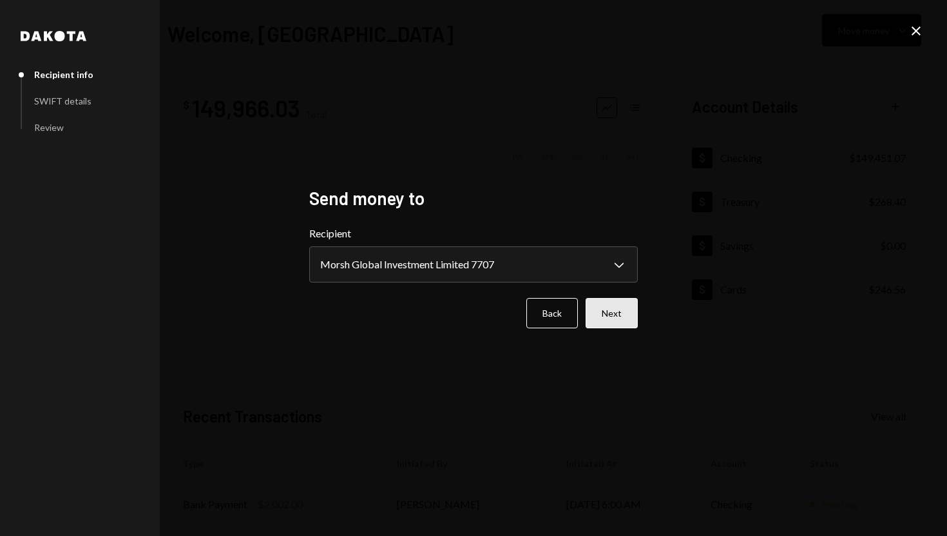
click at [612, 322] on button "Next" at bounding box center [612, 313] width 52 height 30
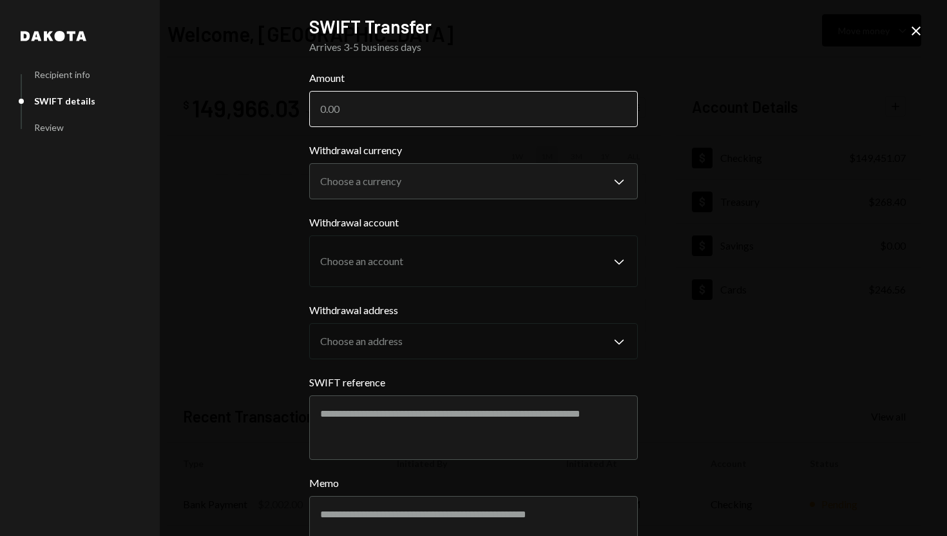
click at [514, 117] on input "Amount" at bounding box center [473, 109] width 329 height 36
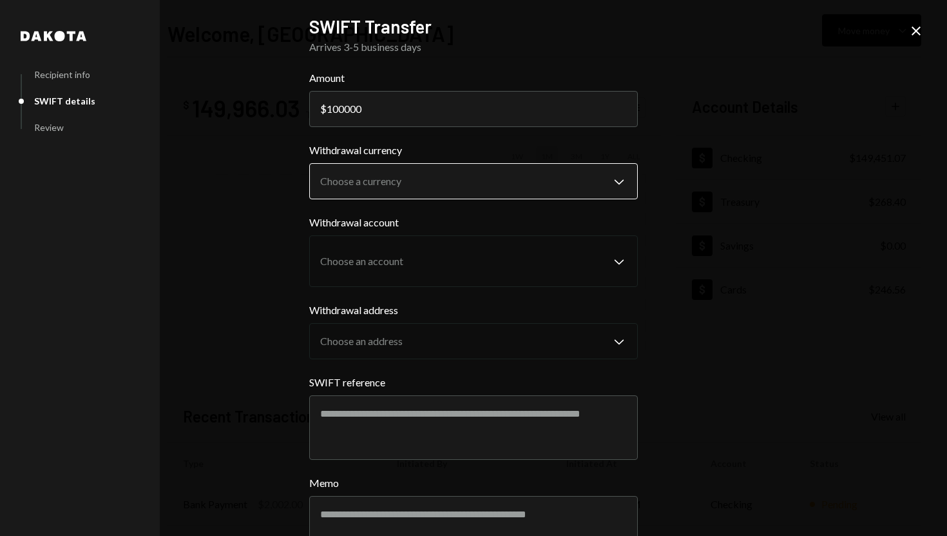
type input "100000"
click at [543, 173] on body "S SPARK TECH HUB Caret Down Home Home Inbox Inbox Activities Transactions Accou…" at bounding box center [473, 268] width 947 height 536
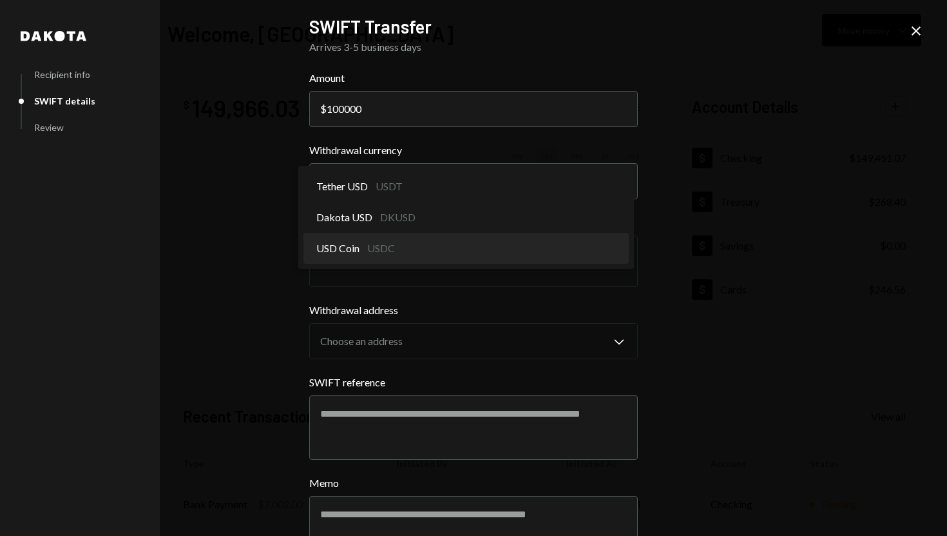
select select "****"
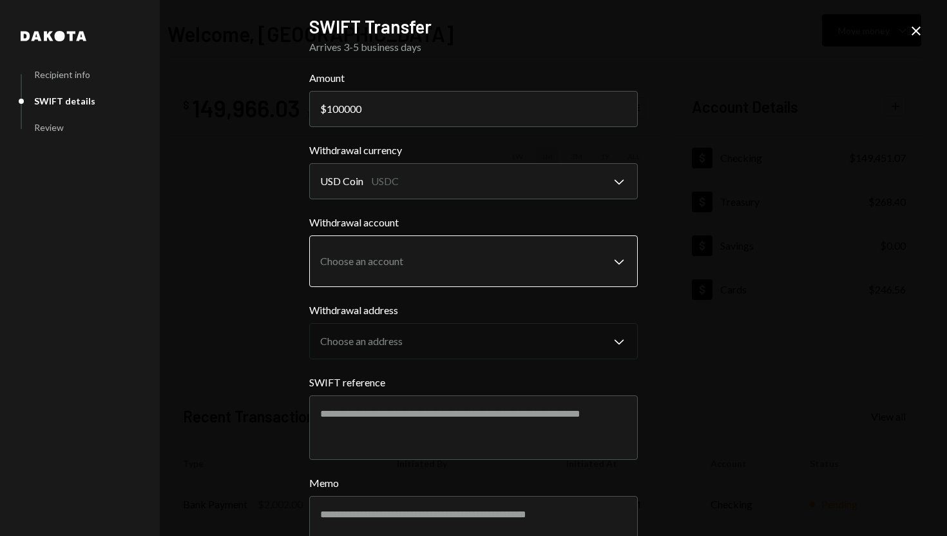
click at [465, 274] on body "S SPARK TECH HUB Caret Down Home Home Inbox Inbox Activities Transactions Accou…" at bounding box center [473, 268] width 947 height 536
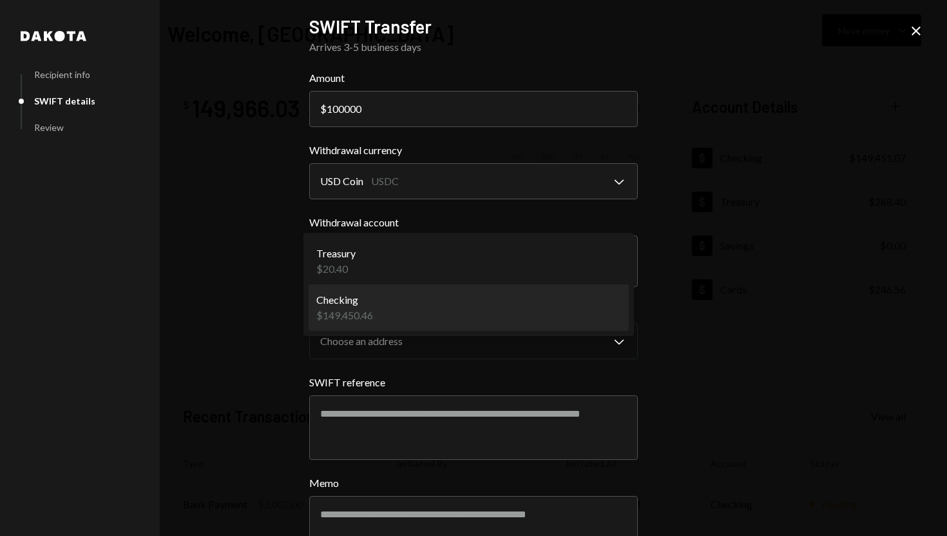
select select "**********"
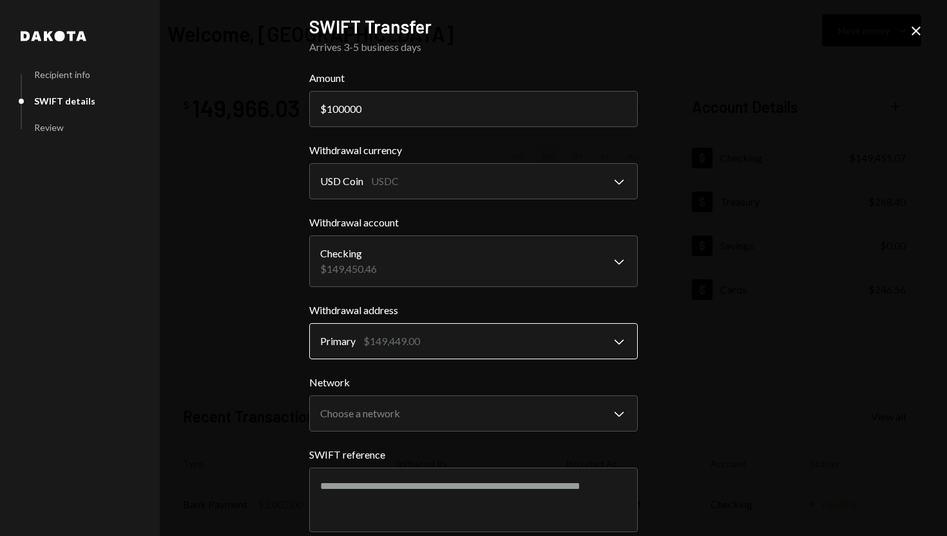
scroll to position [73, 0]
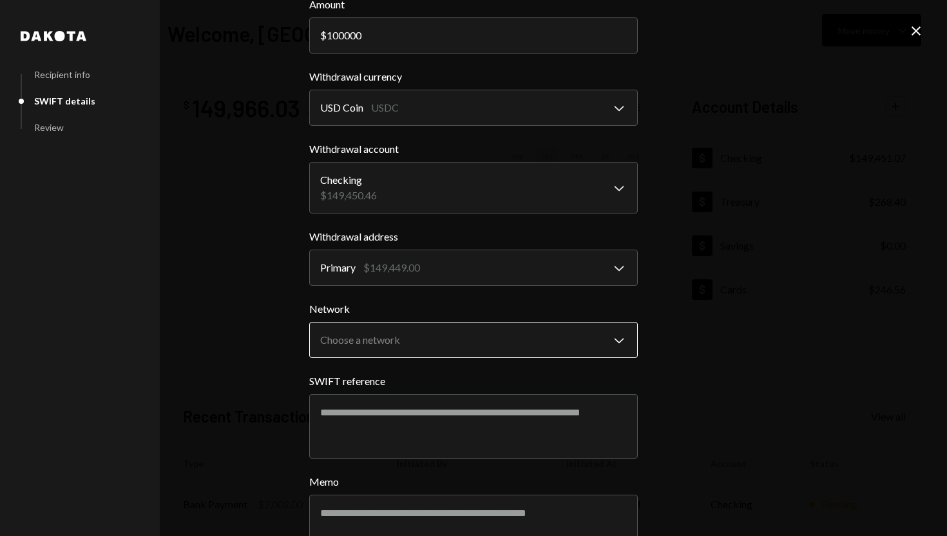
click at [475, 337] on body "S SPARK TECH HUB Caret Down Home Home Inbox Inbox Activities Transactions Accou…" at bounding box center [473, 268] width 947 height 536
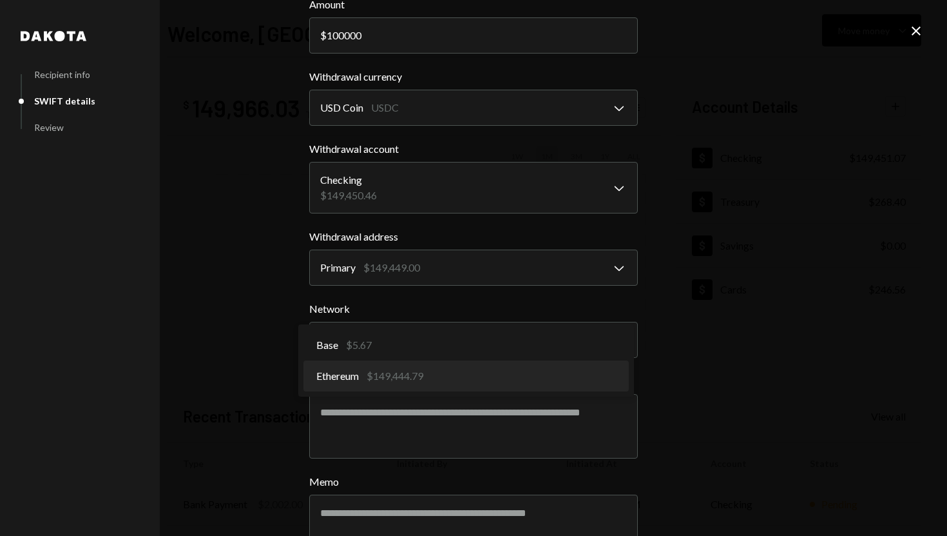
select select "**********"
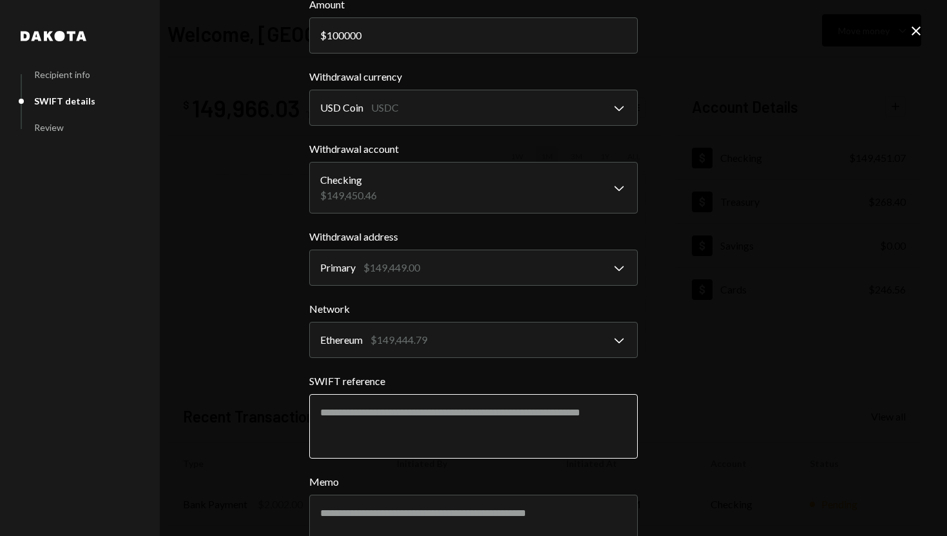
click at [443, 409] on textarea "SWIFT reference" at bounding box center [473, 426] width 329 height 64
paste textarea "**********"
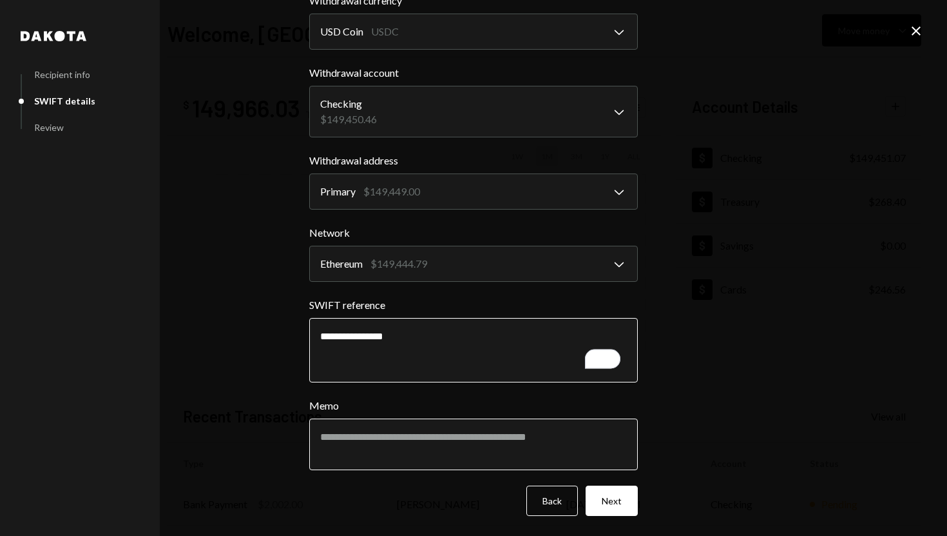
type textarea "**********"
click at [489, 444] on textarea "Memo" at bounding box center [473, 444] width 329 height 52
paste textarea "**********"
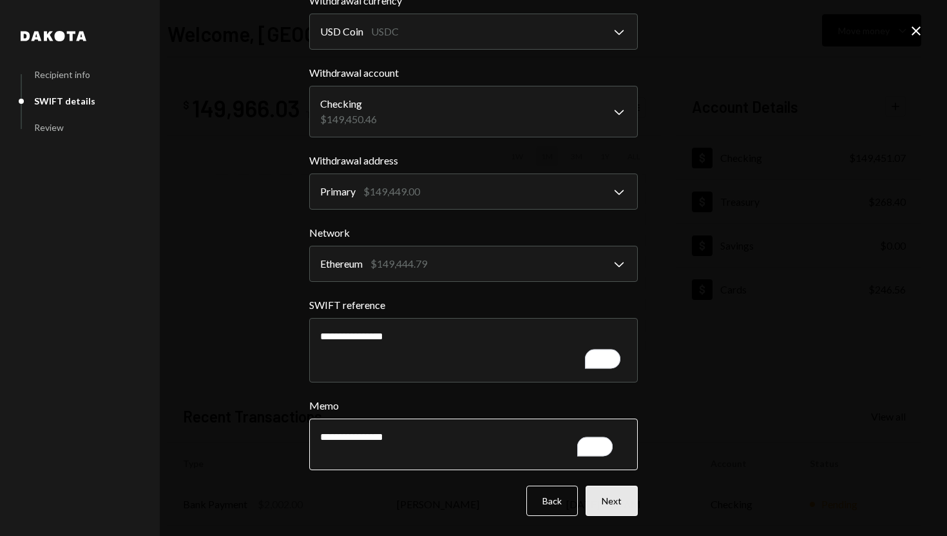
type textarea "**********"
click at [624, 494] on button "Next" at bounding box center [612, 500] width 52 height 30
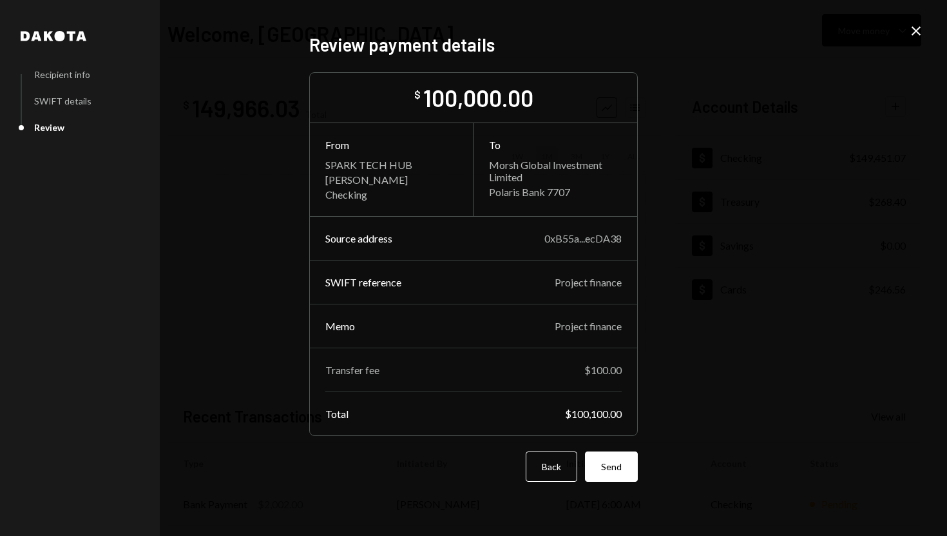
scroll to position [0, 0]
click at [603, 462] on button "Send" at bounding box center [611, 466] width 53 height 30
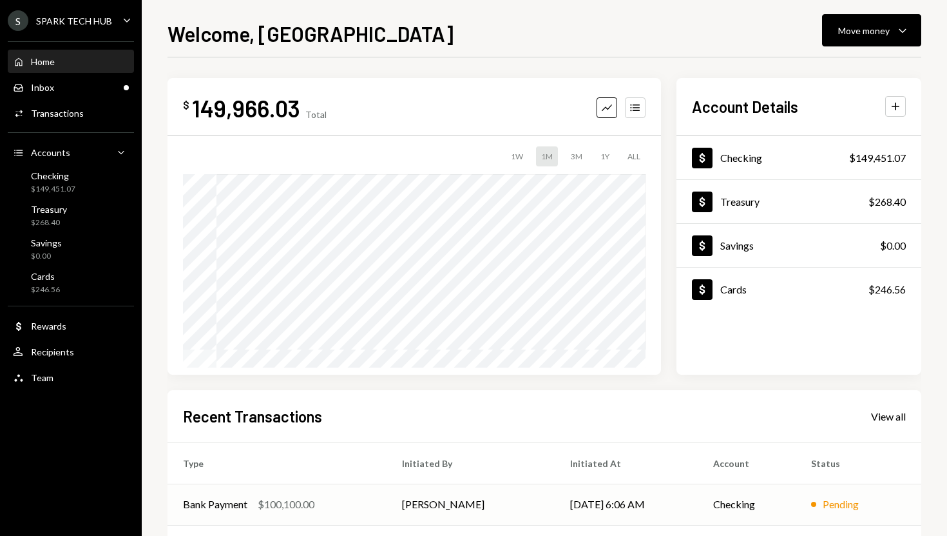
click at [228, 498] on div "Bank Payment" at bounding box center [215, 503] width 64 height 15
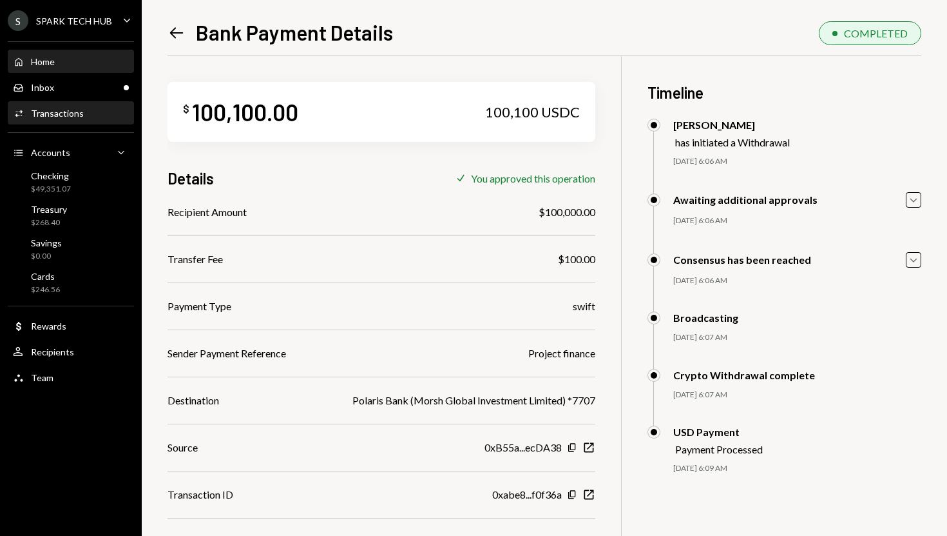
click at [98, 66] on div "Home Home" at bounding box center [71, 62] width 116 height 12
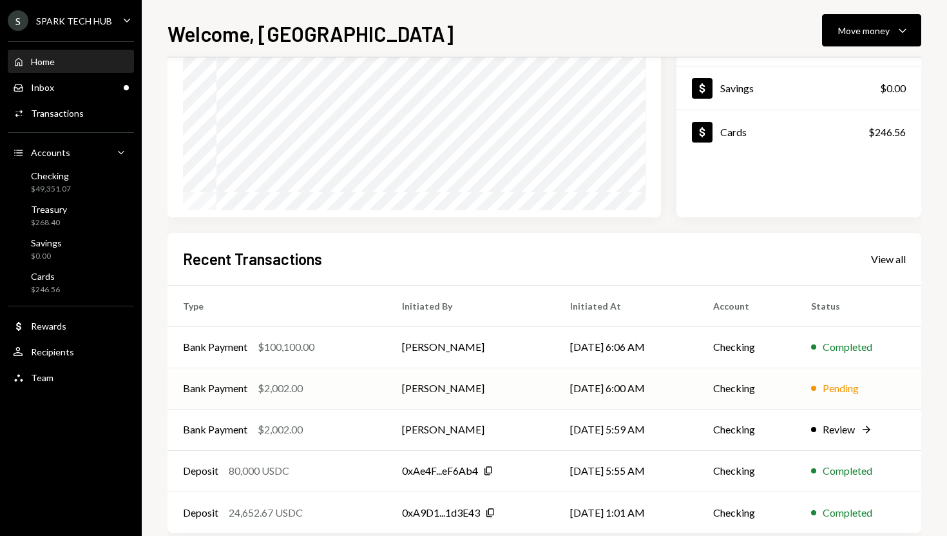
scroll to position [180, 0]
